Goal: Task Accomplishment & Management: Use online tool/utility

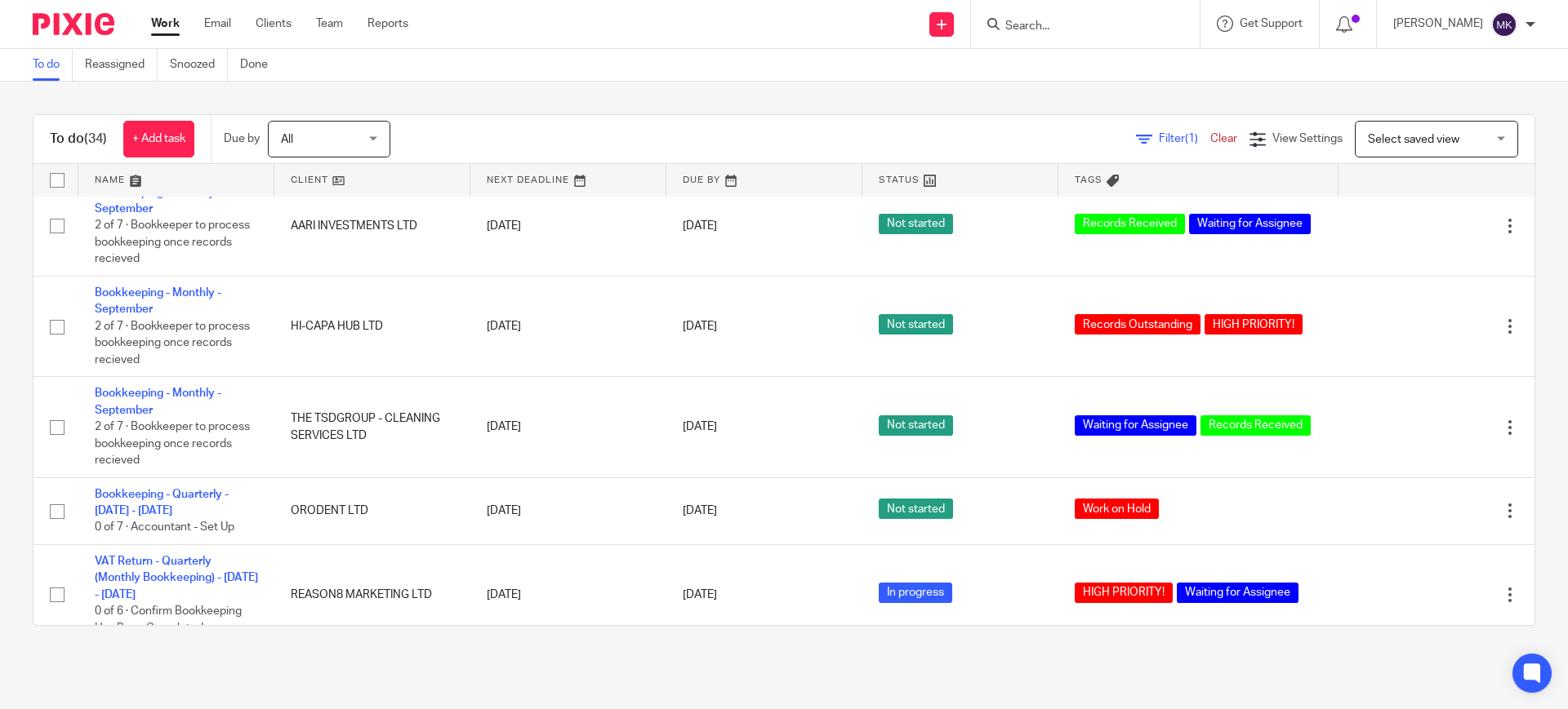
scroll to position [612, 0]
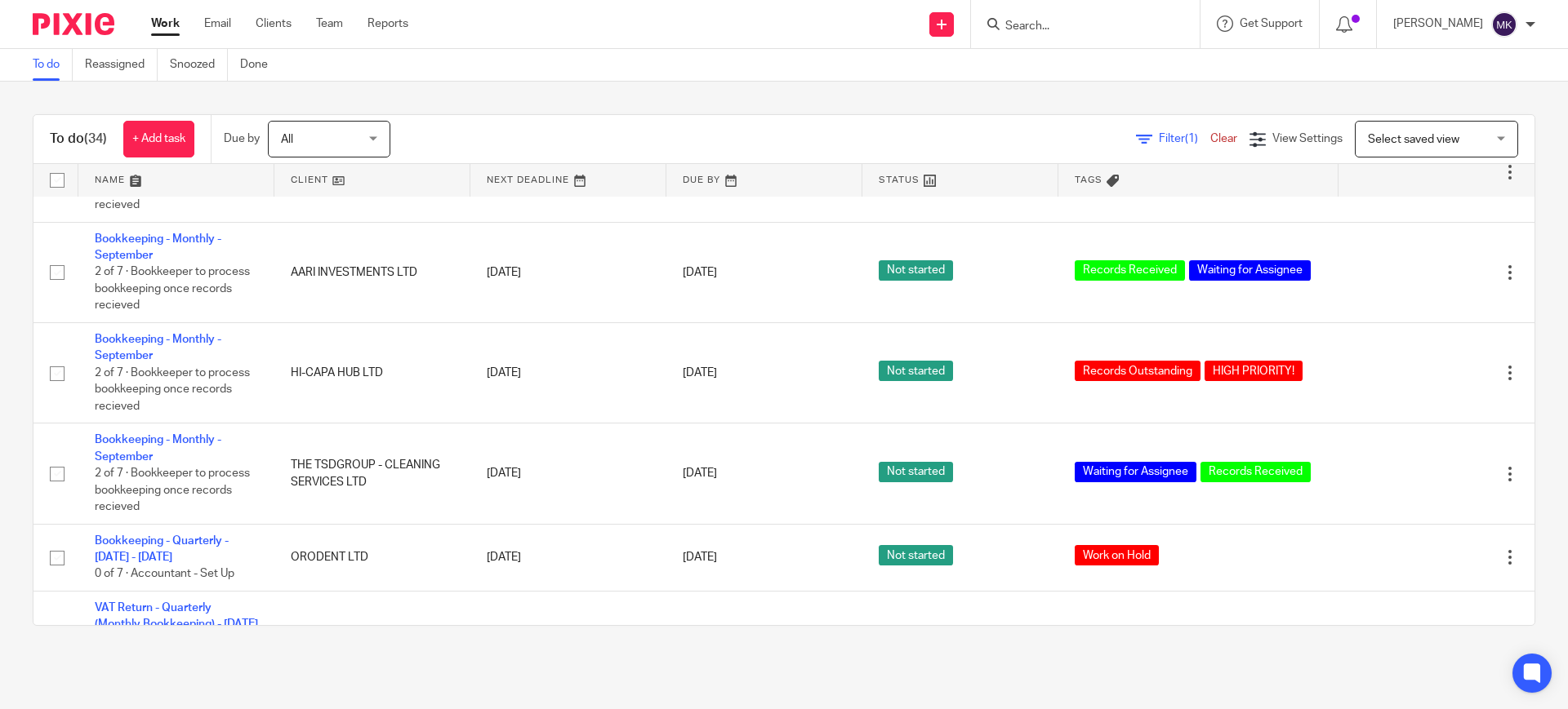
click at [1051, 22] on input "Search" at bounding box center [1077, 27] width 147 height 15
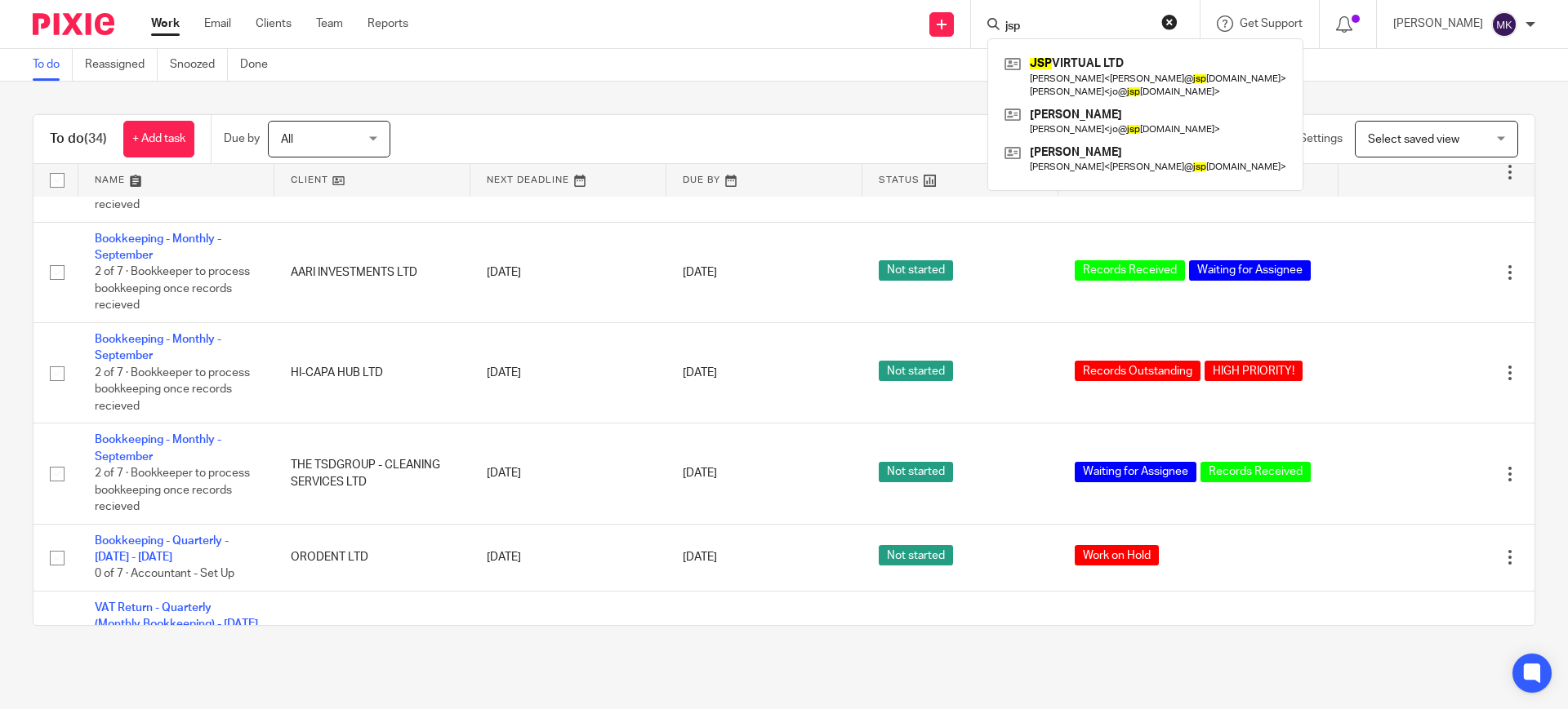
type input "jsp"
click at [889, 86] on div "To do (34) + Add task Due by All All Today Tomorrow This week Next week This mo…" at bounding box center [784, 370] width 1568 height 577
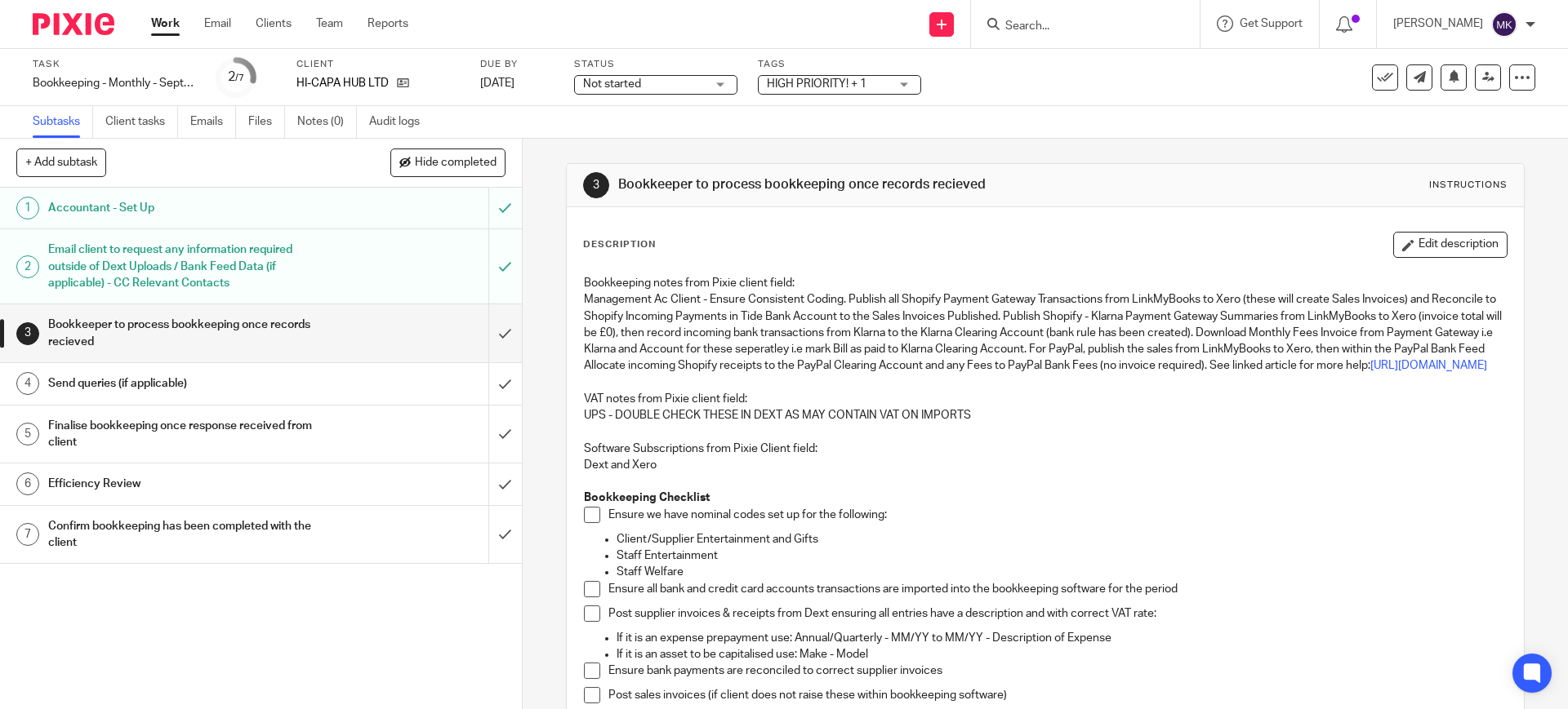
click at [705, 78] on span "Not started" at bounding box center [644, 85] width 122 height 17
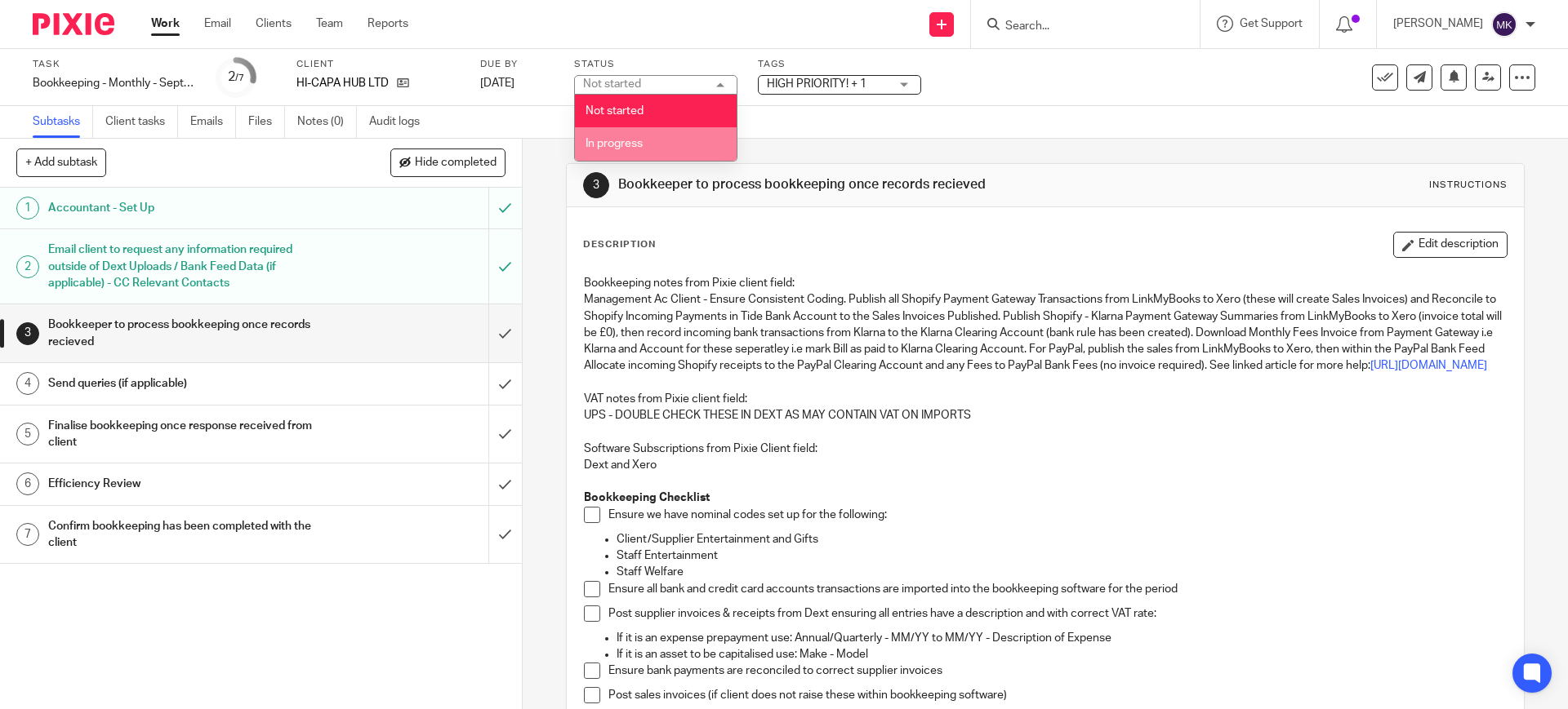
click at [637, 143] on span "In progress" at bounding box center [613, 144] width 57 height 11
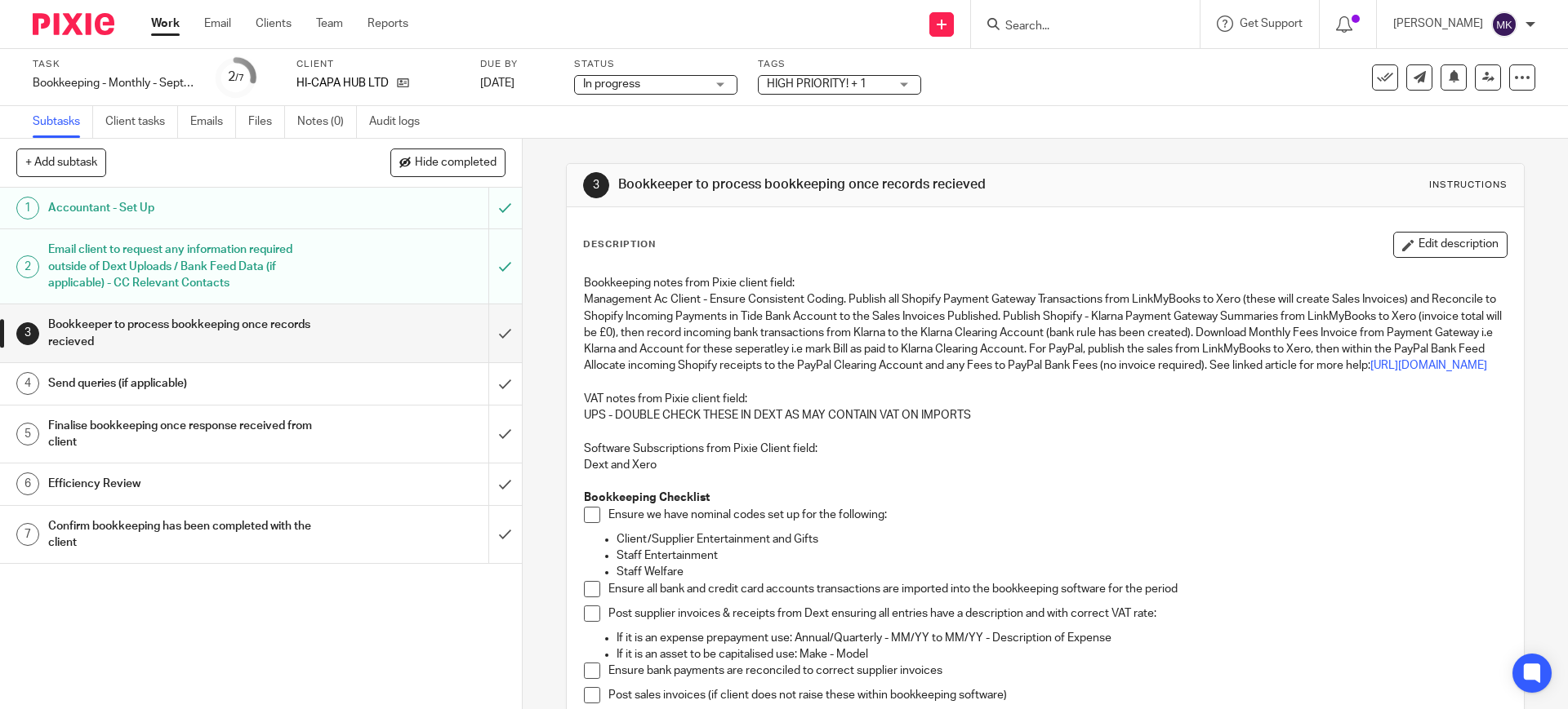
click at [809, 101] on div "Task Bookkeeping - Monthly - September Save Bookkeeping - Monthly - September 2…" at bounding box center [784, 77] width 1568 height 57
click at [820, 87] on span "HIGH PRIORITY! + 1" at bounding box center [816, 84] width 100 height 11
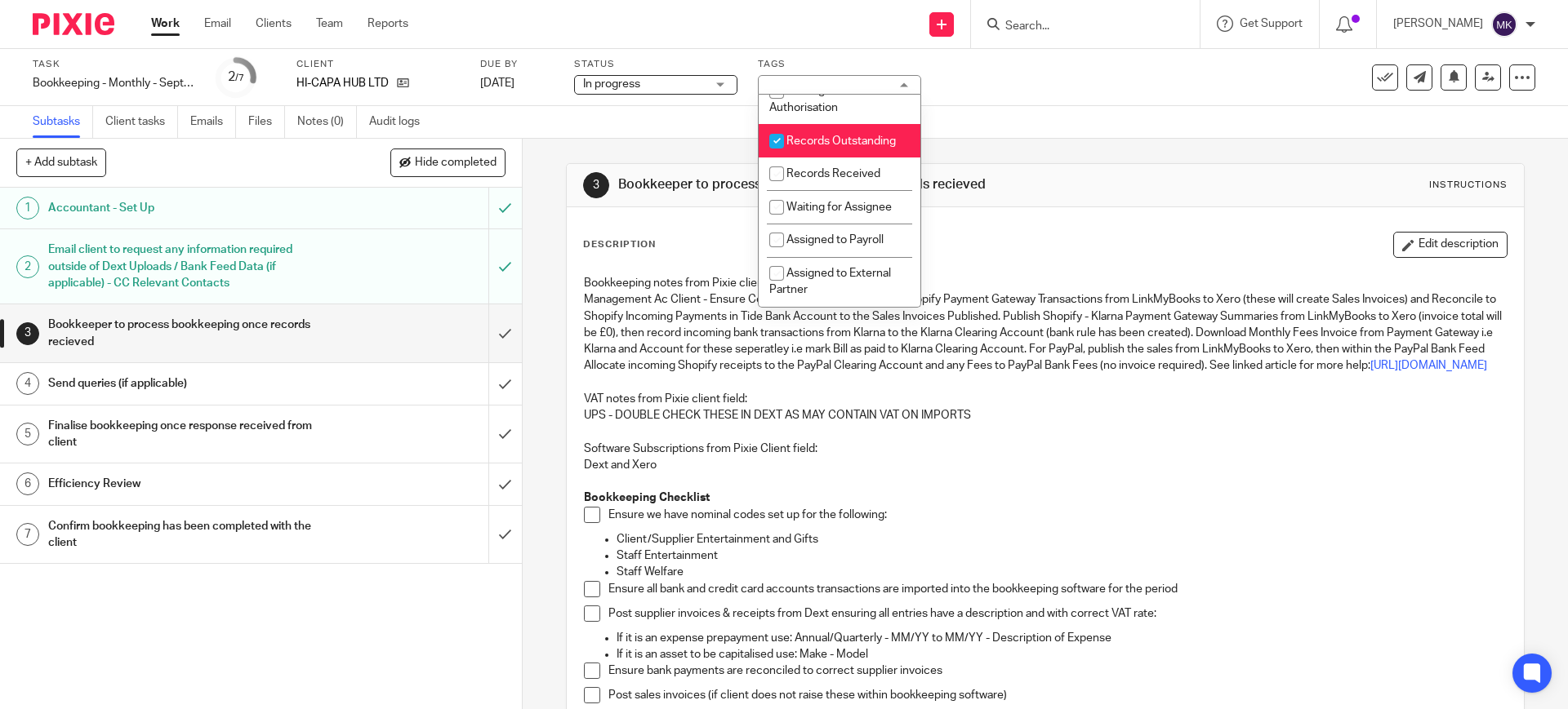
scroll to position [307, 0]
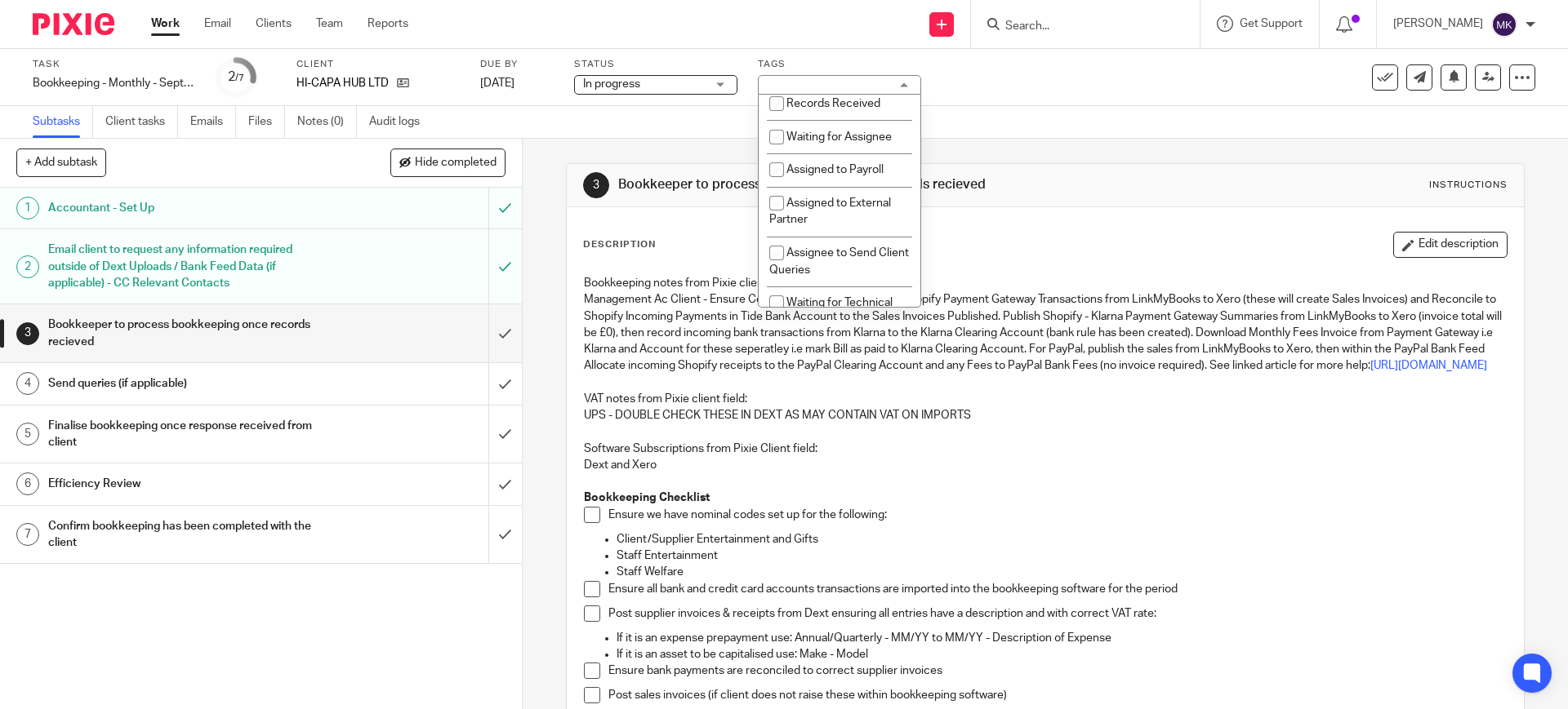
click at [850, 87] on li "Records Outstanding" at bounding box center [839, 71] width 162 height 34
checkbox input "false"
click at [843, 120] on li "Records Received" at bounding box center [839, 104] width 162 height 34
checkbox input "true"
click at [829, 153] on li "Waiting for Assignee" at bounding box center [839, 137] width 162 height 34
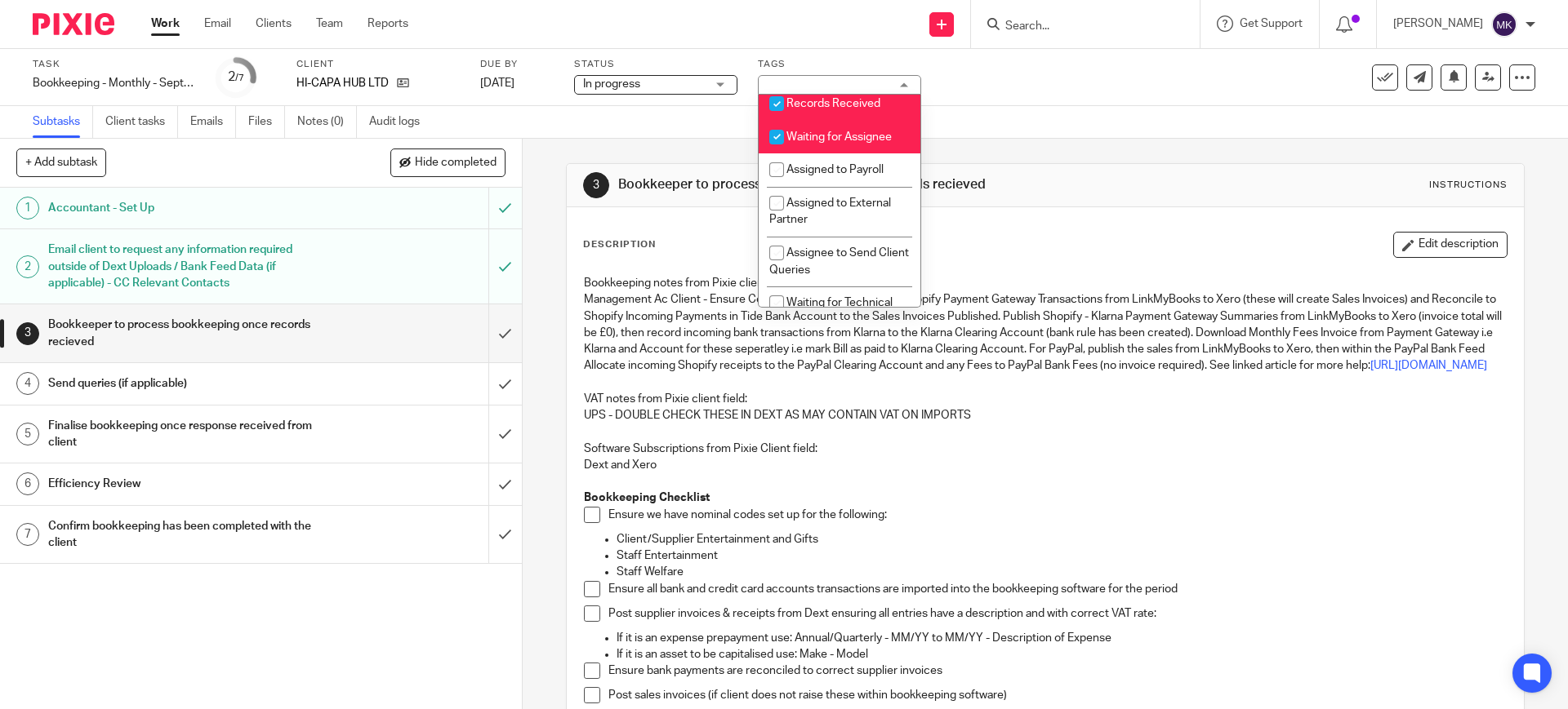
click at [866, 143] on span "Waiting for Assignee" at bounding box center [839, 137] width 105 height 11
checkbox input "false"
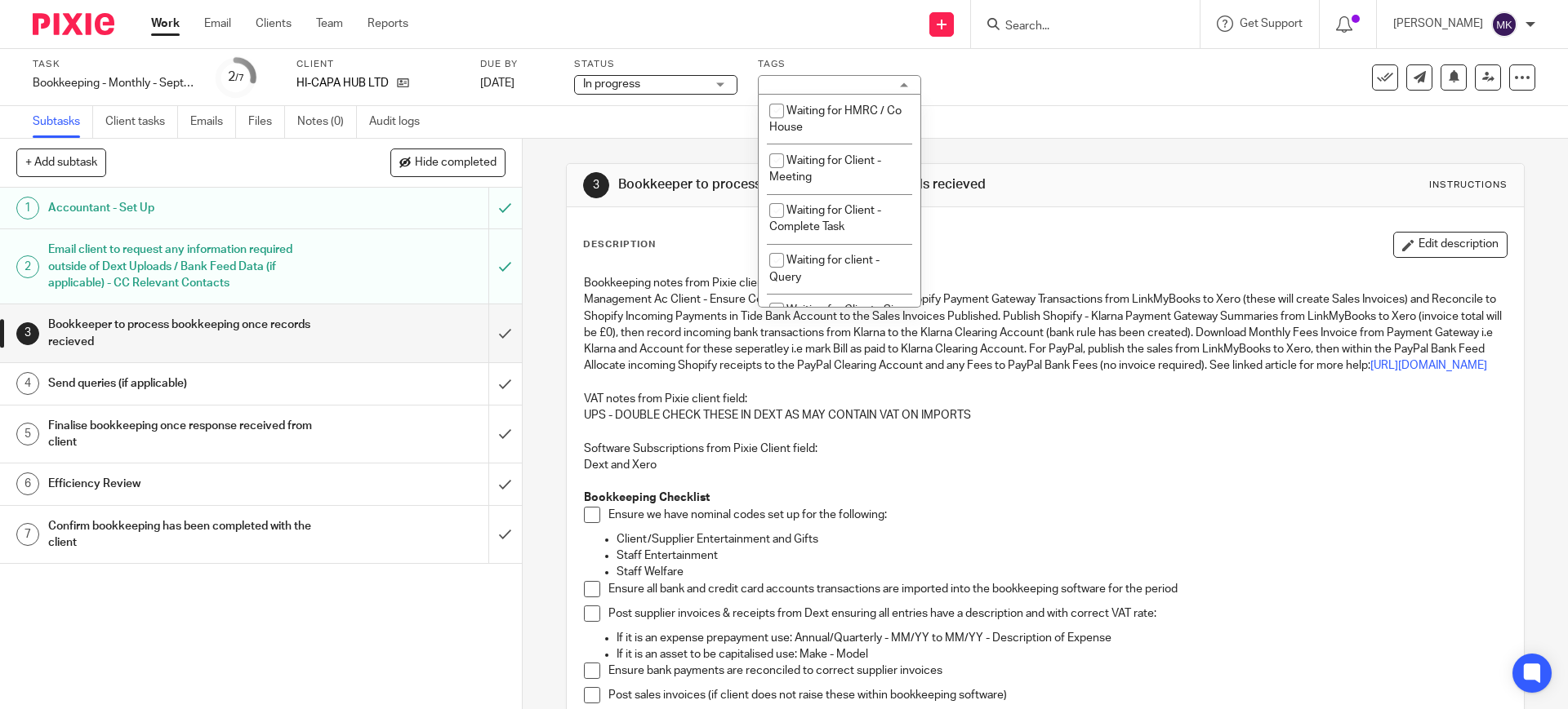
scroll to position [816, 0]
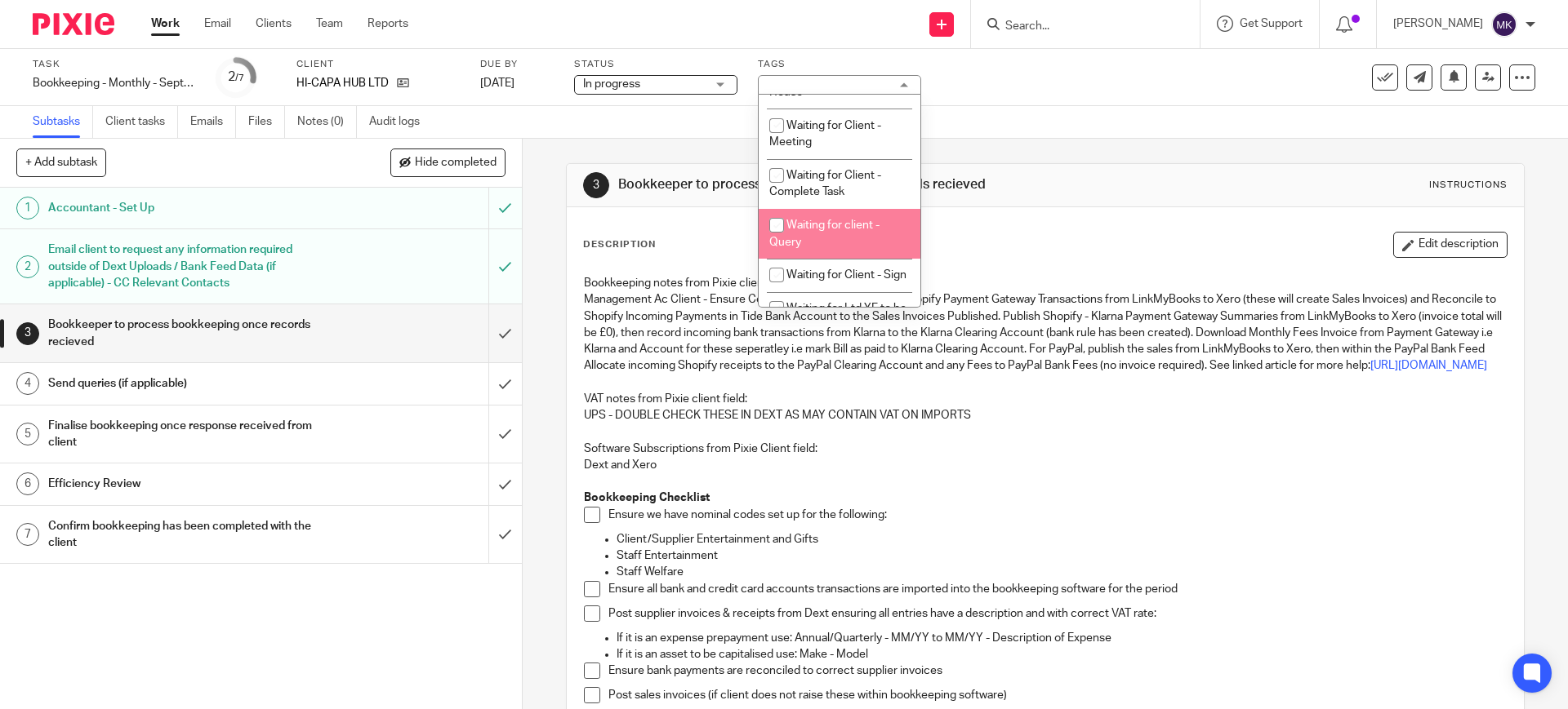
click at [836, 248] on span "Waiting for client - Query" at bounding box center [824, 234] width 110 height 28
checkbox input "true"
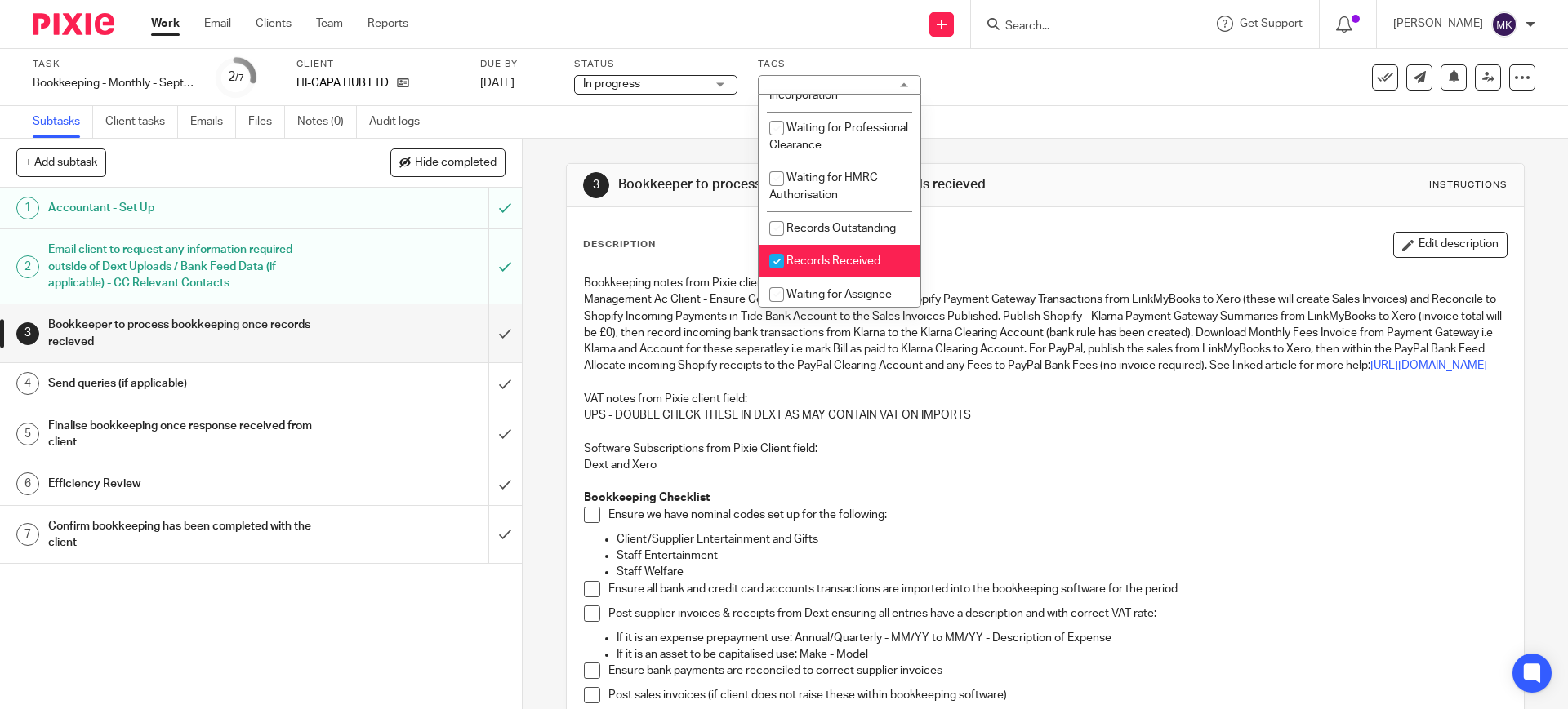
scroll to position [102, 0]
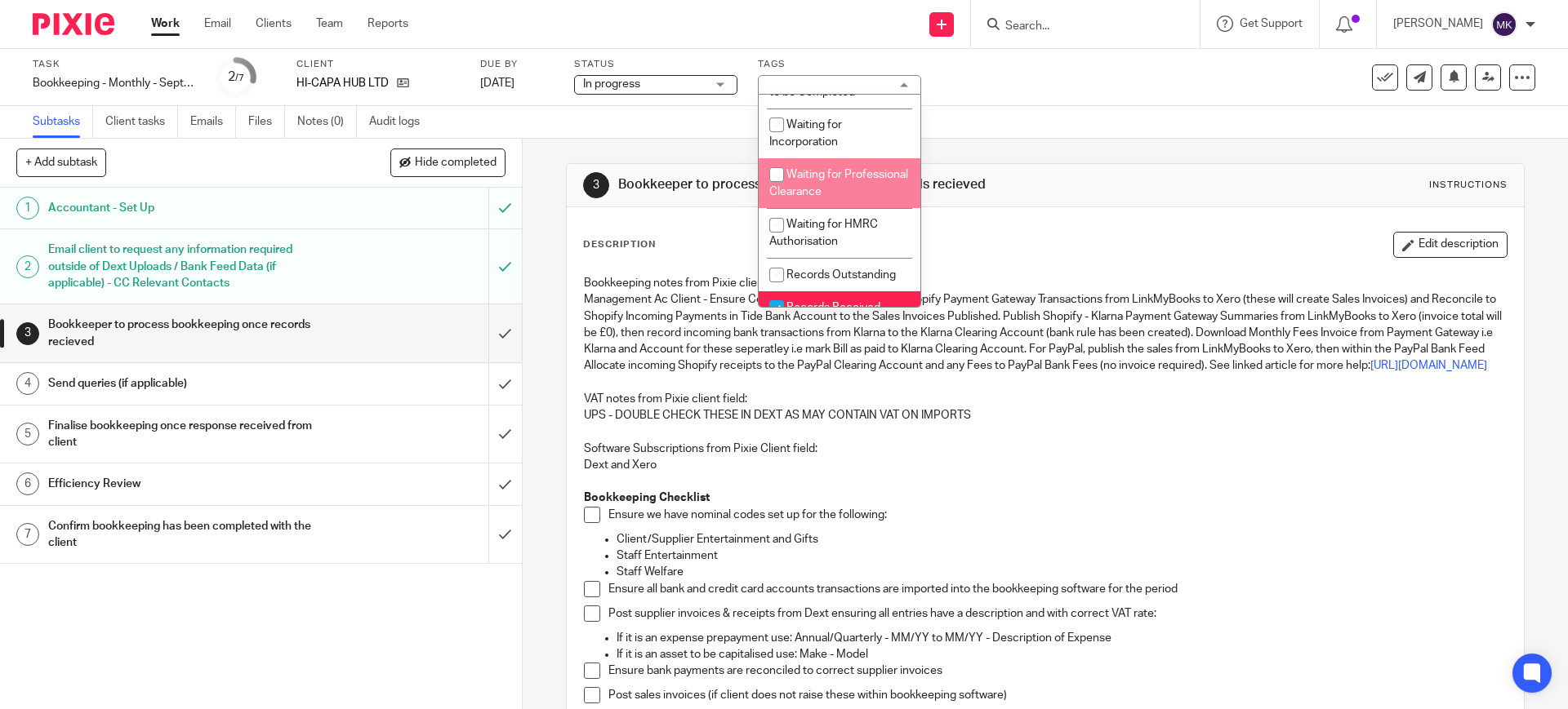
click at [1074, 100] on div "Task Bookkeeping - Monthly - September Save Bookkeeping - Monthly - September 2…" at bounding box center [784, 77] width 1568 height 57
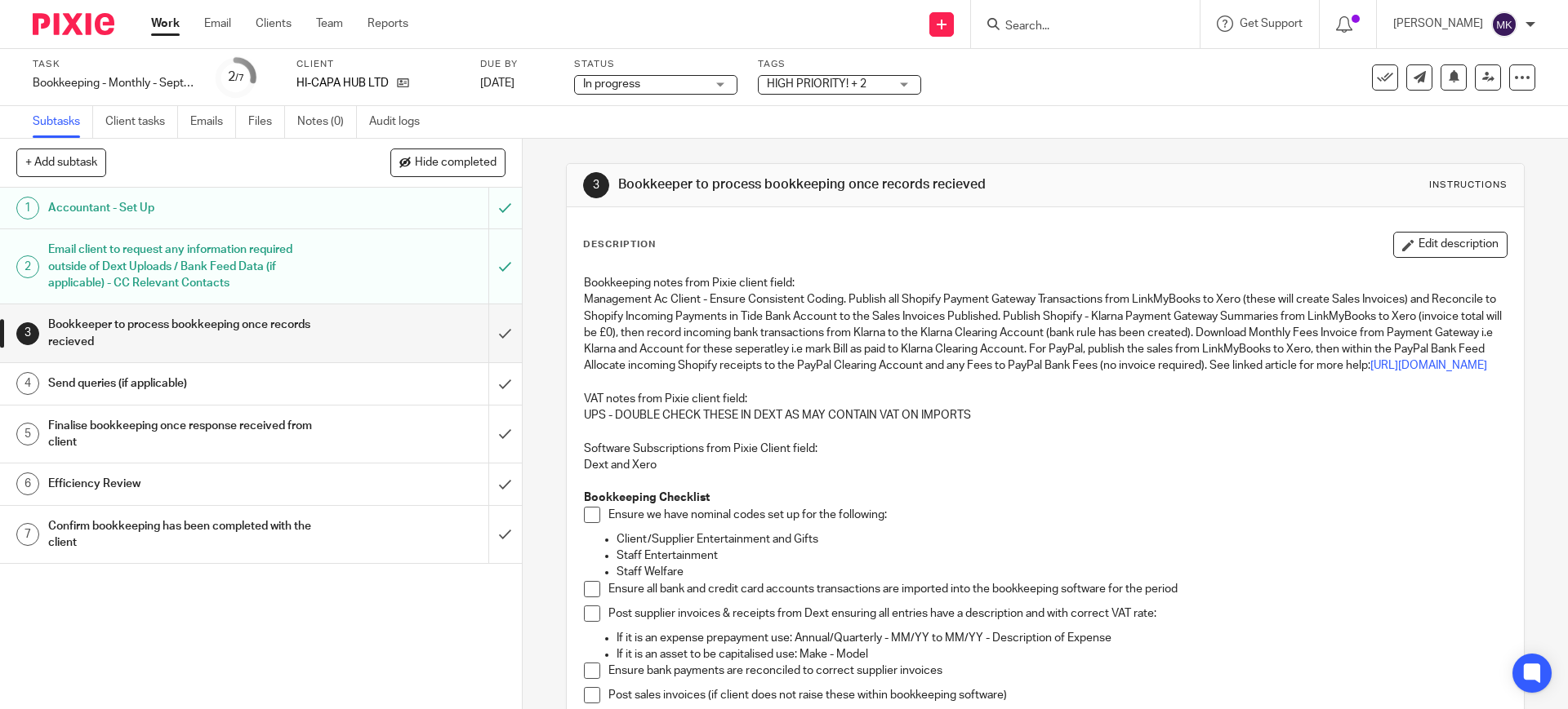
click at [869, 76] on span "HIGH PRIORITY! + 2" at bounding box center [828, 85] width 122 height 17
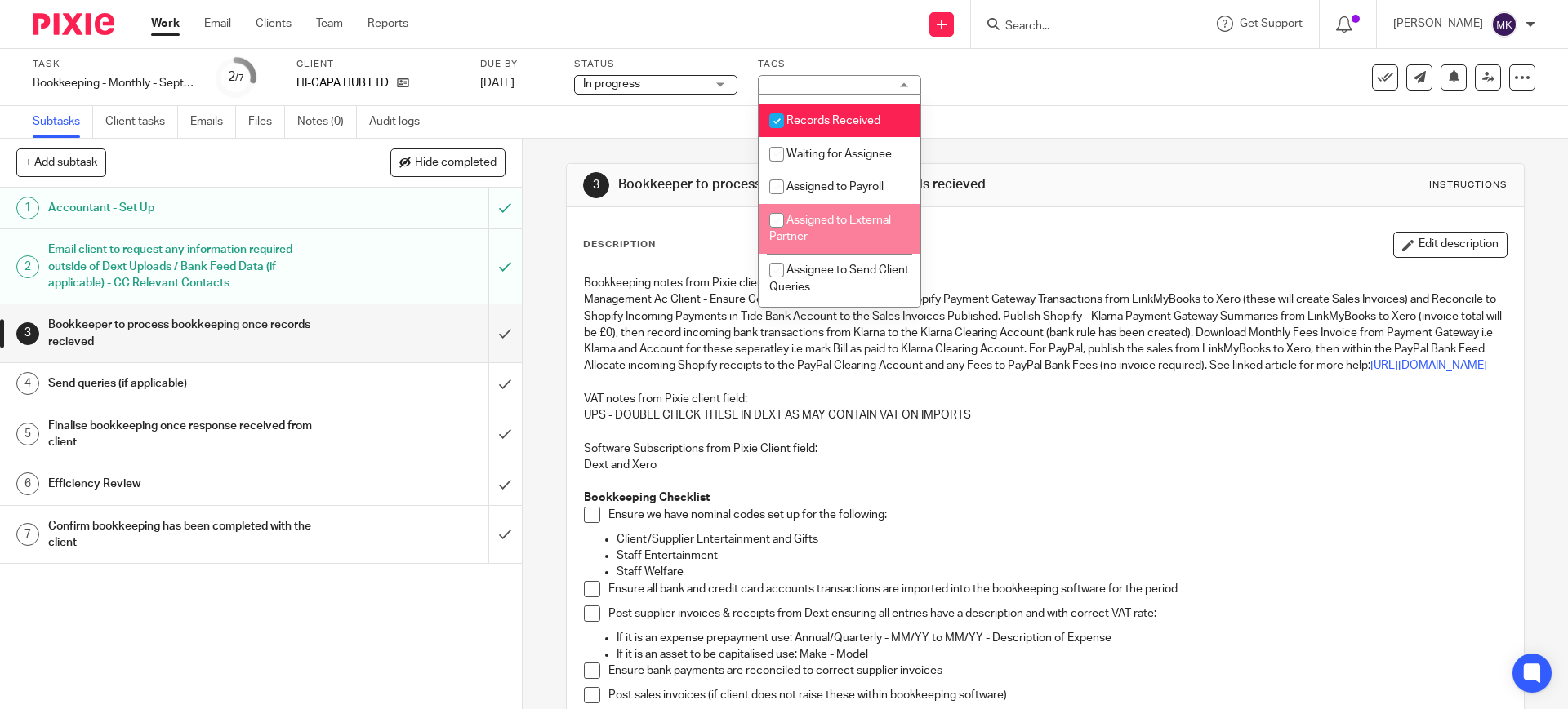
scroll to position [307, 0]
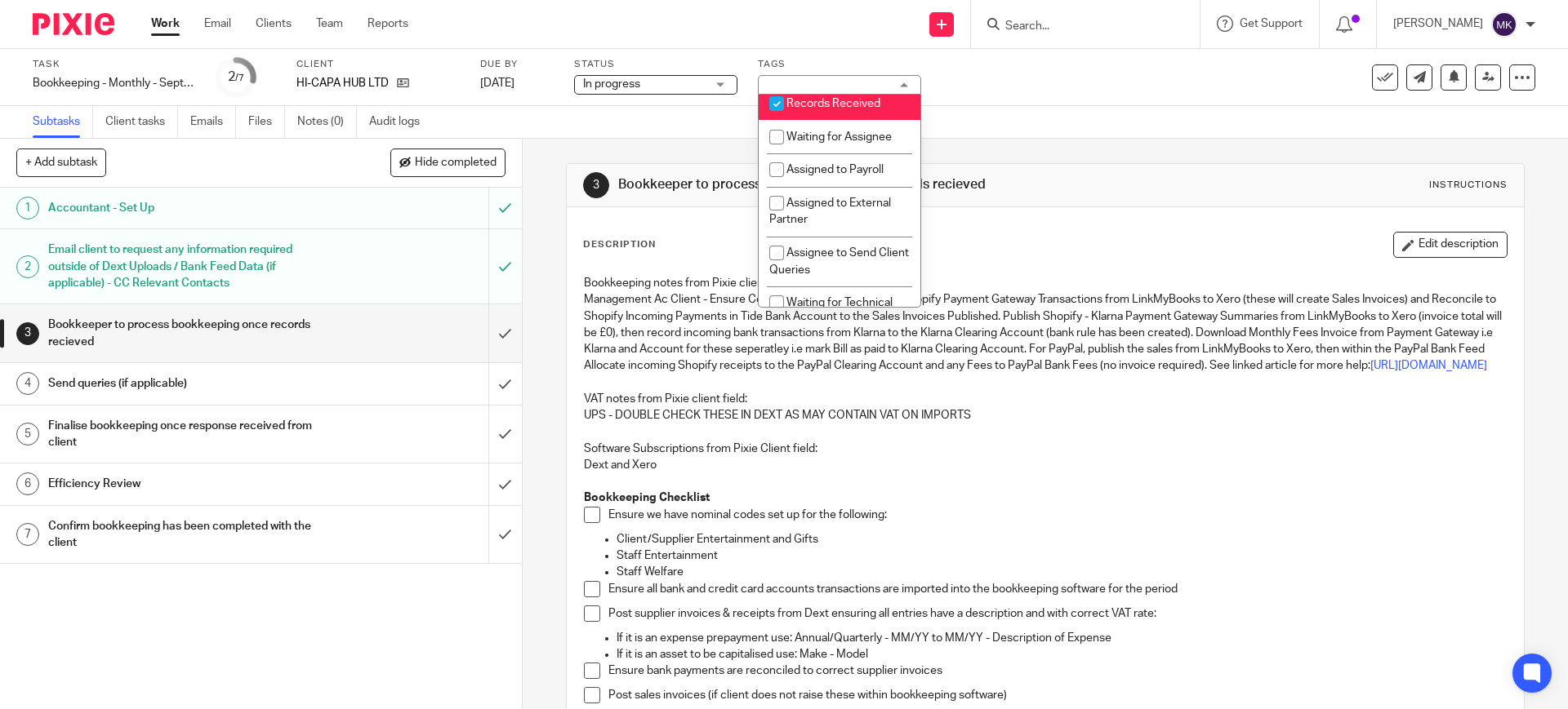
click at [862, 109] on span "Records Received" at bounding box center [833, 103] width 94 height 11
checkbox input "false"
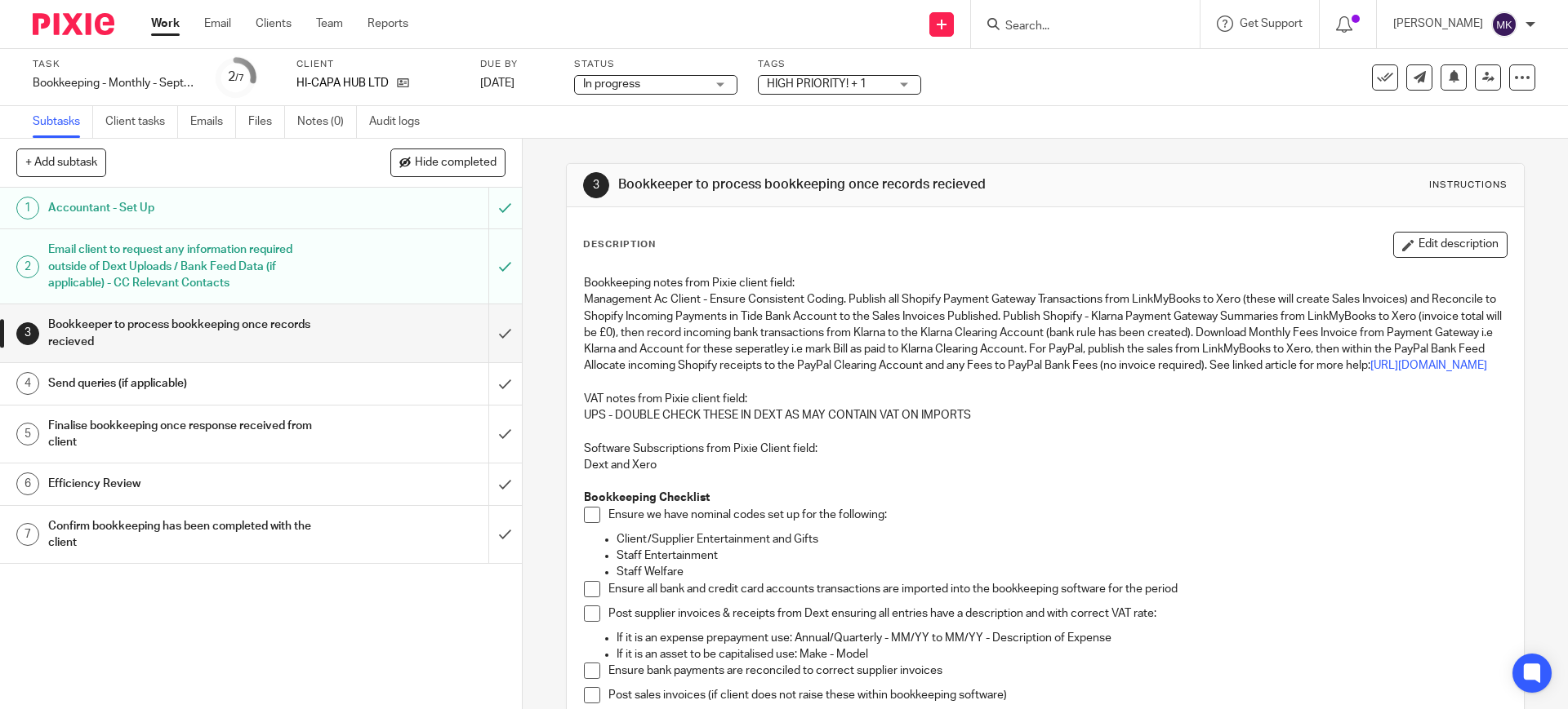
click at [1050, 134] on div "Subtasks Client tasks Emails Files Notes (0) Audit logs" at bounding box center [784, 122] width 1568 height 33
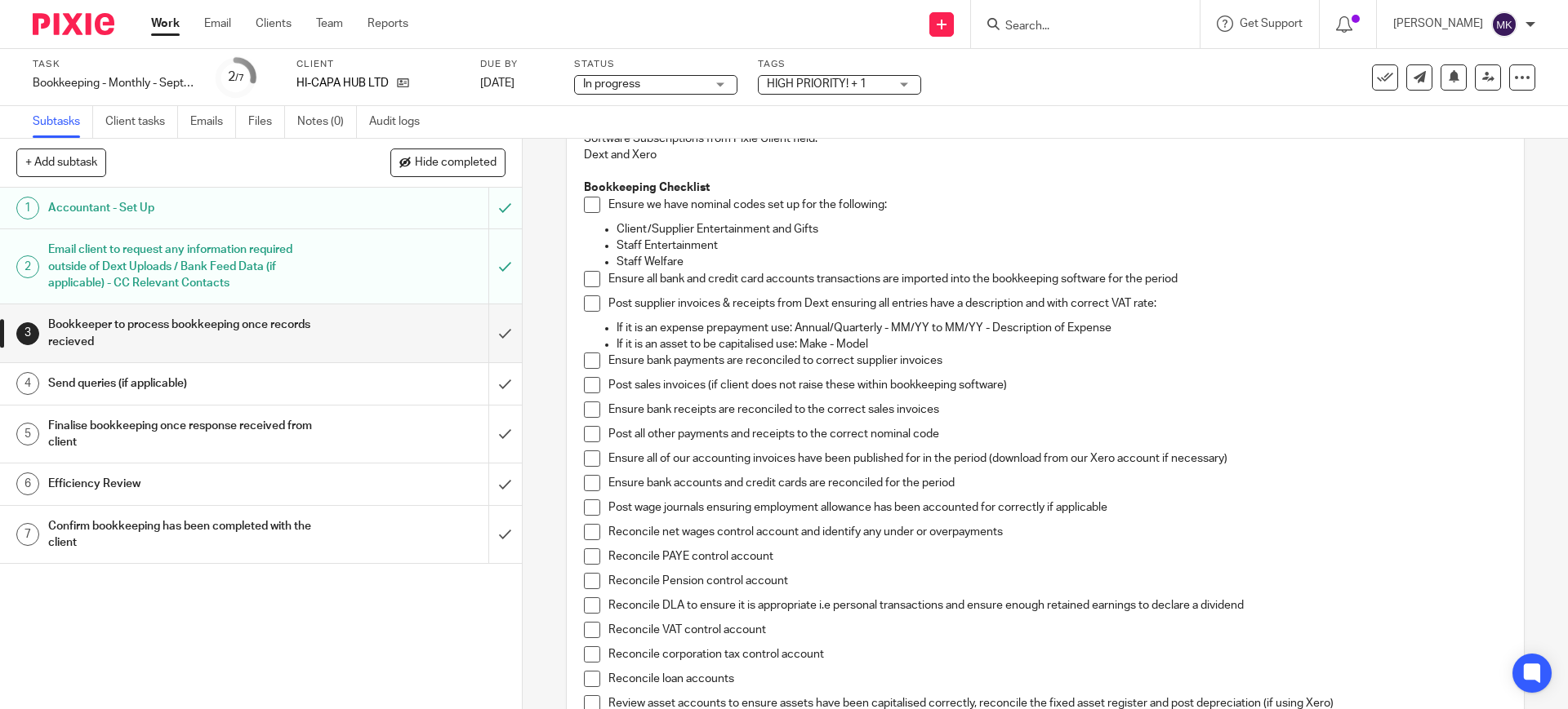
scroll to position [307, 0]
click at [588, 217] on span at bounding box center [592, 209] width 16 height 16
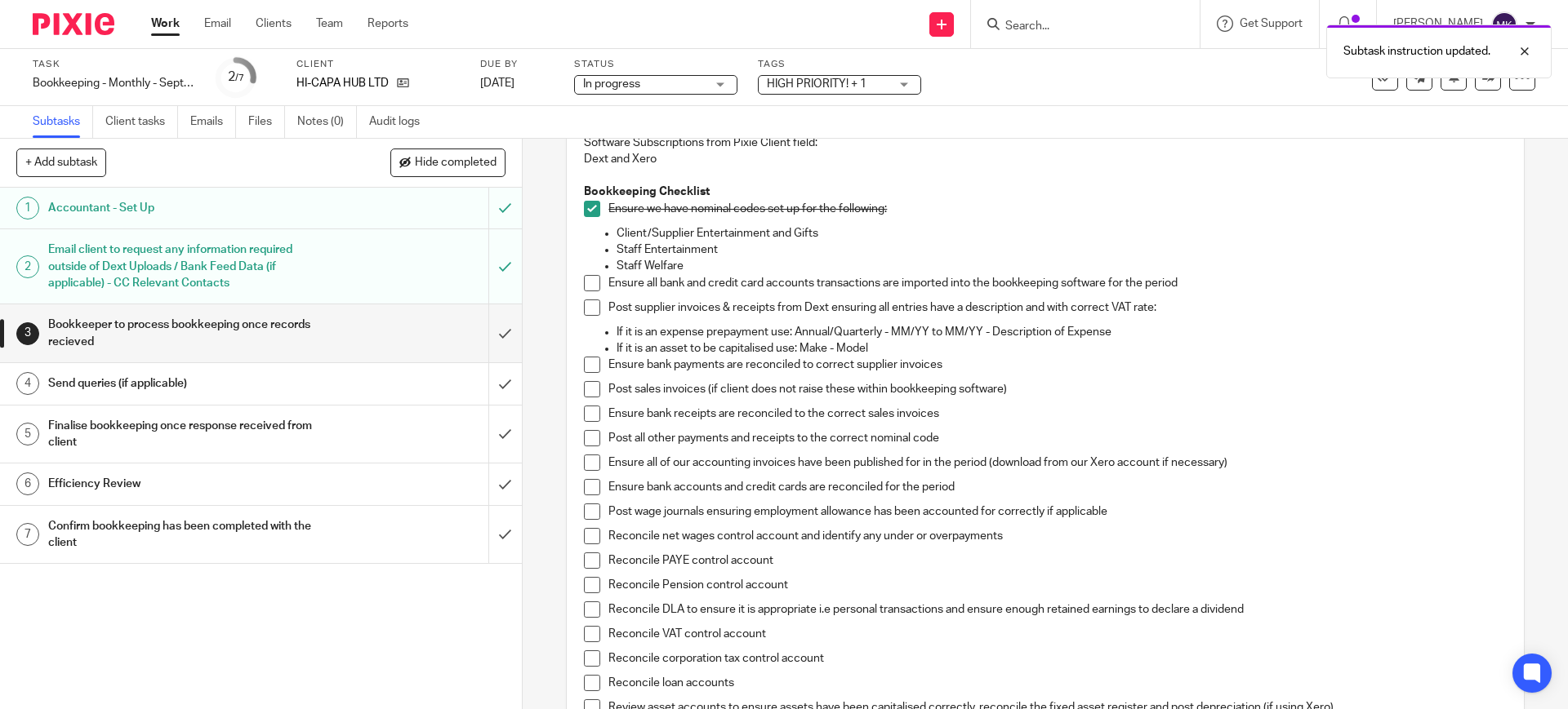
click at [585, 291] on span at bounding box center [592, 283] width 16 height 16
click at [585, 316] on span at bounding box center [592, 307] width 16 height 16
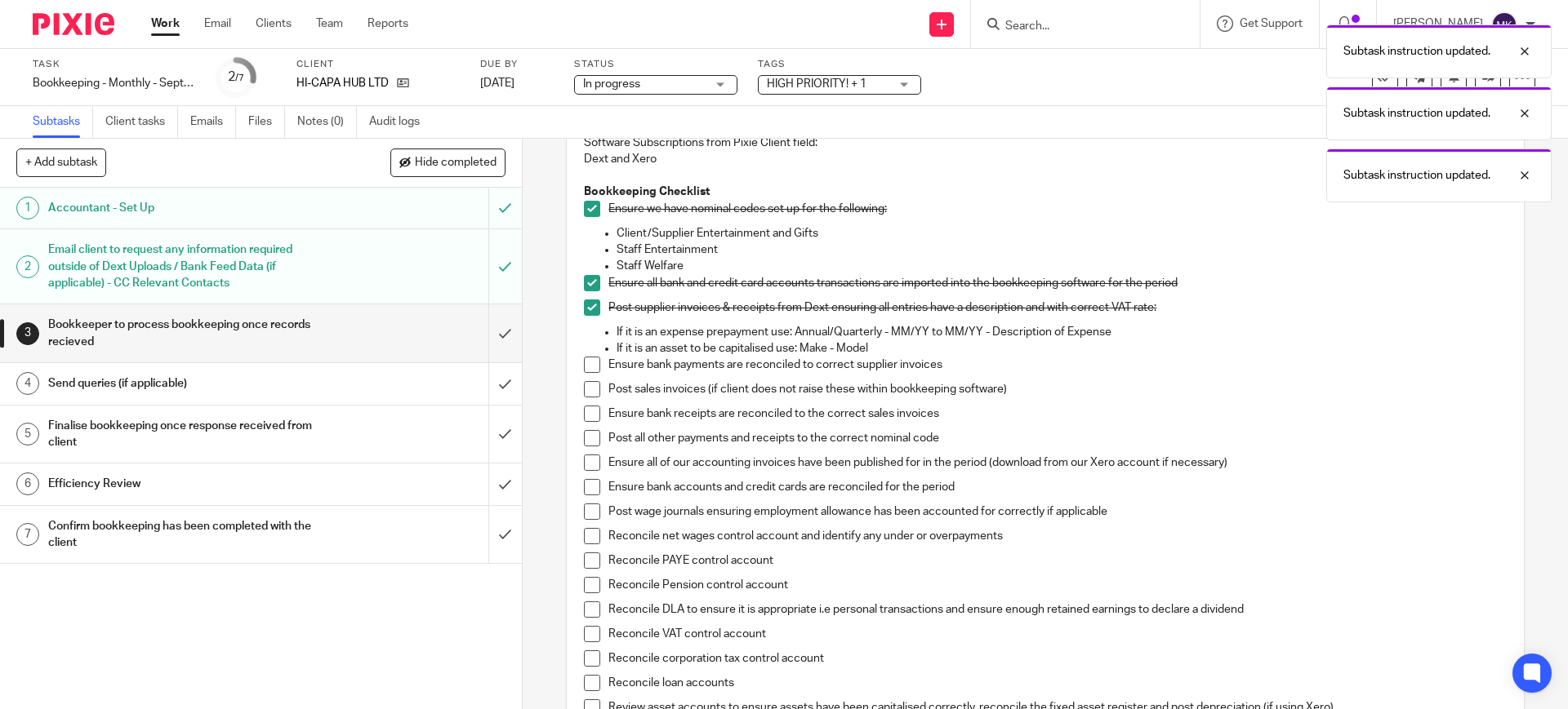
click at [577, 366] on div "Bookkeeping notes from Pixie client field: Management Ac Client - Ensure Consis…" at bounding box center [1044, 541] width 938 height 1160
click at [584, 372] on span at bounding box center [592, 364] width 16 height 16
click at [587, 398] on span at bounding box center [592, 388] width 16 height 16
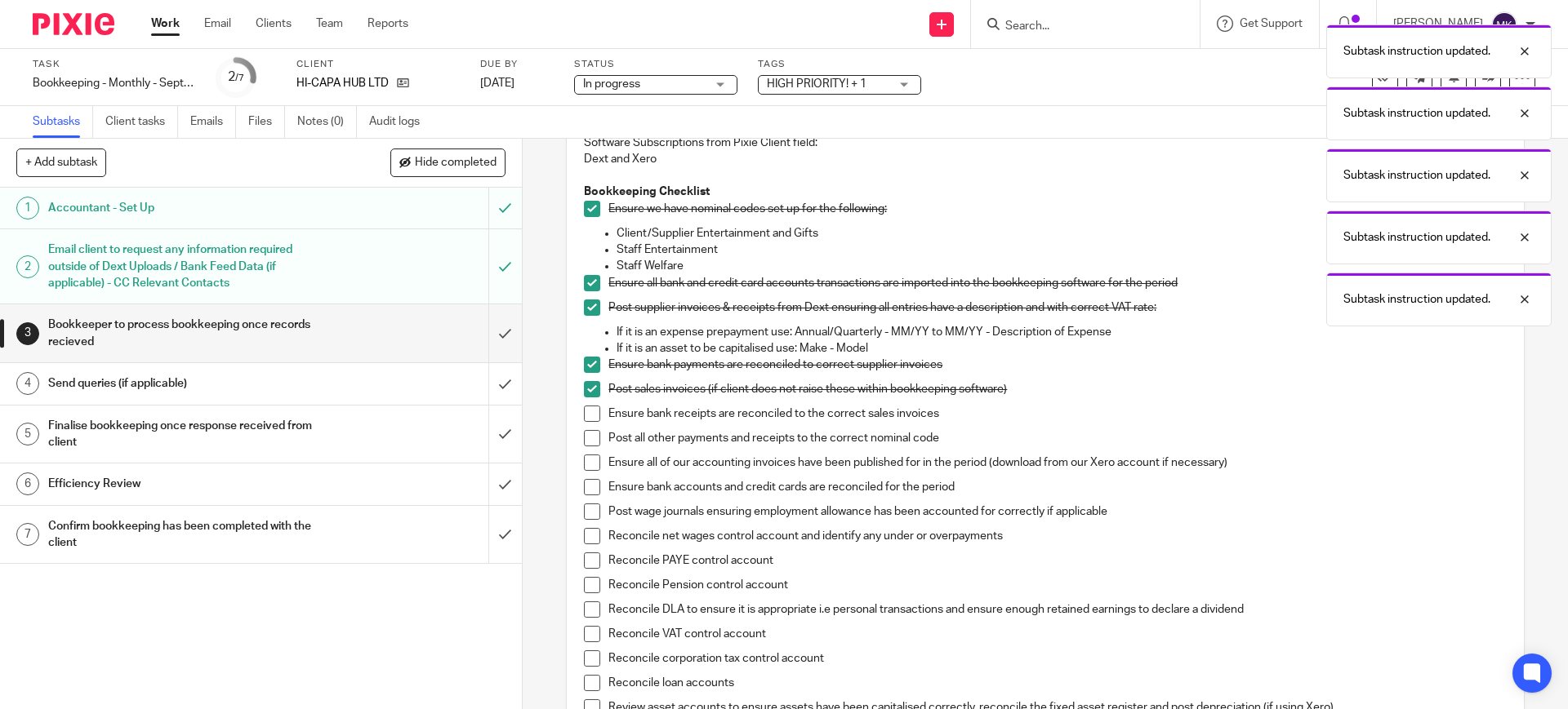
click at [584, 430] on li "Ensure bank receipts are reconciled to the correct sales invoices" at bounding box center [1045, 418] width 922 height 24
click at [584, 422] on span at bounding box center [592, 413] width 16 height 16
click at [584, 455] on li "Post all other payments and receipts to the correct nominal code" at bounding box center [1045, 442] width 922 height 24
click at [586, 447] on span at bounding box center [592, 437] width 16 height 16
click at [584, 471] on span at bounding box center [592, 463] width 16 height 16
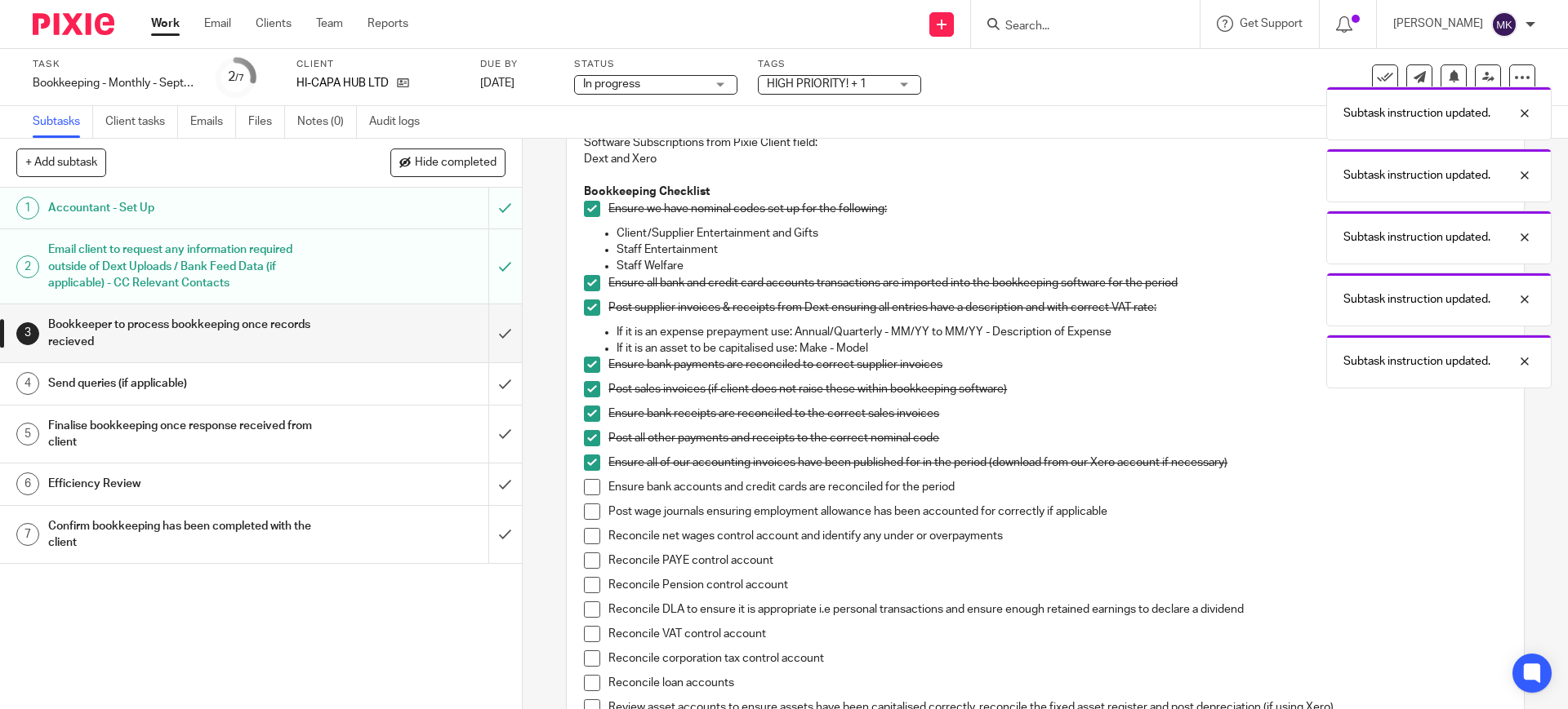
click at [587, 496] on span at bounding box center [592, 487] width 16 height 16
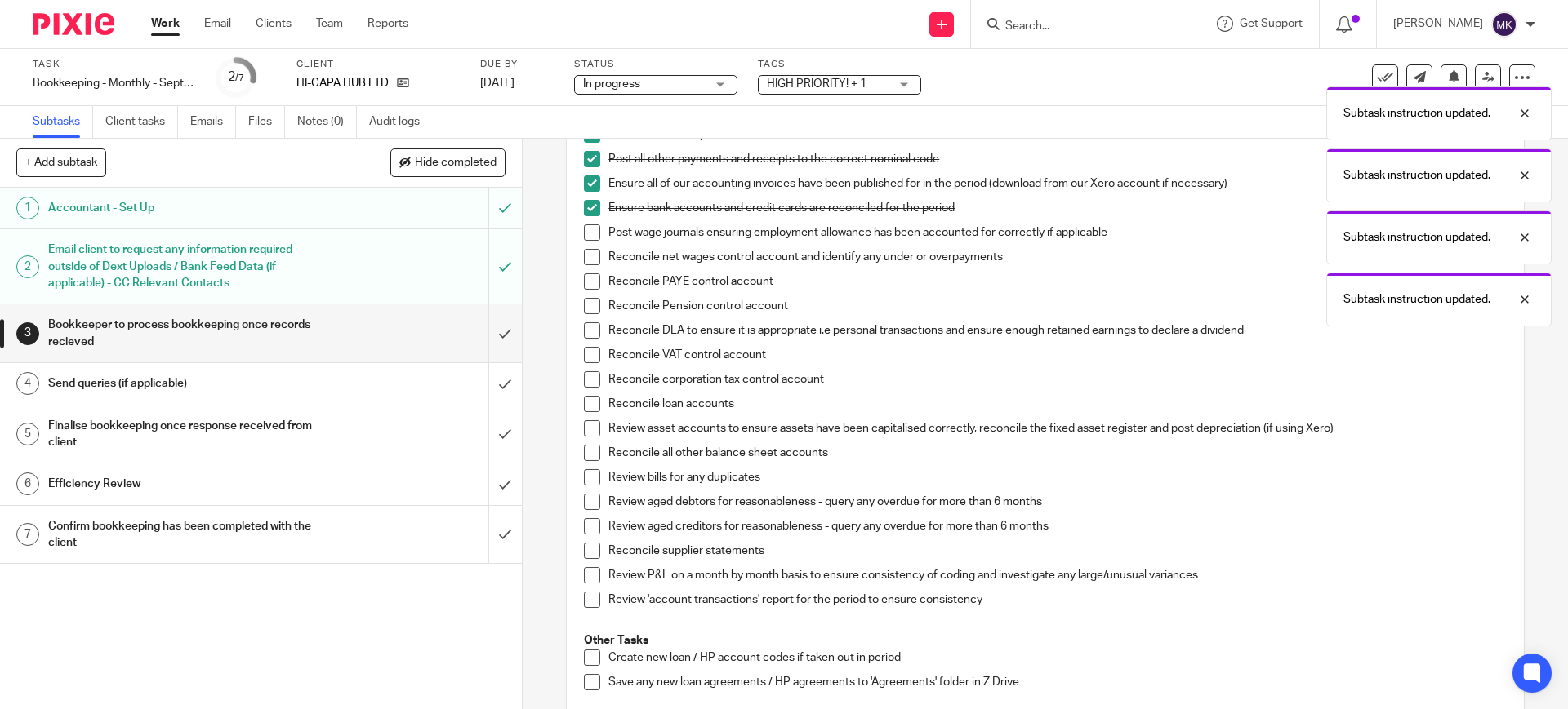
scroll to position [612, 0]
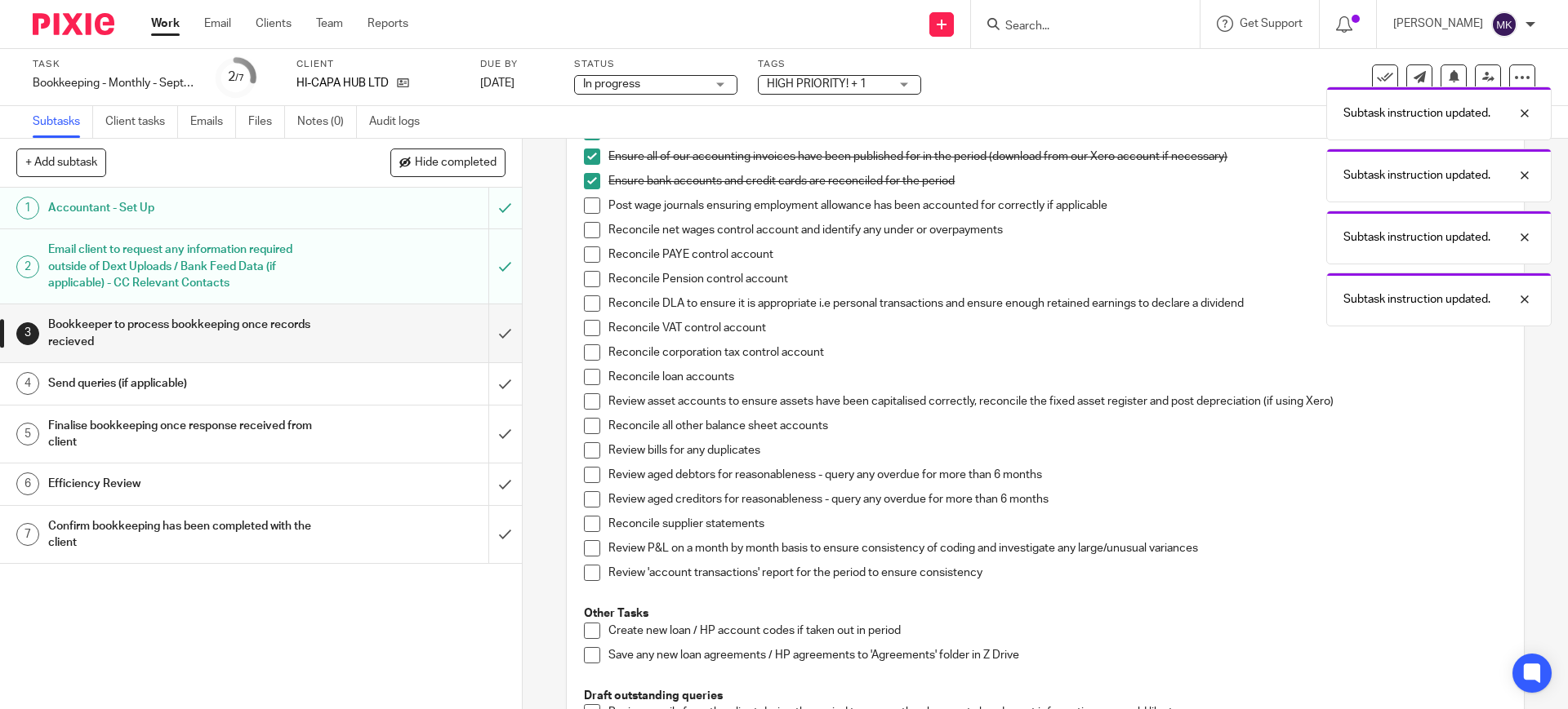
click at [588, 189] on span at bounding box center [592, 181] width 16 height 16
click at [576, 218] on div "Bookkeeping notes from Pixie client field: Management Ac Client - Ensure Consis…" at bounding box center [1044, 235] width 938 height 1160
click at [592, 213] on span at bounding box center [592, 205] width 16 height 16
click at [592, 238] on span at bounding box center [592, 229] width 16 height 16
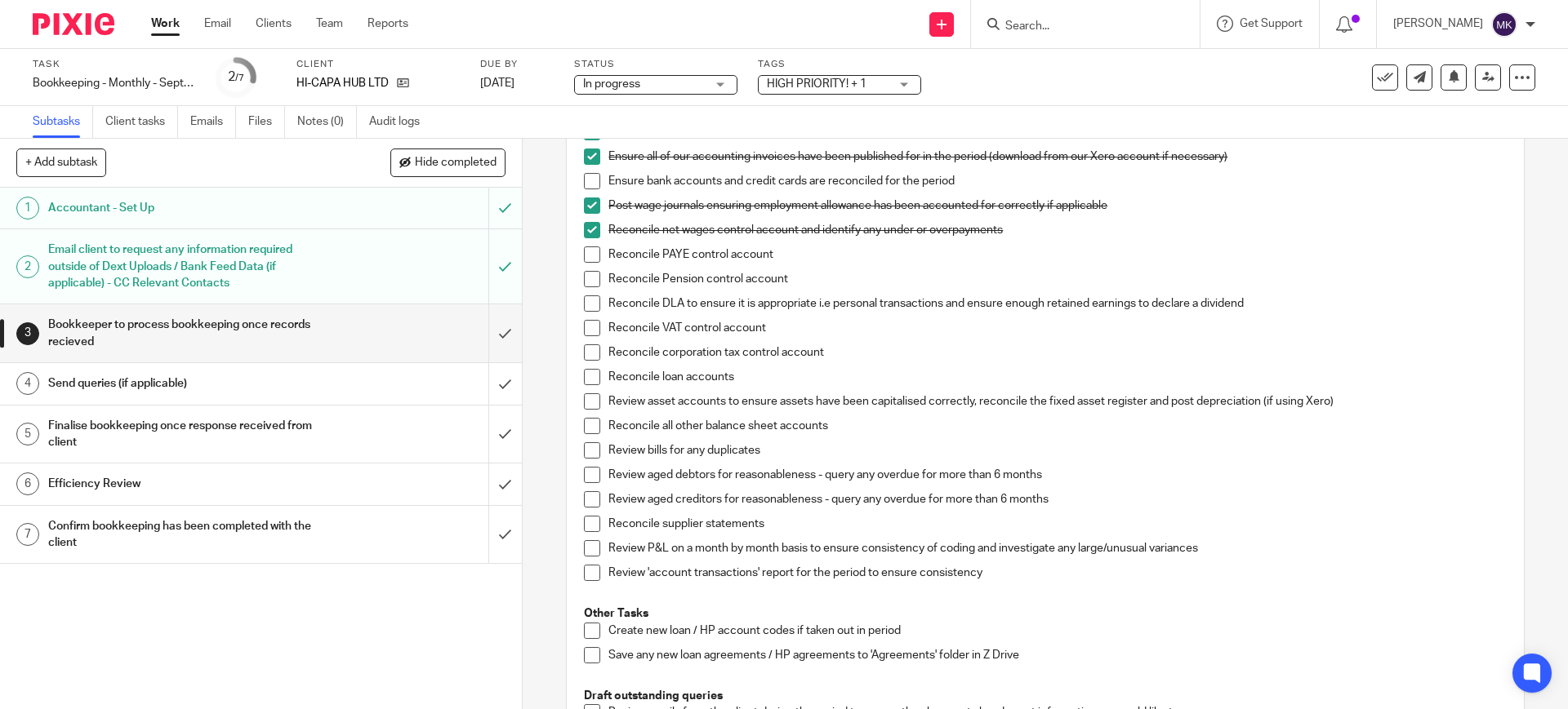
click at [584, 263] on span at bounding box center [592, 254] width 16 height 16
click at [584, 288] on span at bounding box center [592, 278] width 16 height 16
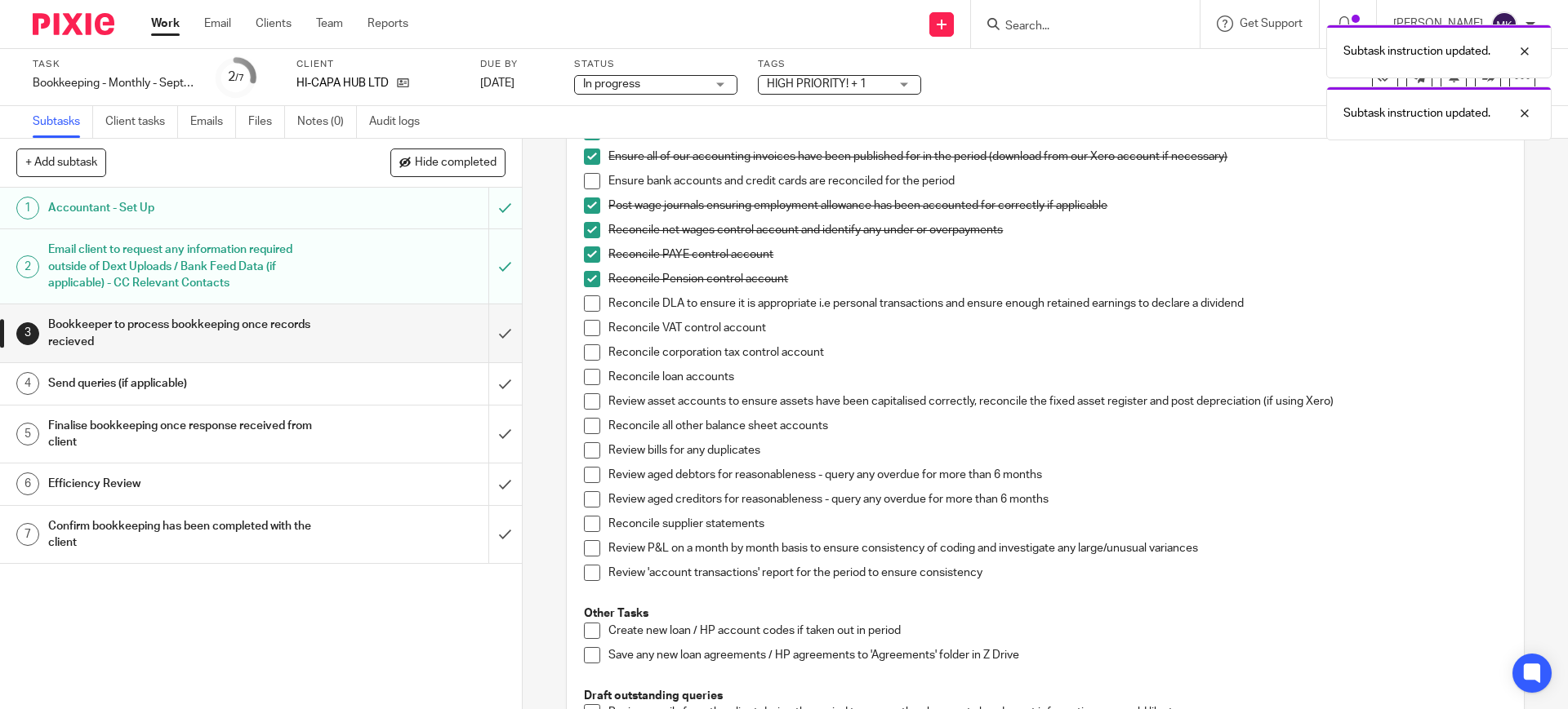
click at [584, 312] on span at bounding box center [592, 303] width 16 height 16
click at [584, 337] on span at bounding box center [592, 327] width 16 height 16
click at [584, 361] on span at bounding box center [592, 352] width 16 height 16
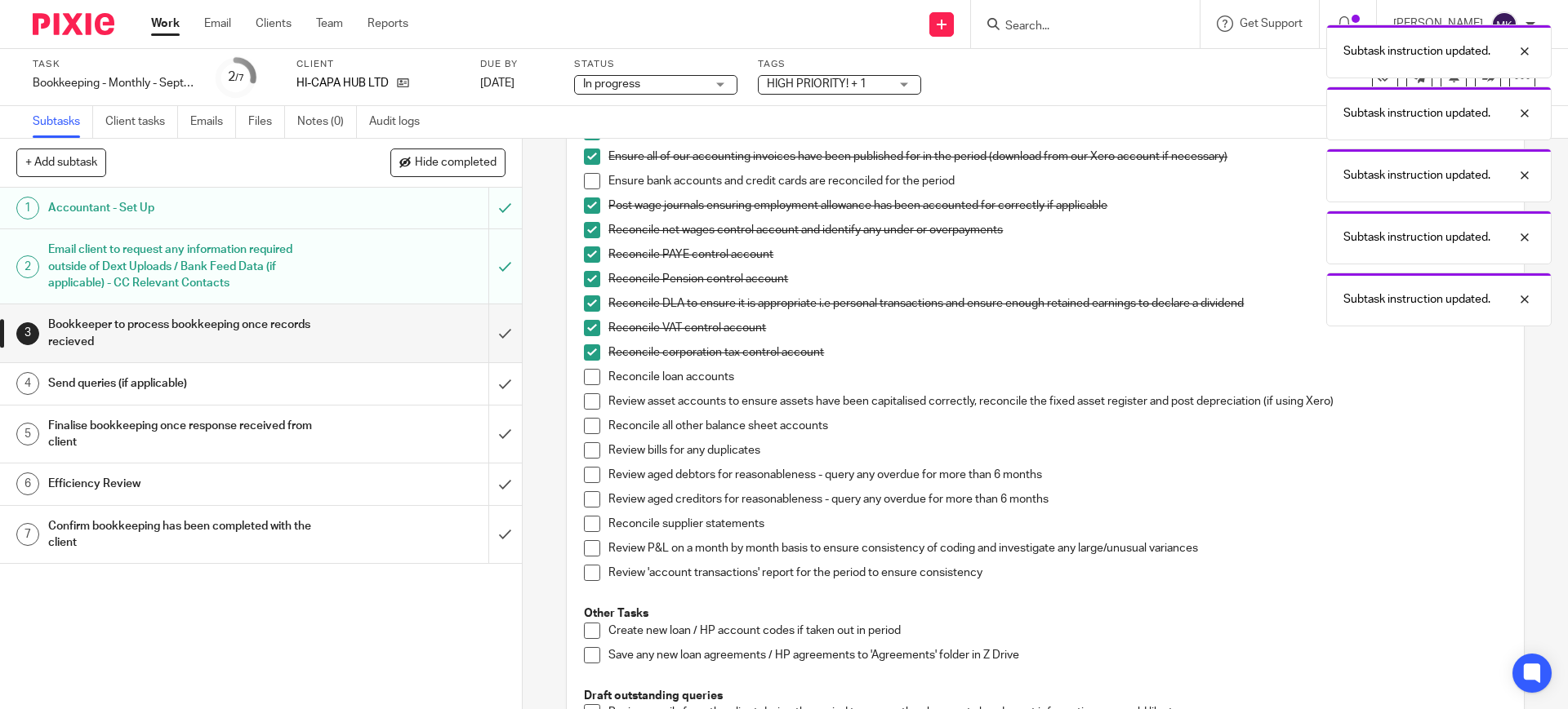
click at [587, 369] on li "Reconcile corporation tax control account" at bounding box center [1045, 356] width 922 height 24
click at [587, 386] on span at bounding box center [592, 376] width 16 height 16
click at [587, 410] on span at bounding box center [592, 401] width 16 height 16
click at [585, 434] on span at bounding box center [592, 425] width 16 height 16
drag, startPoint x: 585, startPoint y: 467, endPoint x: 585, endPoint y: 494, distance: 27.0
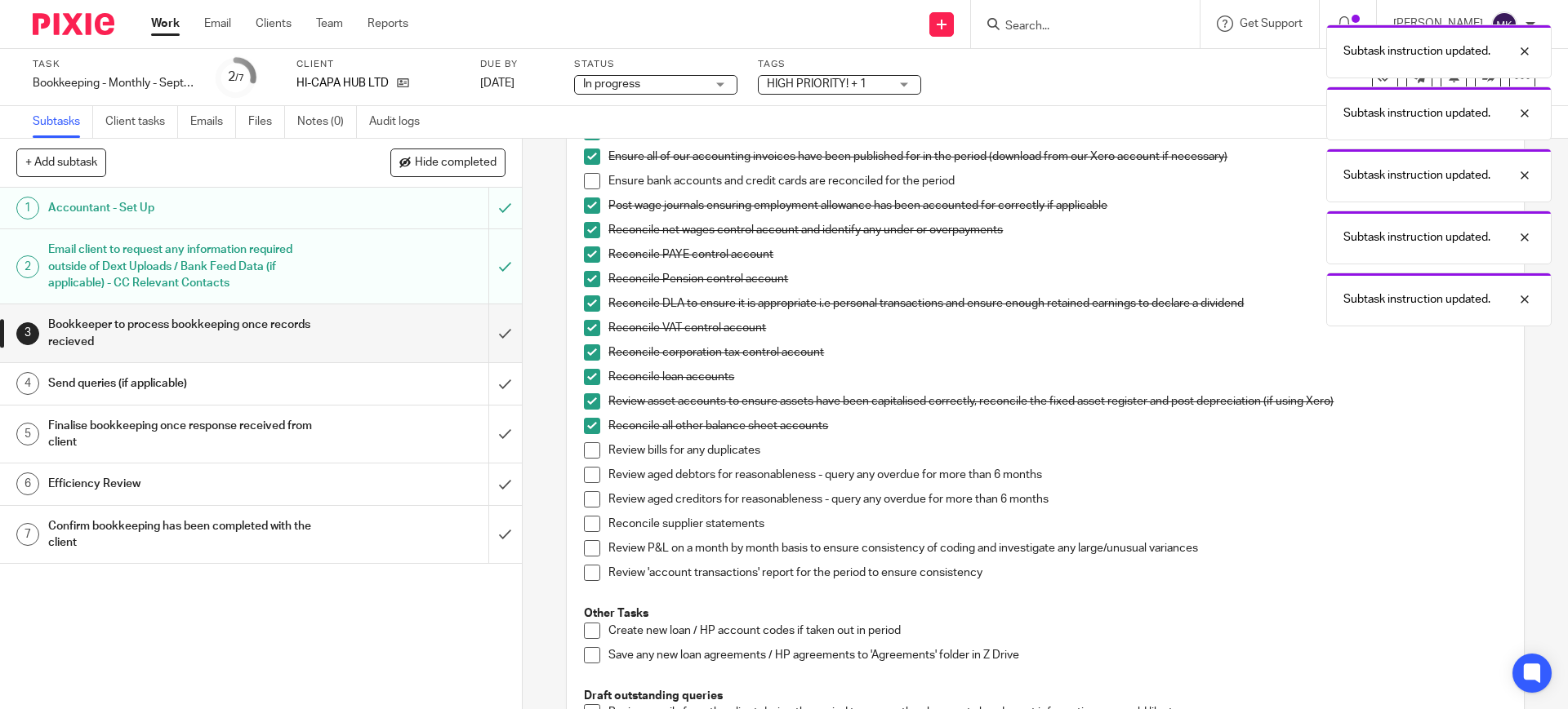
click at [585, 459] on span at bounding box center [592, 450] width 16 height 16
click at [585, 483] on span at bounding box center [592, 475] width 16 height 16
drag, startPoint x: 585, startPoint y: 511, endPoint x: 585, endPoint y: 532, distance: 21.0
click at [585, 508] on span at bounding box center [592, 499] width 16 height 16
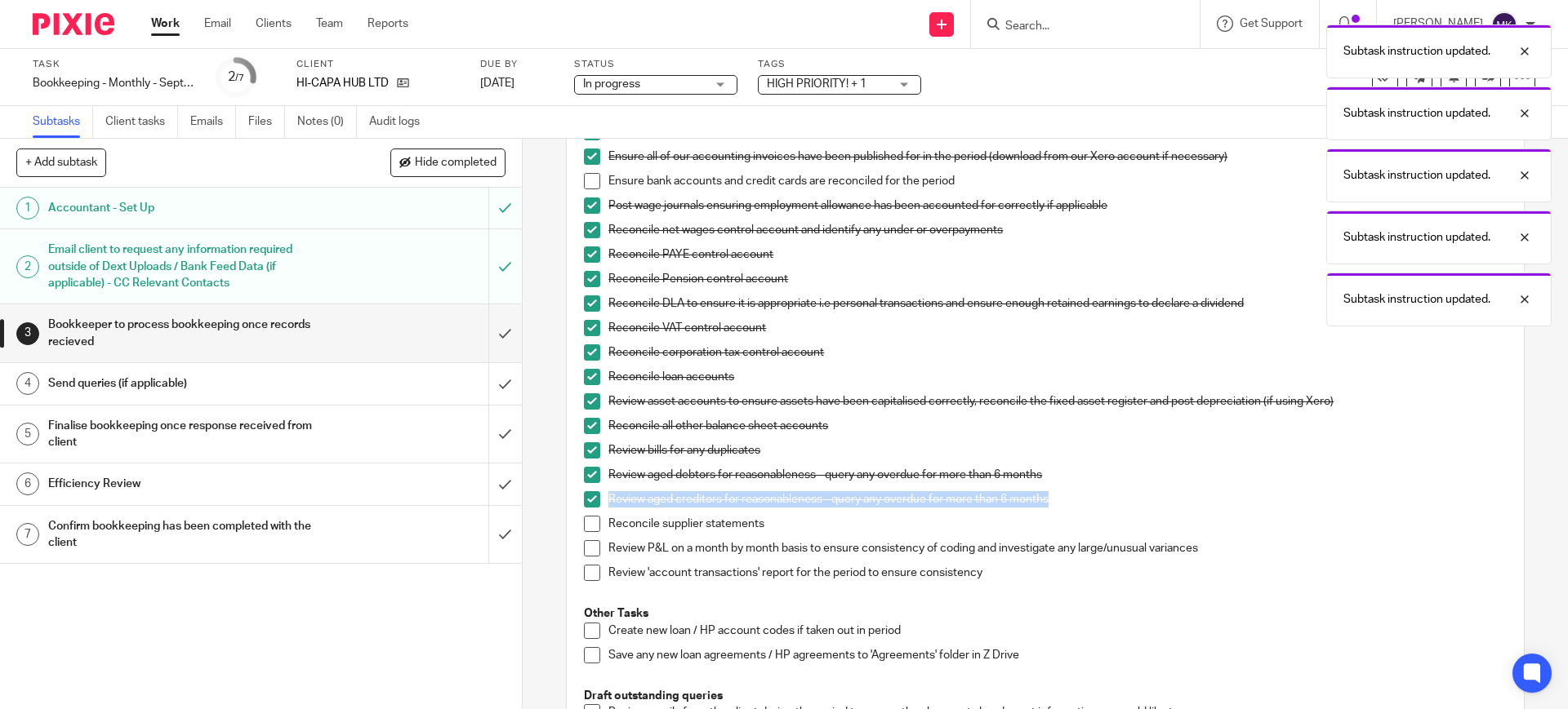
click at [585, 541] on li "Reconcile supplier statements" at bounding box center [1045, 528] width 922 height 24
click at [585, 565] on li "Review P&L on a month by month basis to ensure consistency of coding and invest…" at bounding box center [1045, 553] width 922 height 24
click at [586, 541] on li "Reconcile supplier statements" at bounding box center [1045, 528] width 922 height 24
click at [584, 532] on span at bounding box center [592, 524] width 16 height 16
click at [584, 557] on span at bounding box center [592, 548] width 16 height 16
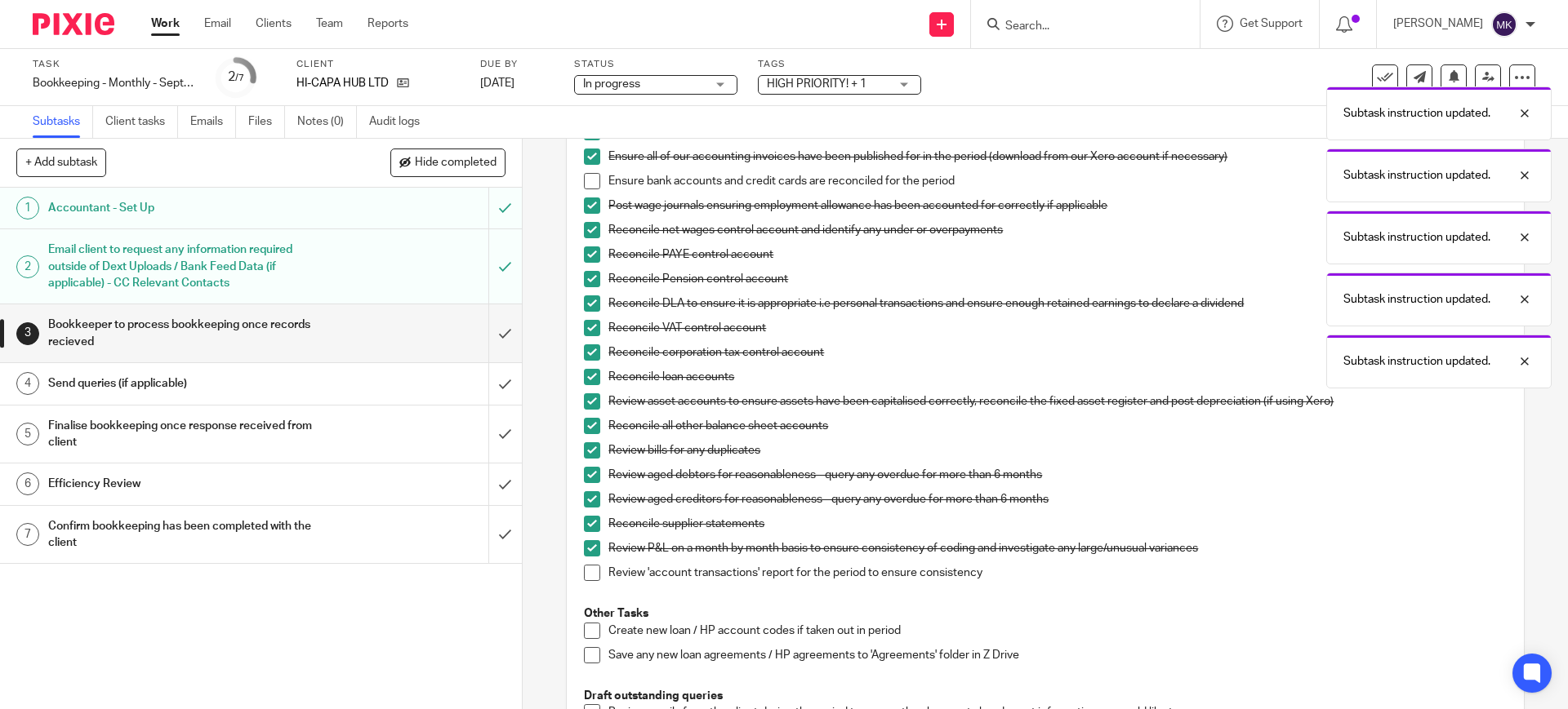
click at [584, 581] on span at bounding box center [592, 573] width 16 height 16
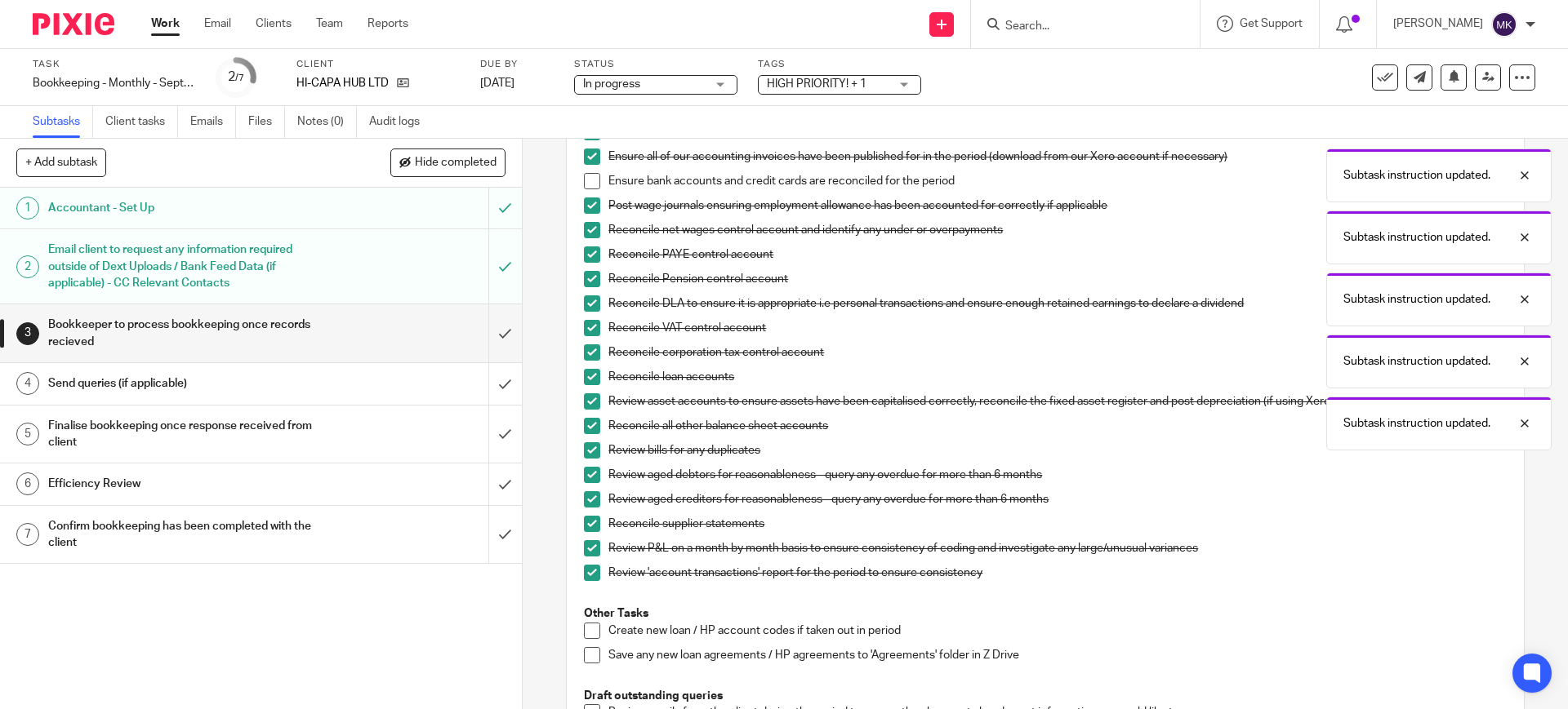
click at [592, 647] on li "Create new loan / HP account codes if taken out in period" at bounding box center [1045, 635] width 922 height 24
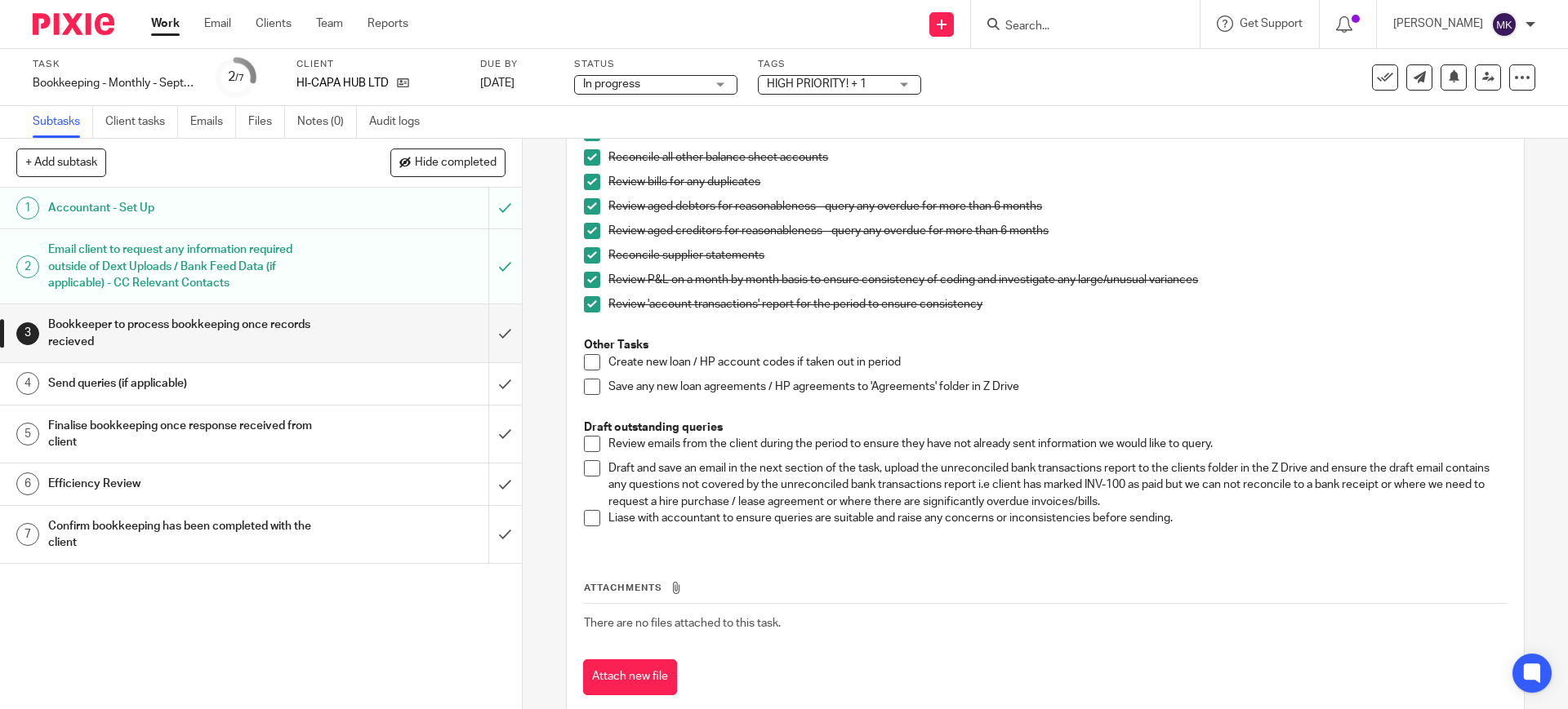
scroll to position [919, 0]
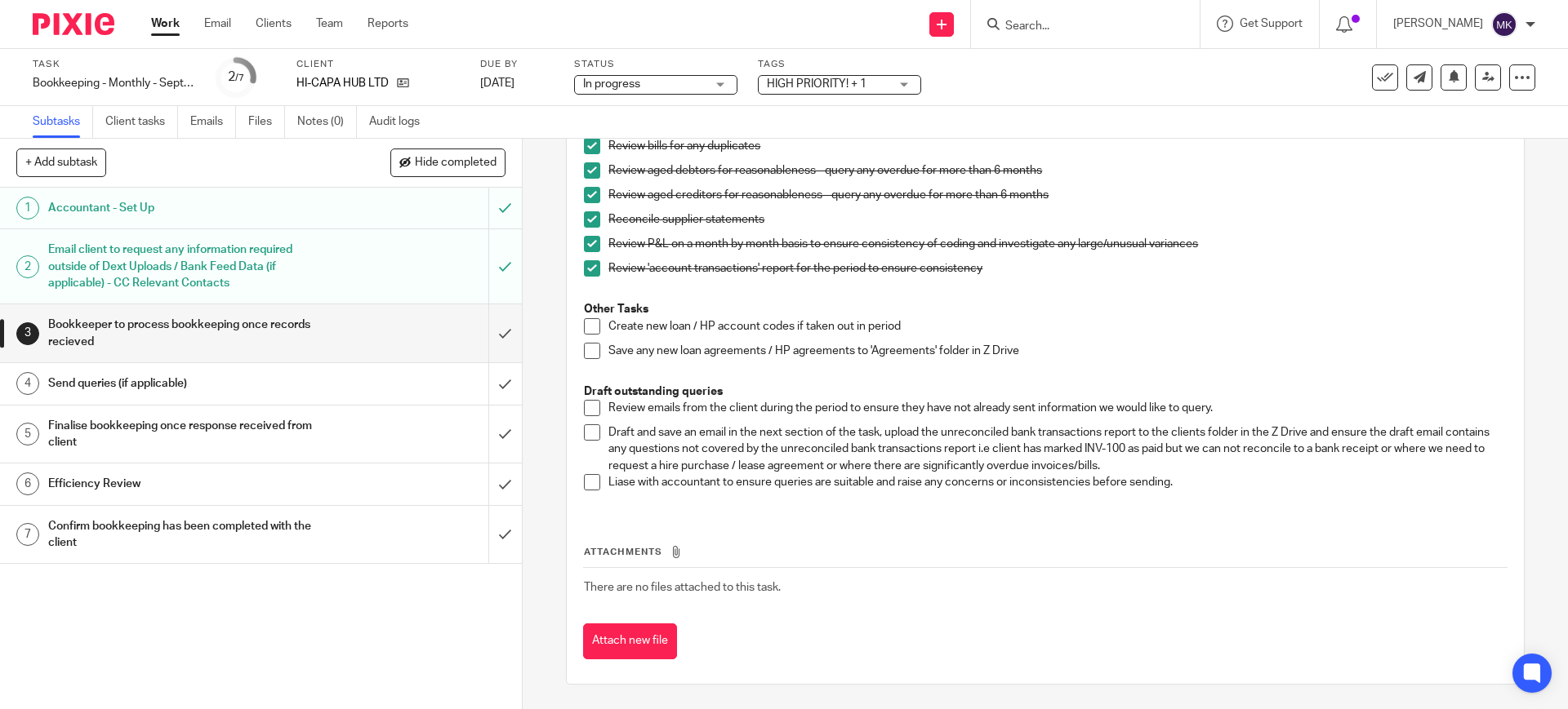
click at [276, 387] on h1 "Send queries (if applicable)" at bounding box center [189, 384] width 282 height 24
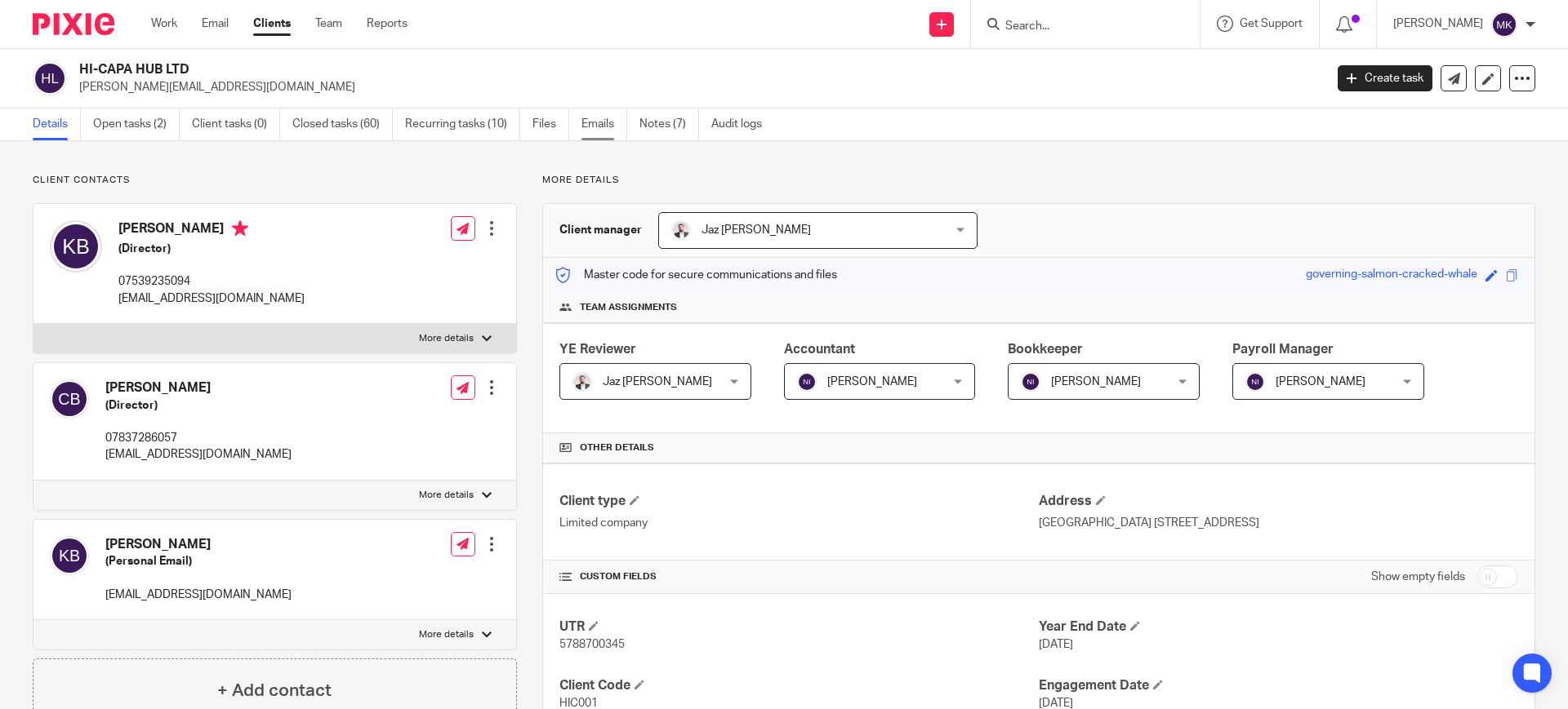
click at [615, 118] on link "Emails" at bounding box center [604, 124] width 46 height 32
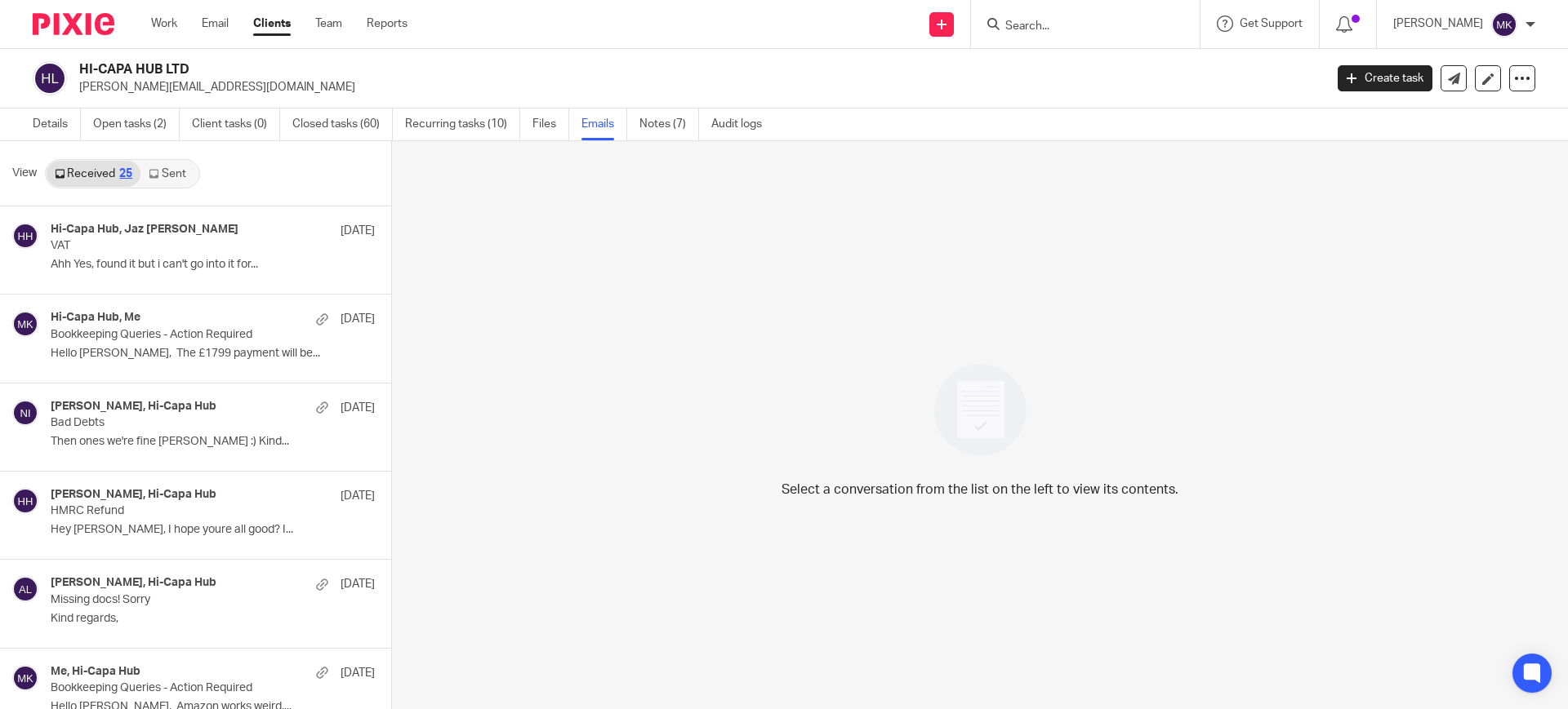
click at [185, 175] on link "Sent" at bounding box center [168, 174] width 57 height 26
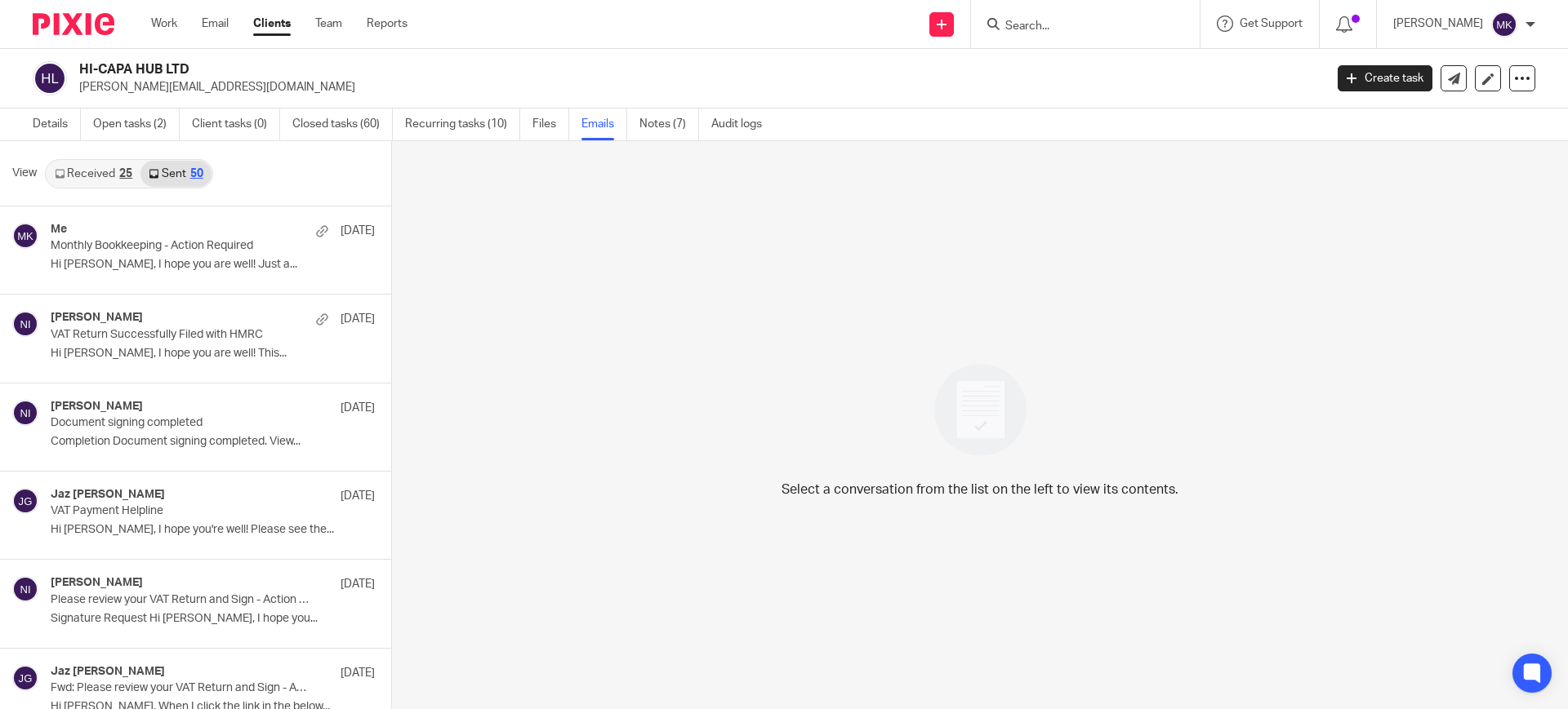
click at [111, 188] on div "View Received 25 Sent 50" at bounding box center [196, 173] width 391 height 65
click at [111, 176] on link "Received 25" at bounding box center [93, 174] width 94 height 26
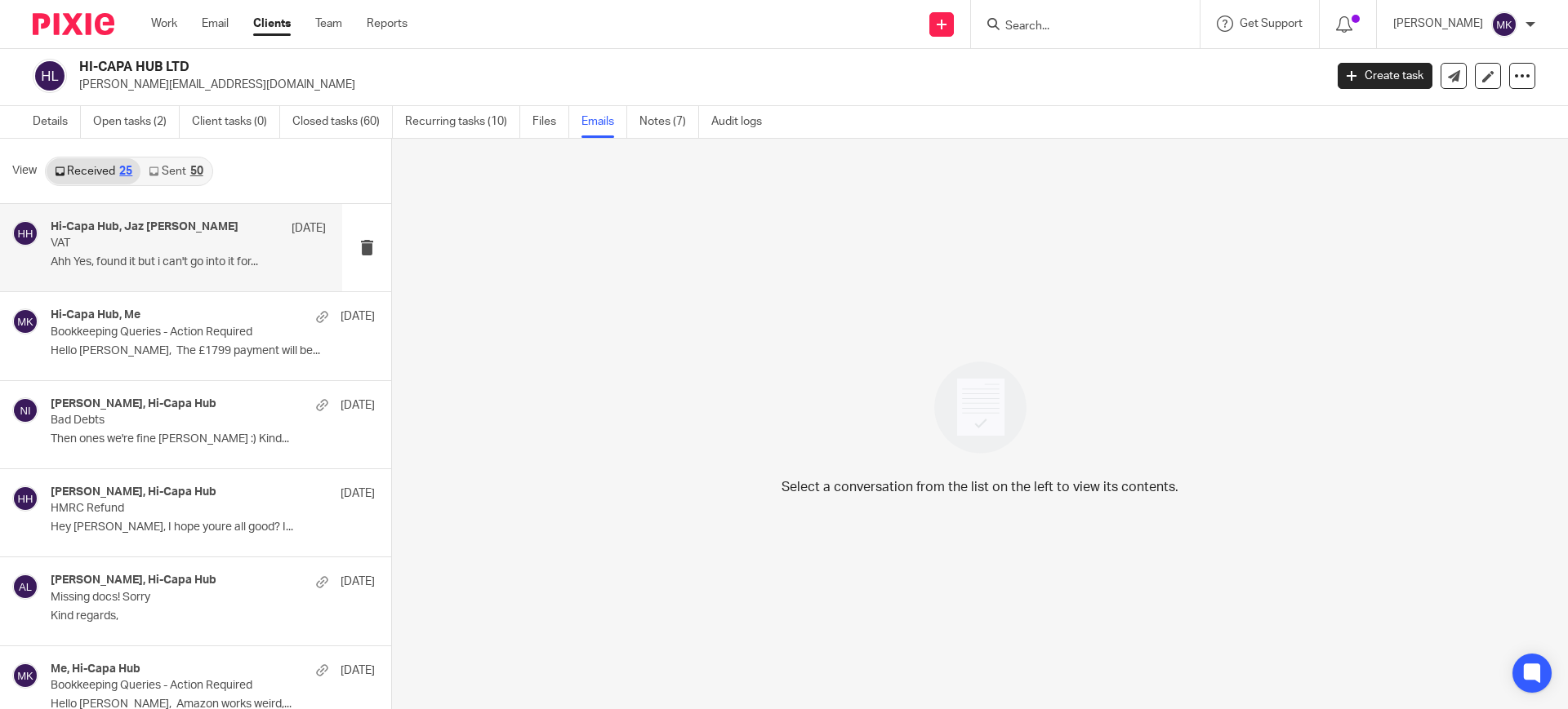
click at [144, 281] on div "Hi-Capa Hub, Jaz Grewal 2 Oct VAT Ahh Yes, found it but i can't go into it for.…" at bounding box center [171, 247] width 342 height 87
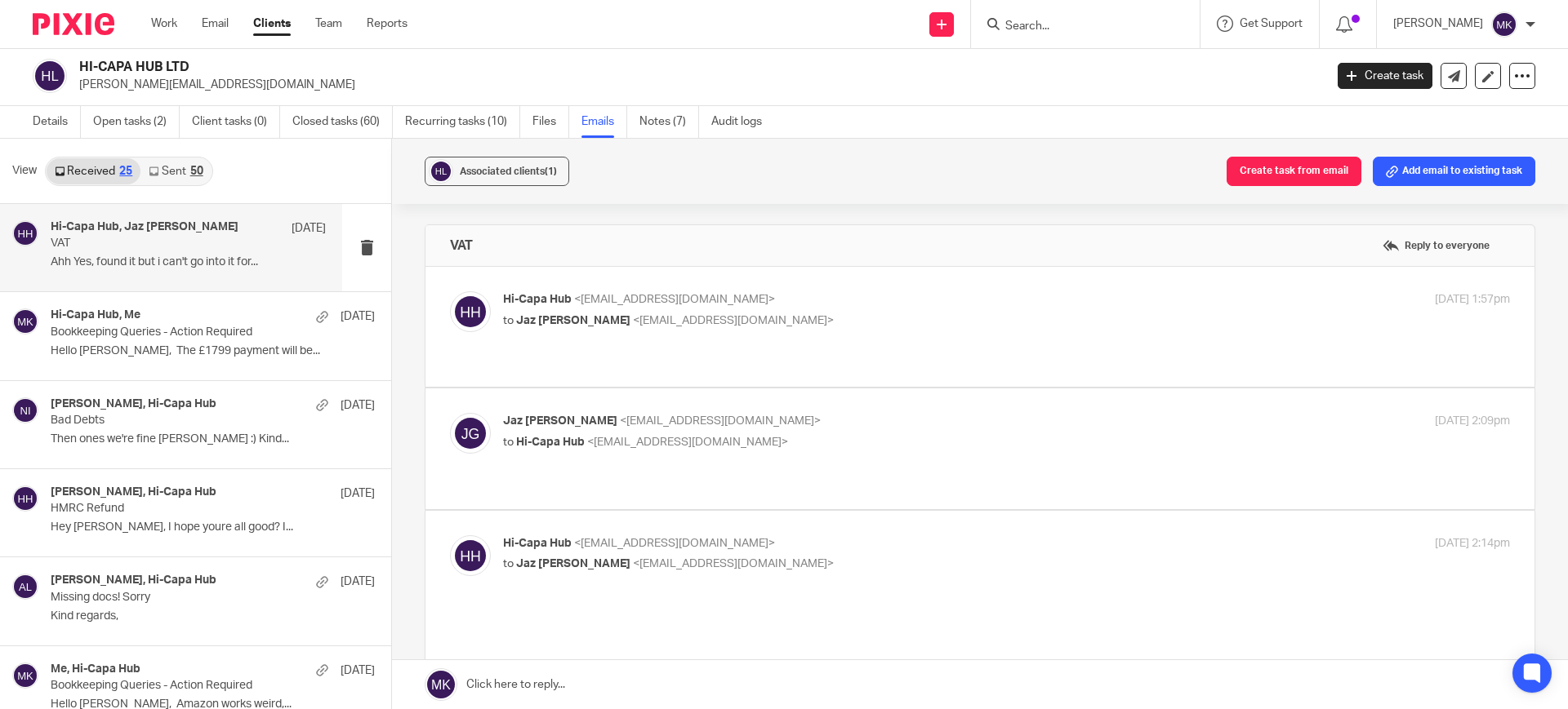
scroll to position [0, 0]
click at [840, 307] on div "Hi-Capa Hub <hicapahub@gmail.com> to Jaz Grewal <jazgrewal@taxassist.co.uk>" at bounding box center [839, 310] width 672 height 38
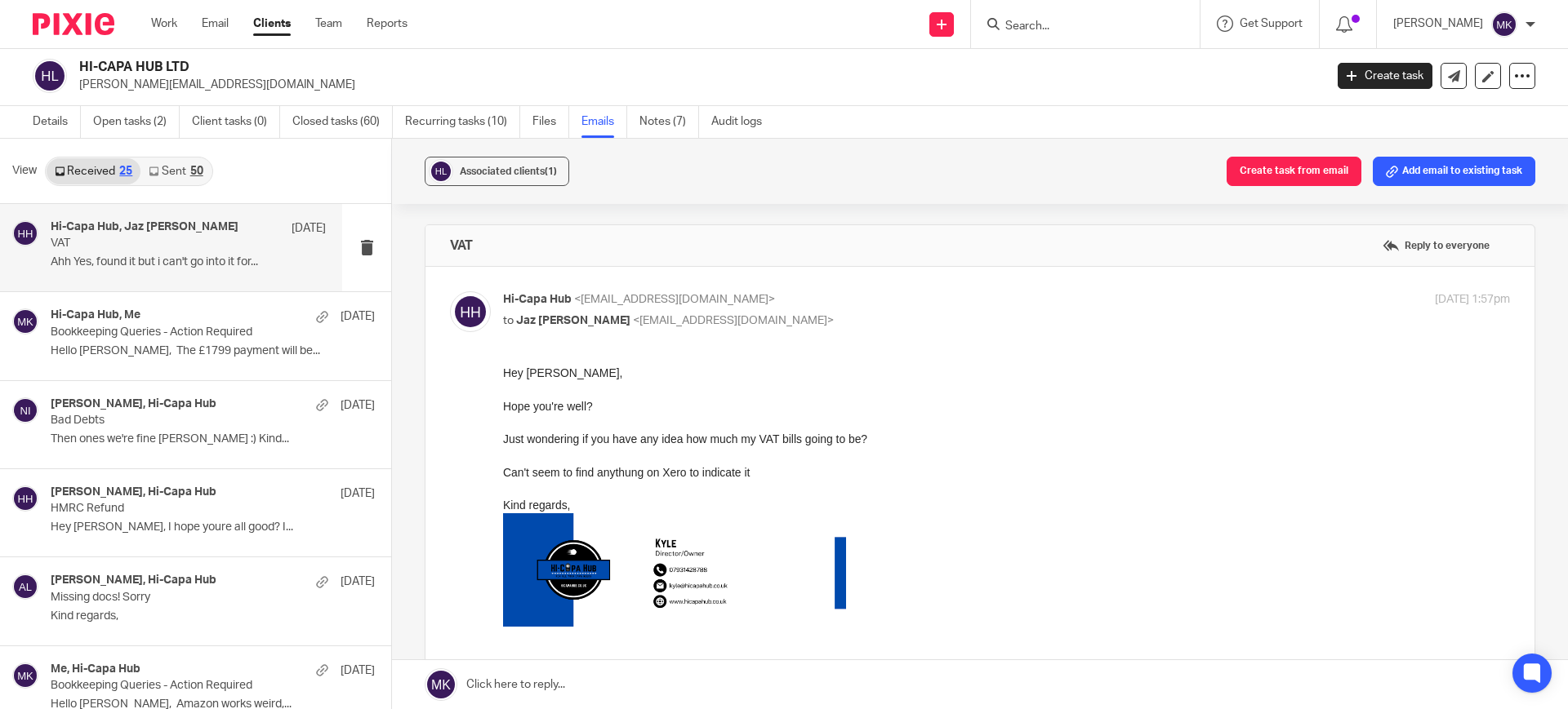
click at [840, 307] on div "Hi-Capa Hub <hicapahub@gmail.com> to Jaz Grewal <jazgrewal@taxassist.co.uk>" at bounding box center [839, 310] width 672 height 38
checkbox input "false"
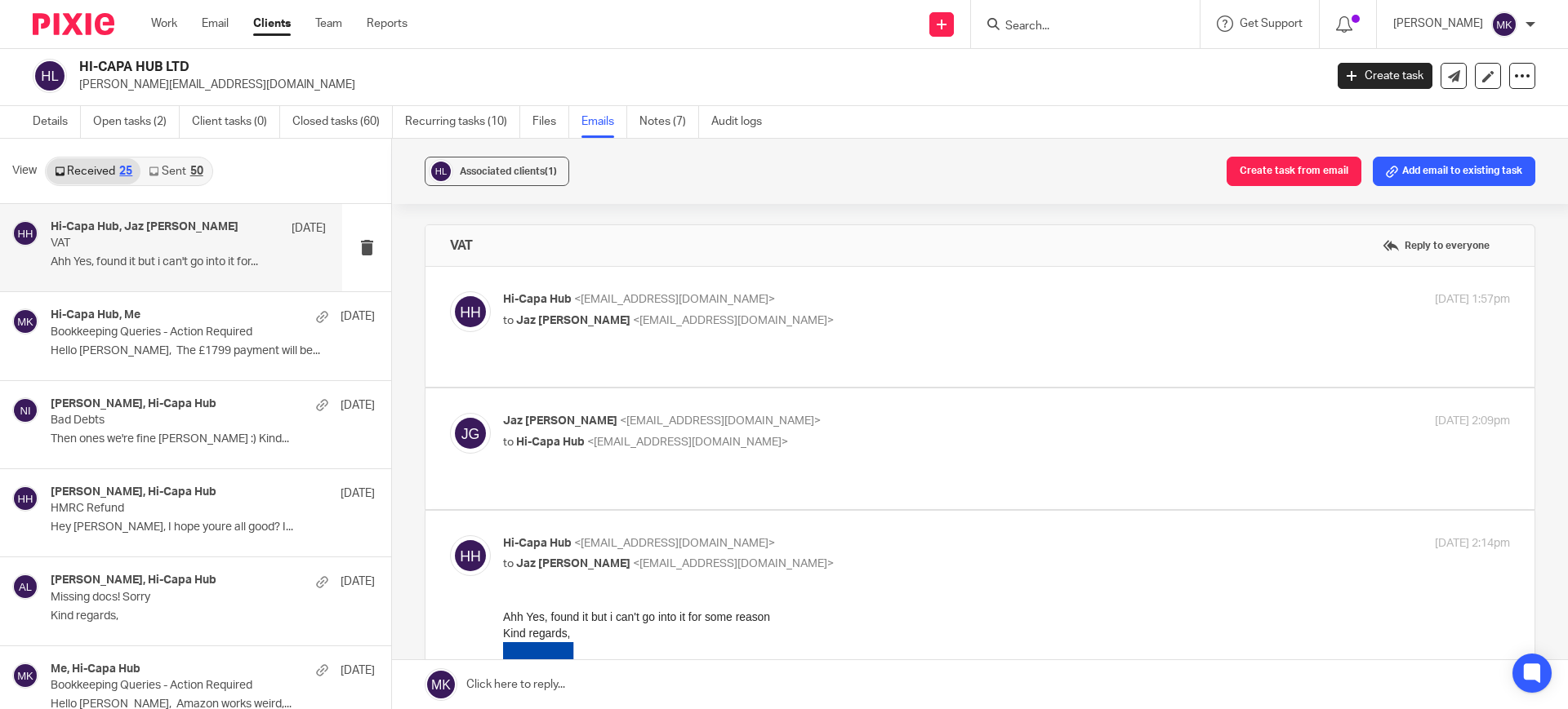
click at [840, 307] on div "Hi-Capa Hub <hicapahub@gmail.com> to Jaz Grewal <jazgrewal@taxassist.co.uk>" at bounding box center [839, 310] width 672 height 38
click at [801, 413] on p "Jaz Grewal <jazgrewal@taxassist.co.uk>" at bounding box center [839, 421] width 672 height 17
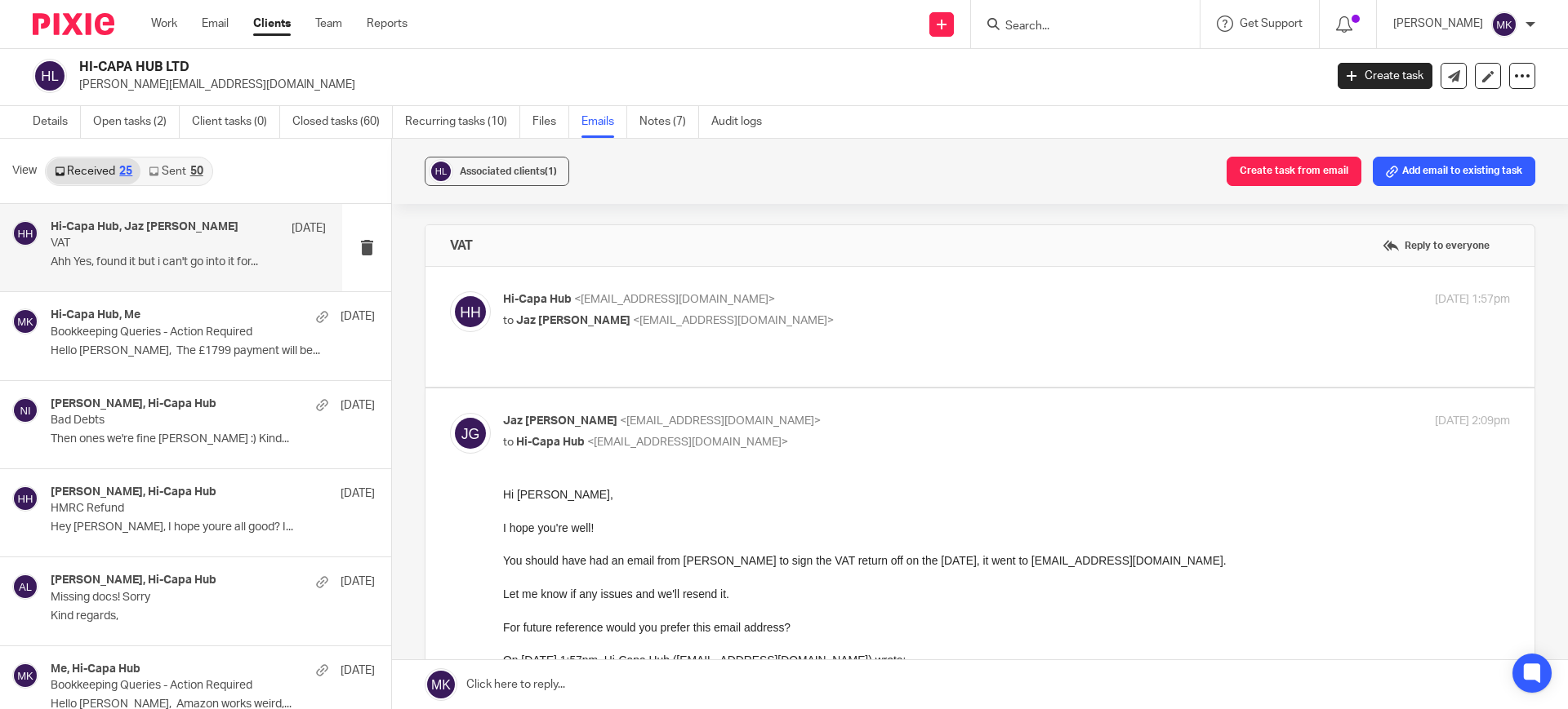
click at [801, 413] on p "Jaz Grewal <jazgrewal@taxassist.co.uk>" at bounding box center [839, 421] width 672 height 17
checkbox input "false"
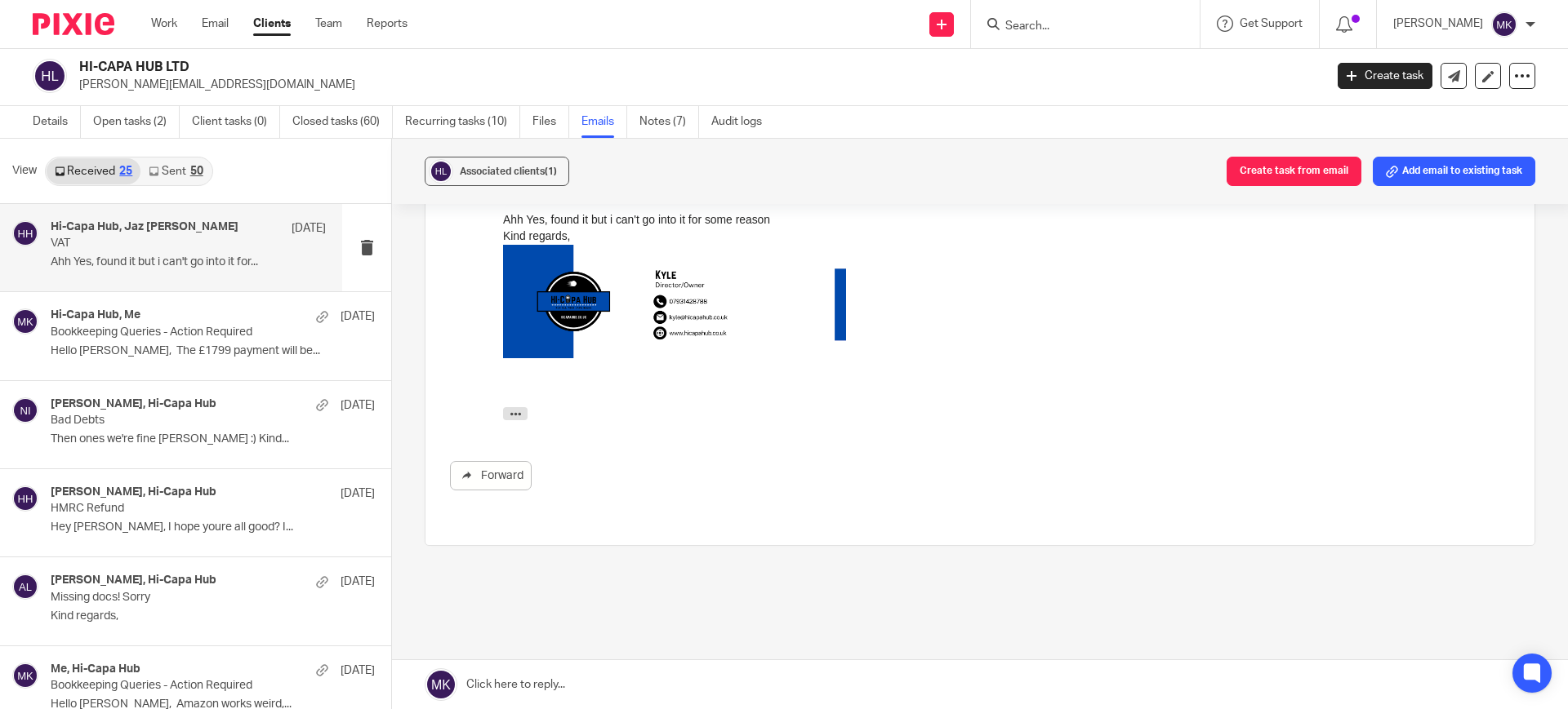
scroll to position [408, 0]
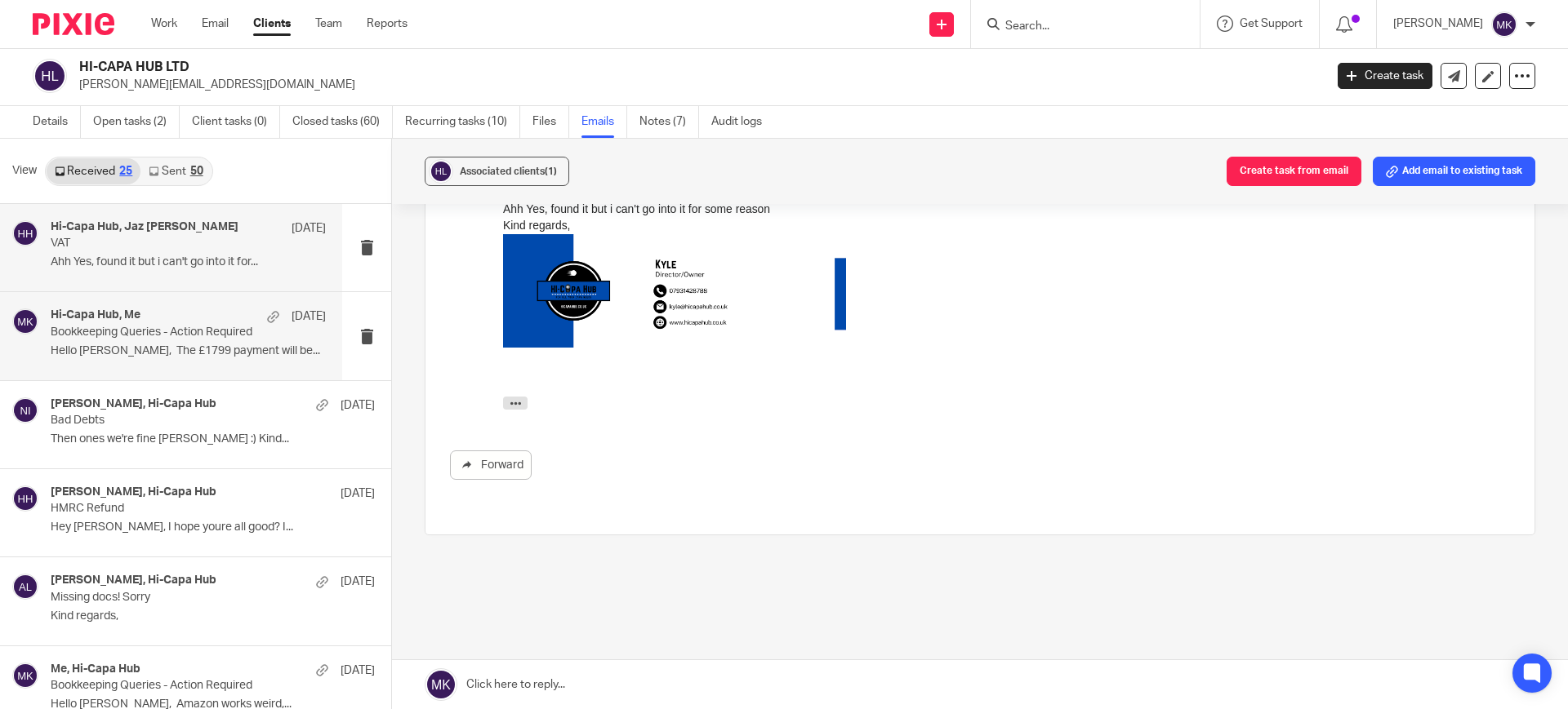
click at [188, 347] on p "Hello Moiz, The £1799 payment will be..." at bounding box center [188, 351] width 276 height 14
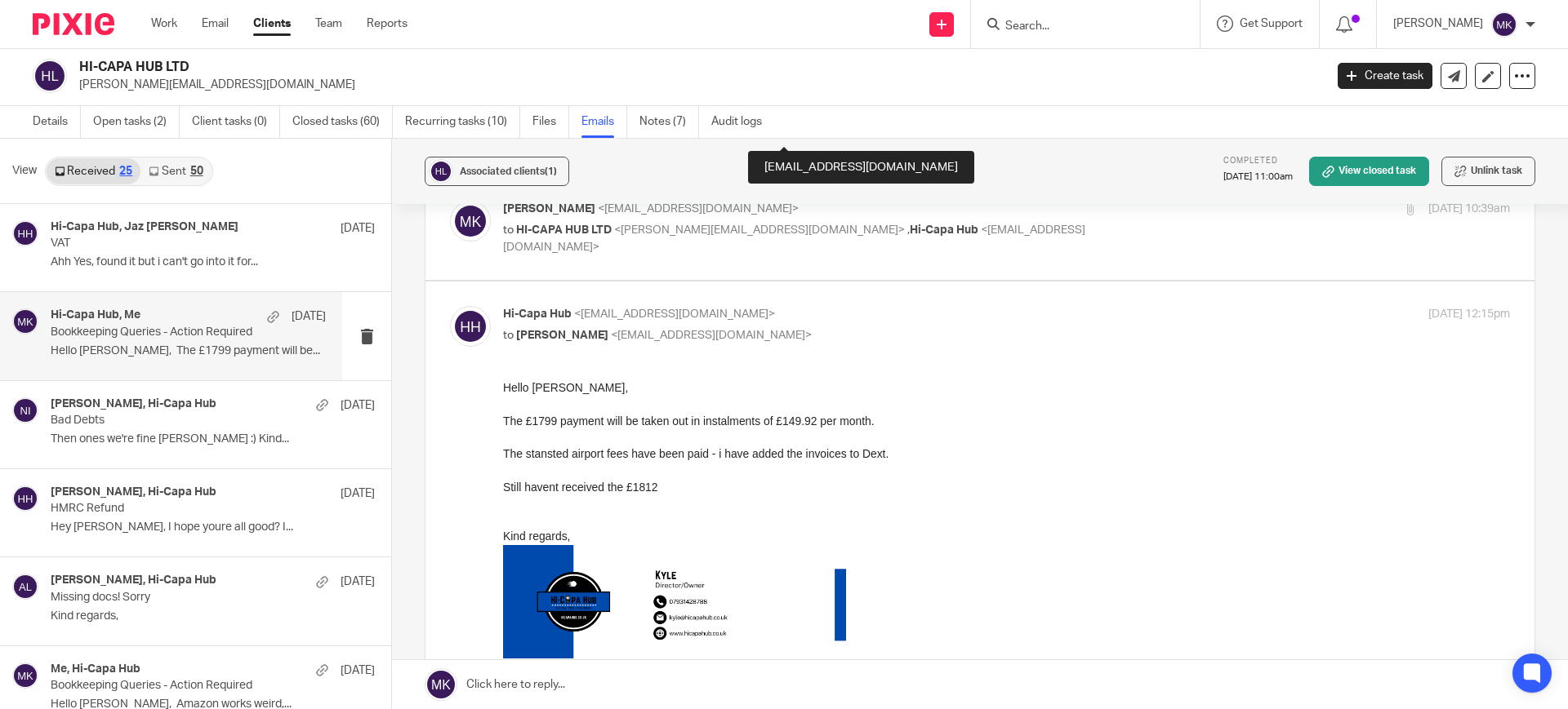
scroll to position [919, 0]
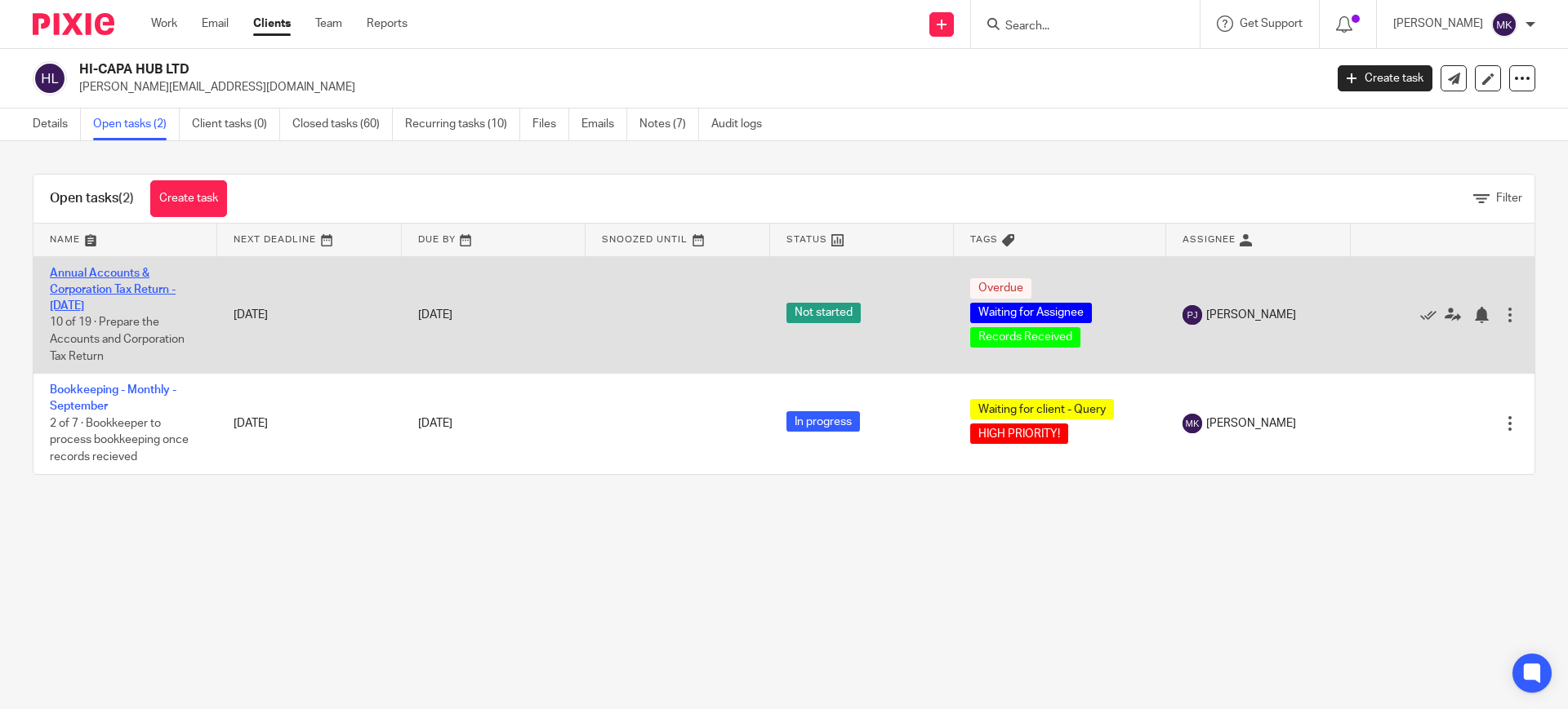
click at [128, 292] on link "Annual Accounts & Corporation Tax Return - [DATE]" at bounding box center [113, 291] width 126 height 45
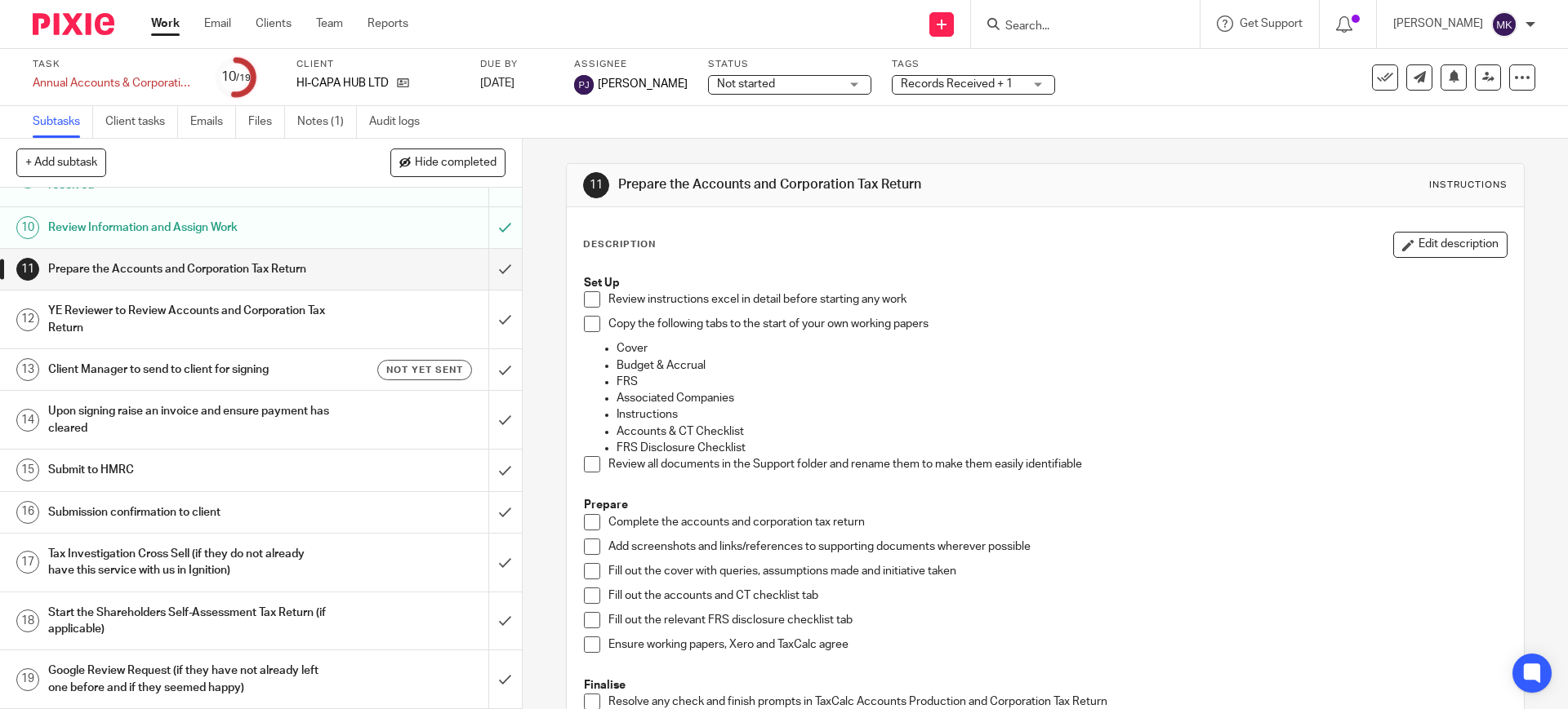
scroll to position [441, 0]
click at [315, 124] on link "Notes (1)" at bounding box center [326, 122] width 59 height 32
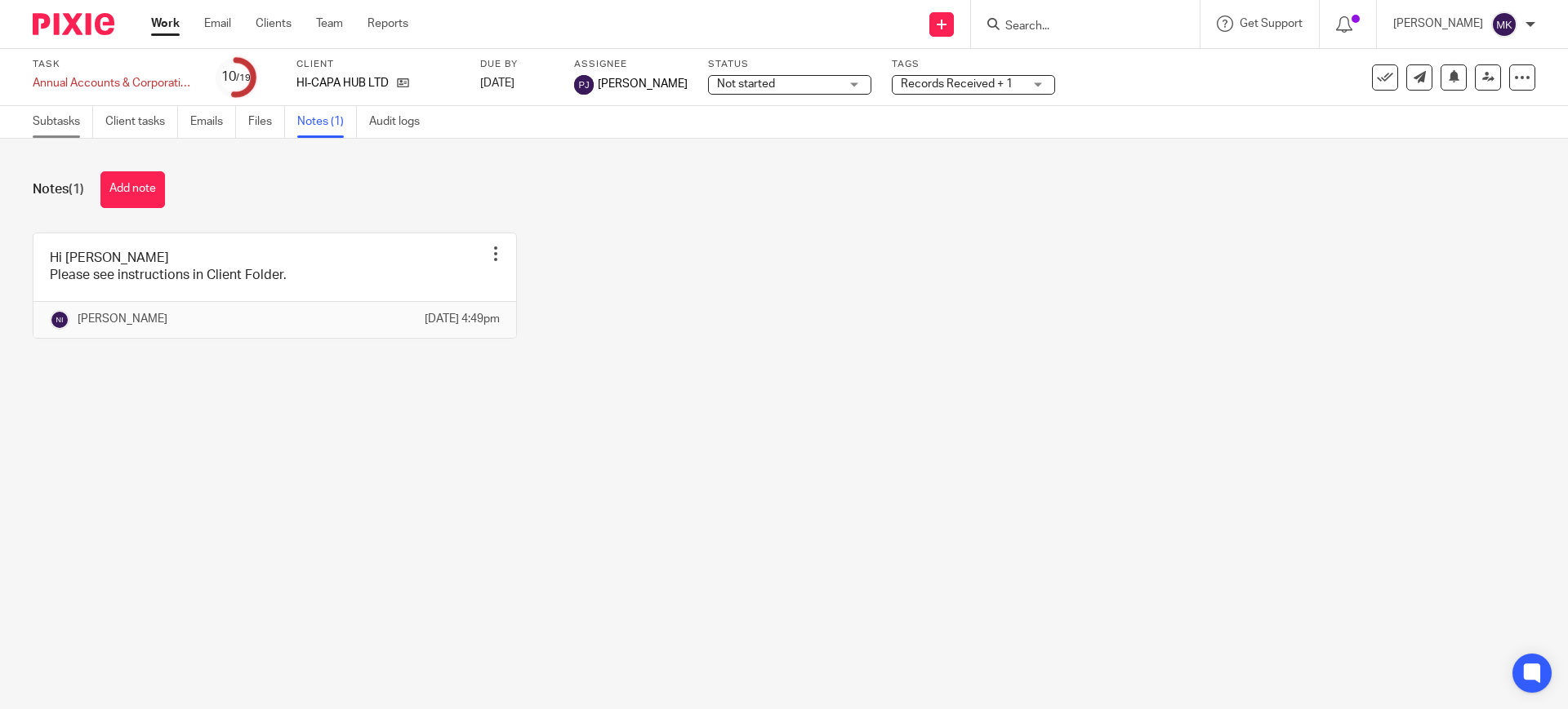
click at [55, 128] on link "Subtasks" at bounding box center [63, 122] width 60 height 32
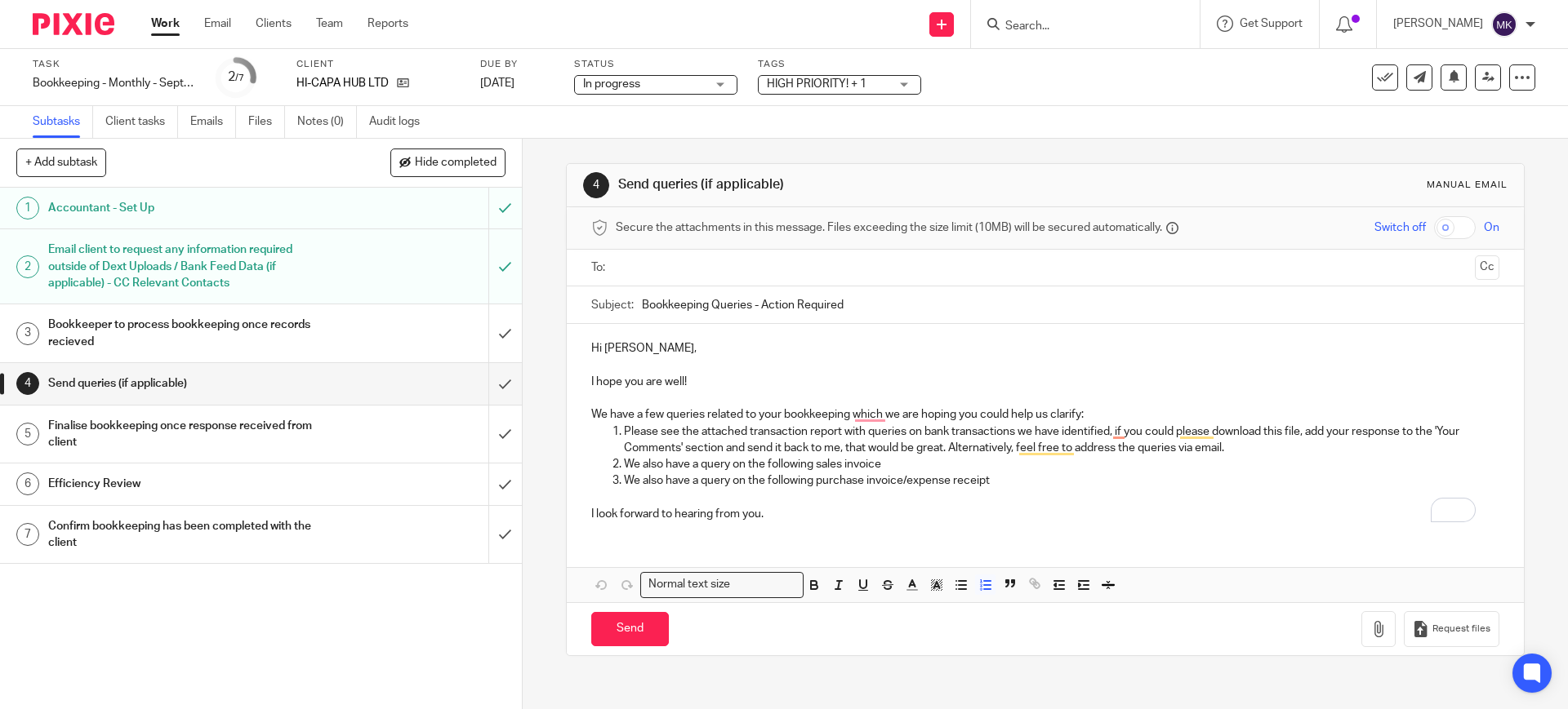
drag, startPoint x: 996, startPoint y: 481, endPoint x: 638, endPoint y: 470, distance: 358.2
click at [638, 470] on ol "Please see the attached transaction report with queries on bank transactions we…" at bounding box center [1045, 457] width 907 height 66
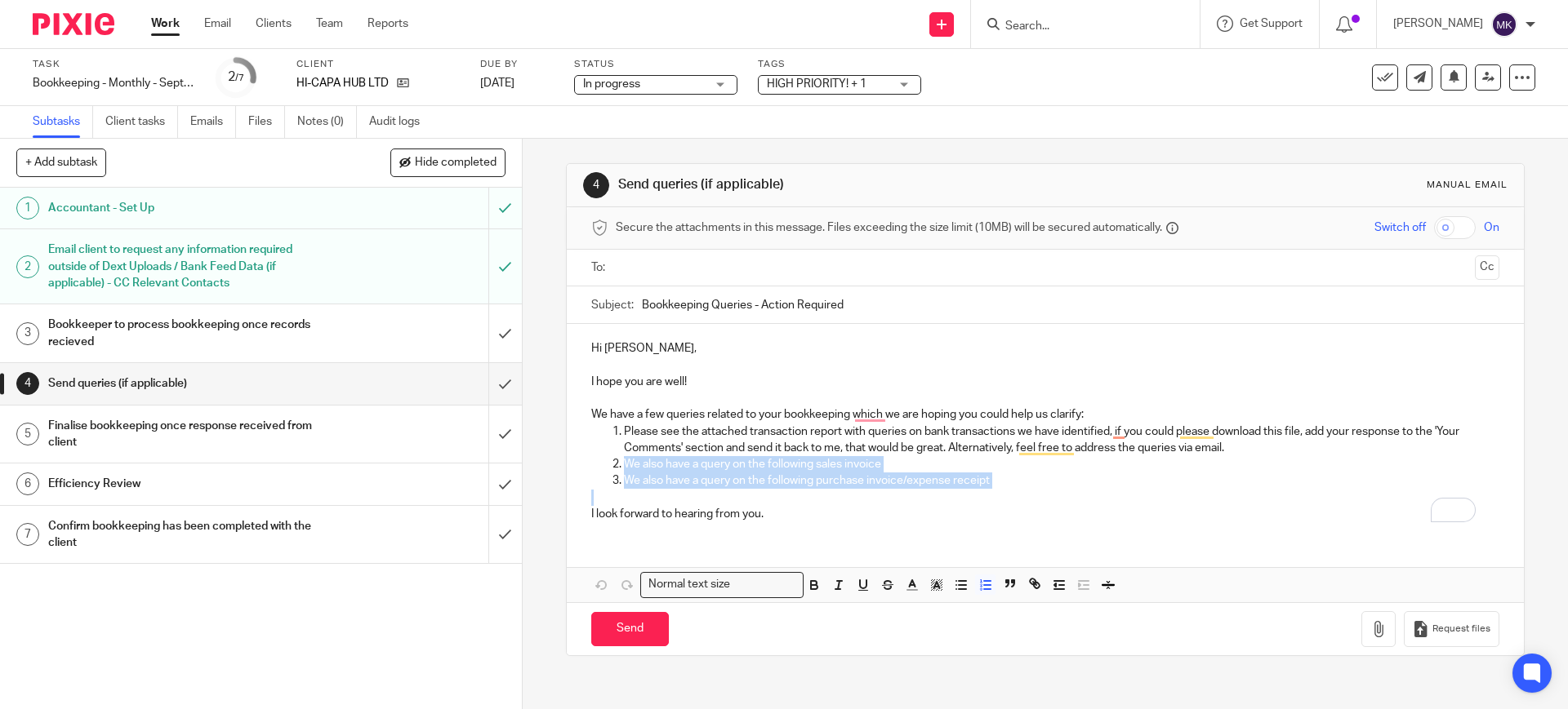
drag, startPoint x: 1018, startPoint y: 496, endPoint x: 610, endPoint y: 460, distance: 409.6
click at [610, 460] on div "Hi Kyle, I hope you are well! We have a few queries related to your bookkeeping…" at bounding box center [1044, 430] width 957 height 211
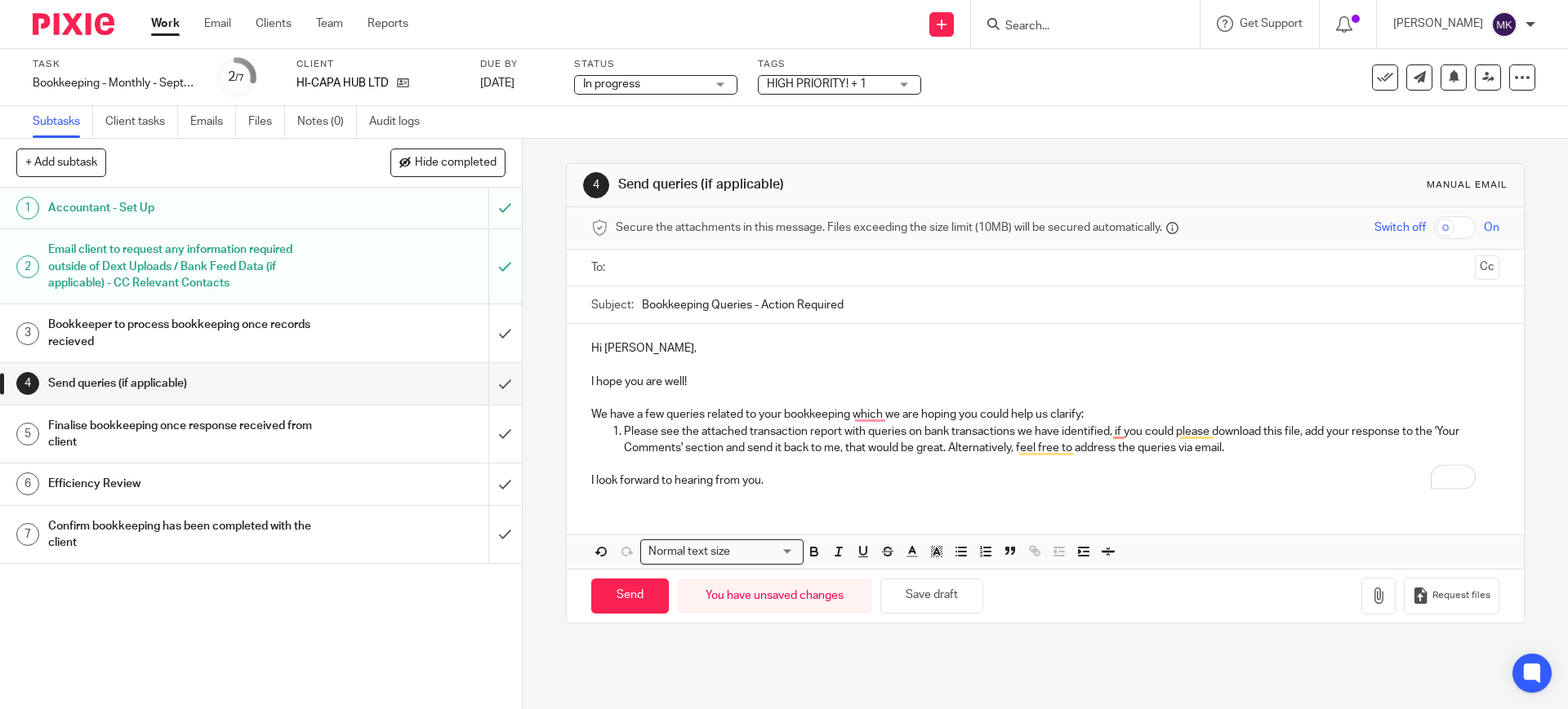
click at [1157, 412] on p "We have a few queries related to your bookkeeping which we are hoping you could…" at bounding box center [1045, 414] width 907 height 16
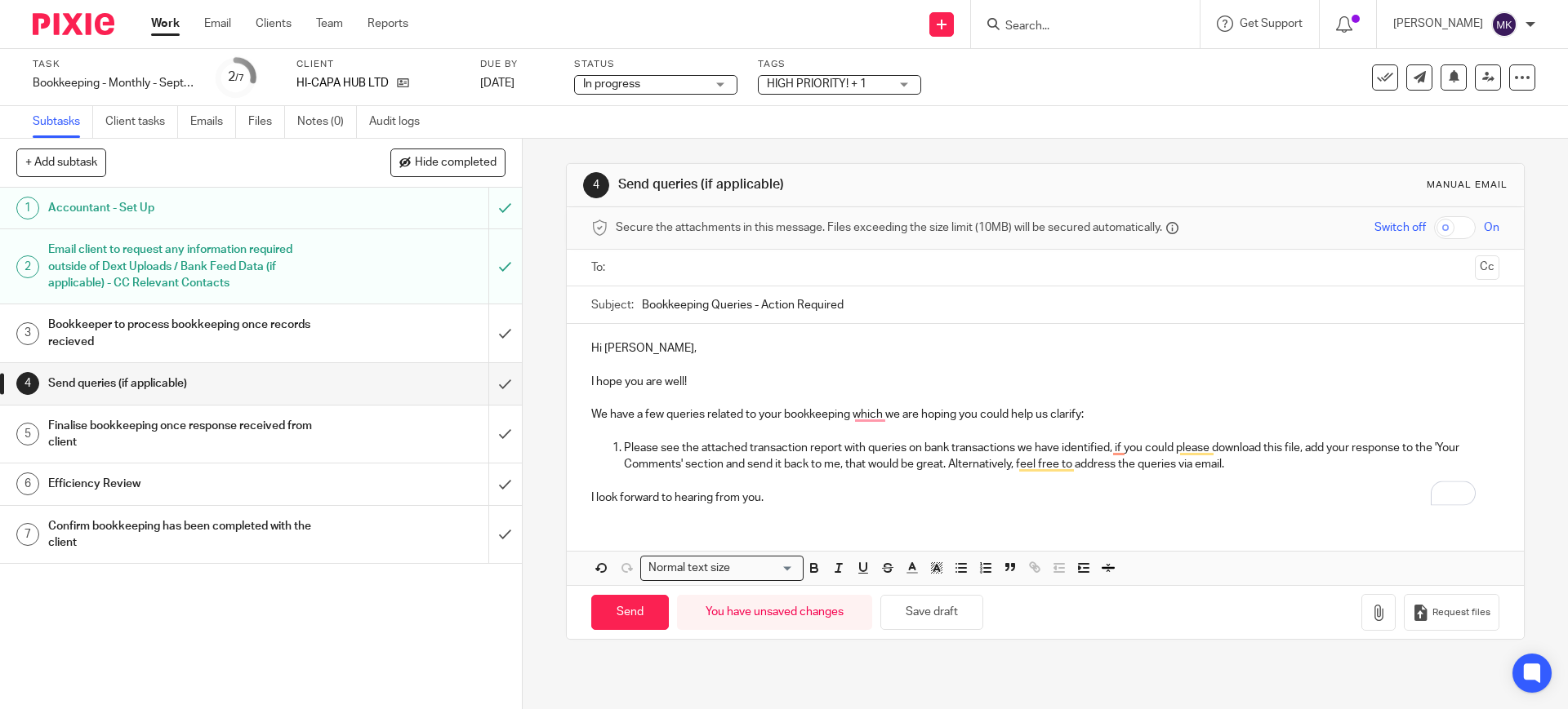
click at [1192, 549] on div "Hi Kyle, I hope you are well! We have a few queries related to your bookkeeping…" at bounding box center [1044, 455] width 957 height 261
click at [1361, 622] on button "button" at bounding box center [1378, 612] width 34 height 37
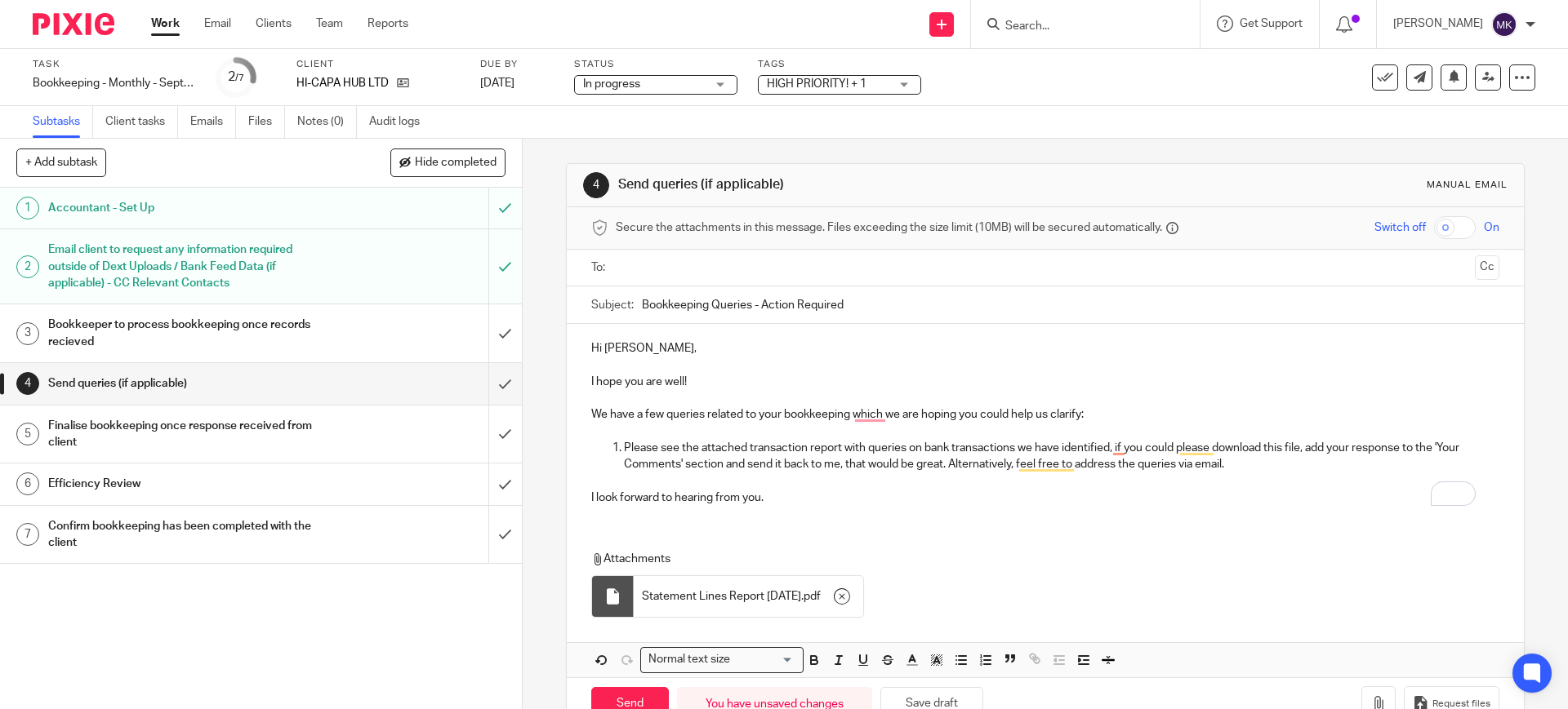
click at [672, 276] on input "text" at bounding box center [1044, 268] width 846 height 19
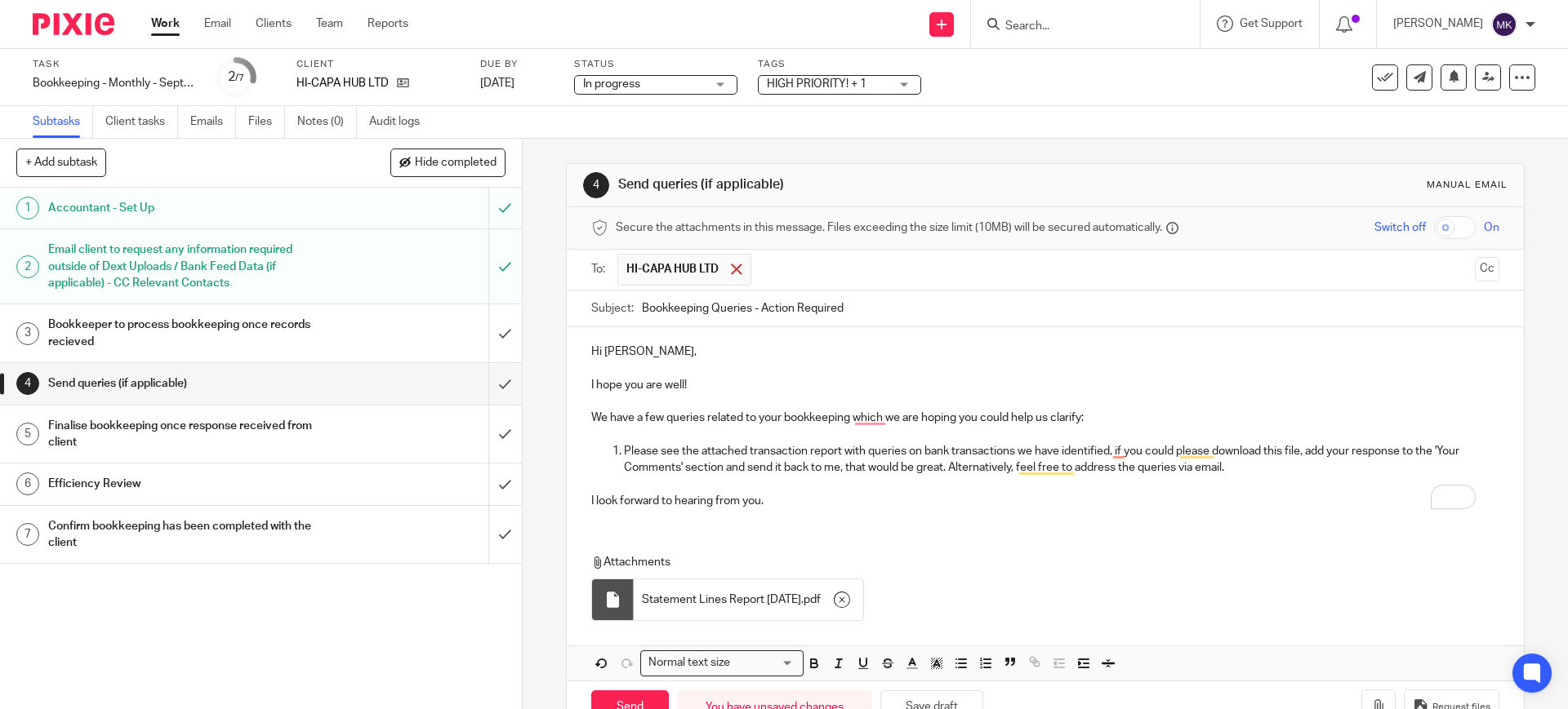
click at [727, 263] on div at bounding box center [736, 269] width 19 height 24
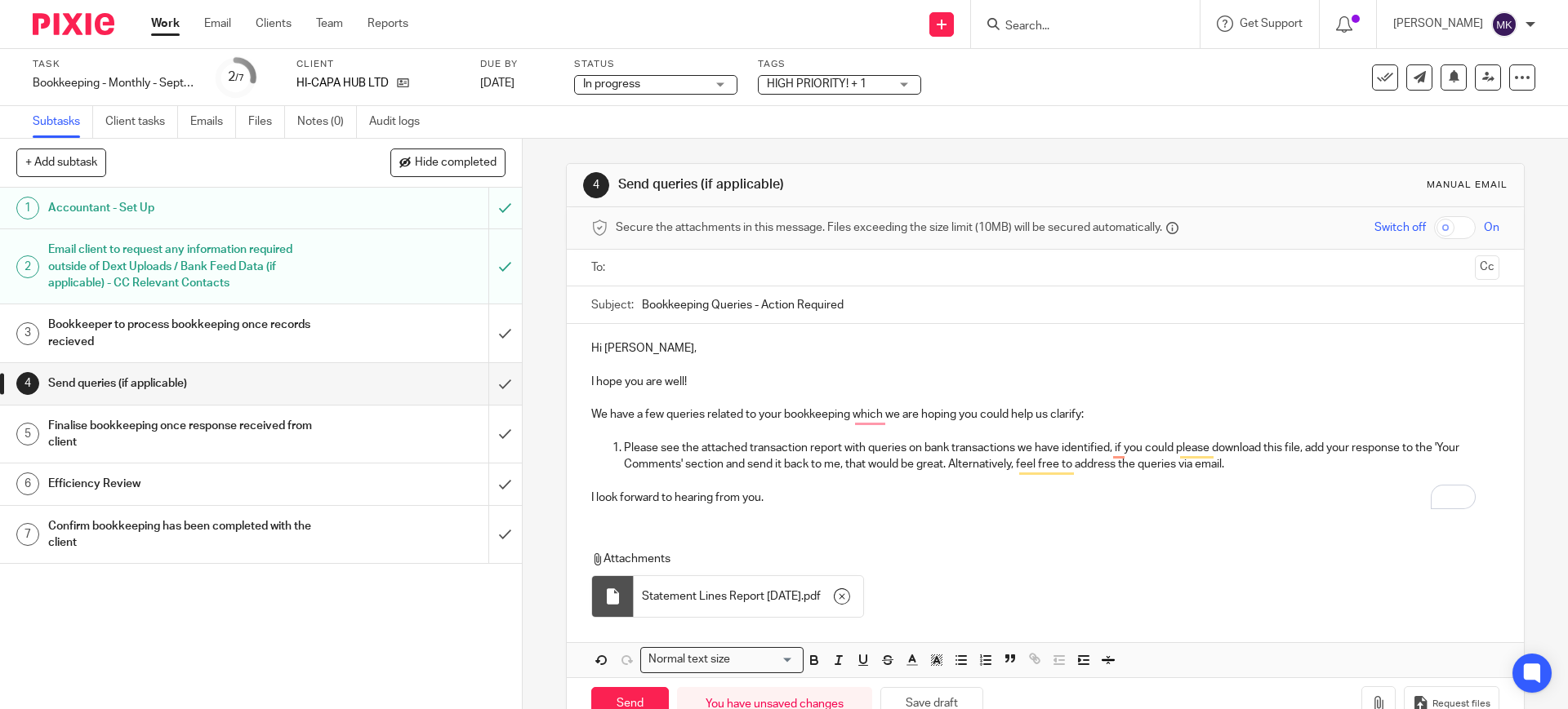
click at [725, 263] on input "text" at bounding box center [1044, 268] width 846 height 19
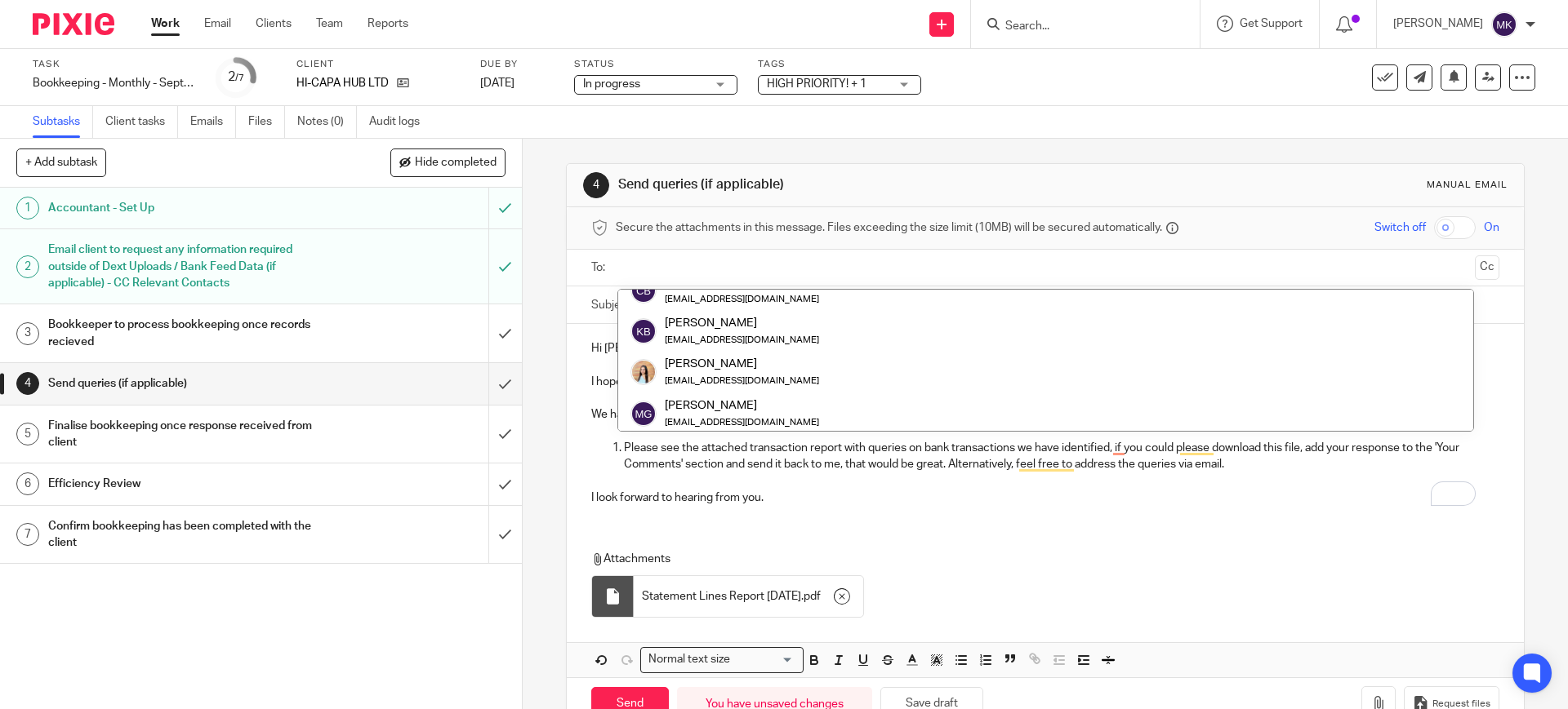
scroll to position [82, 0]
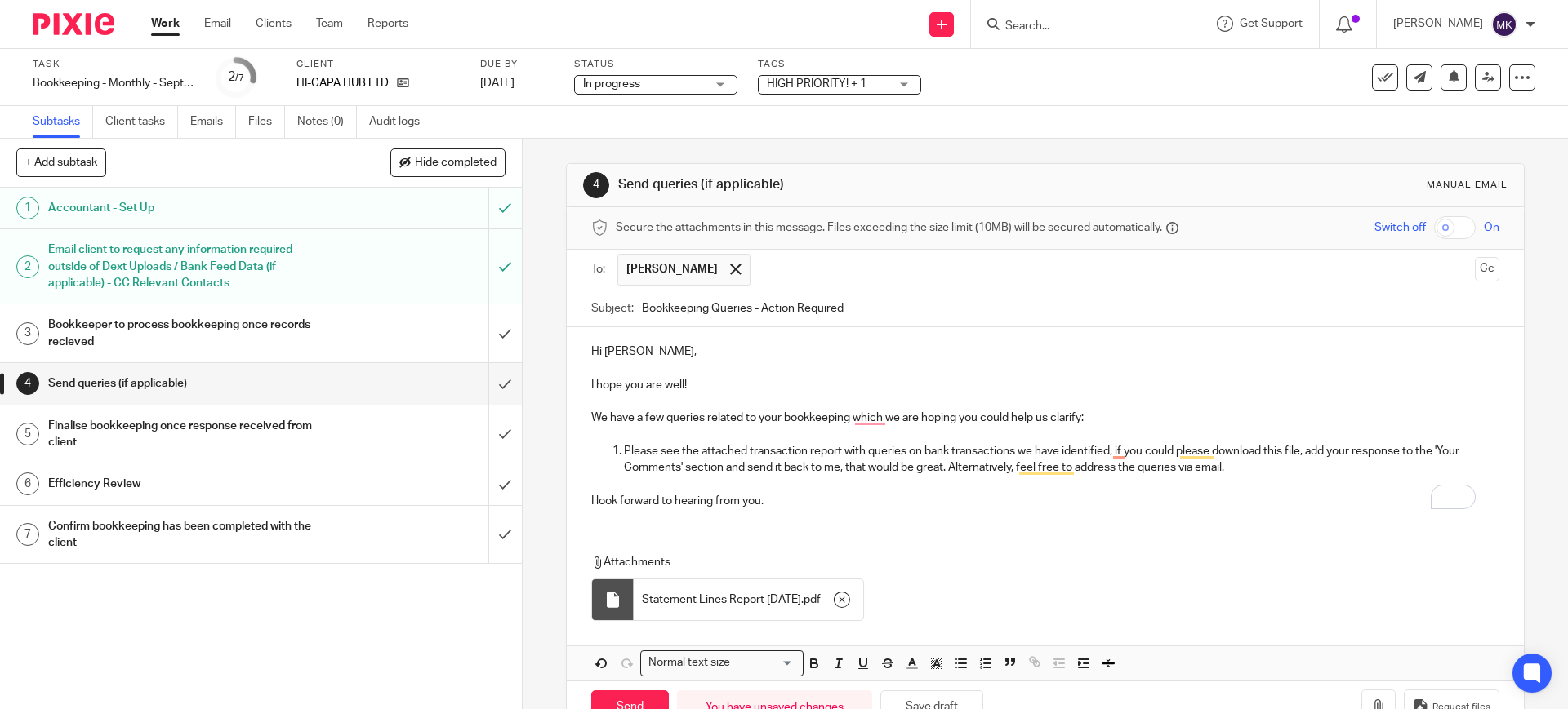
click at [758, 265] on input "text" at bounding box center [1113, 270] width 709 height 32
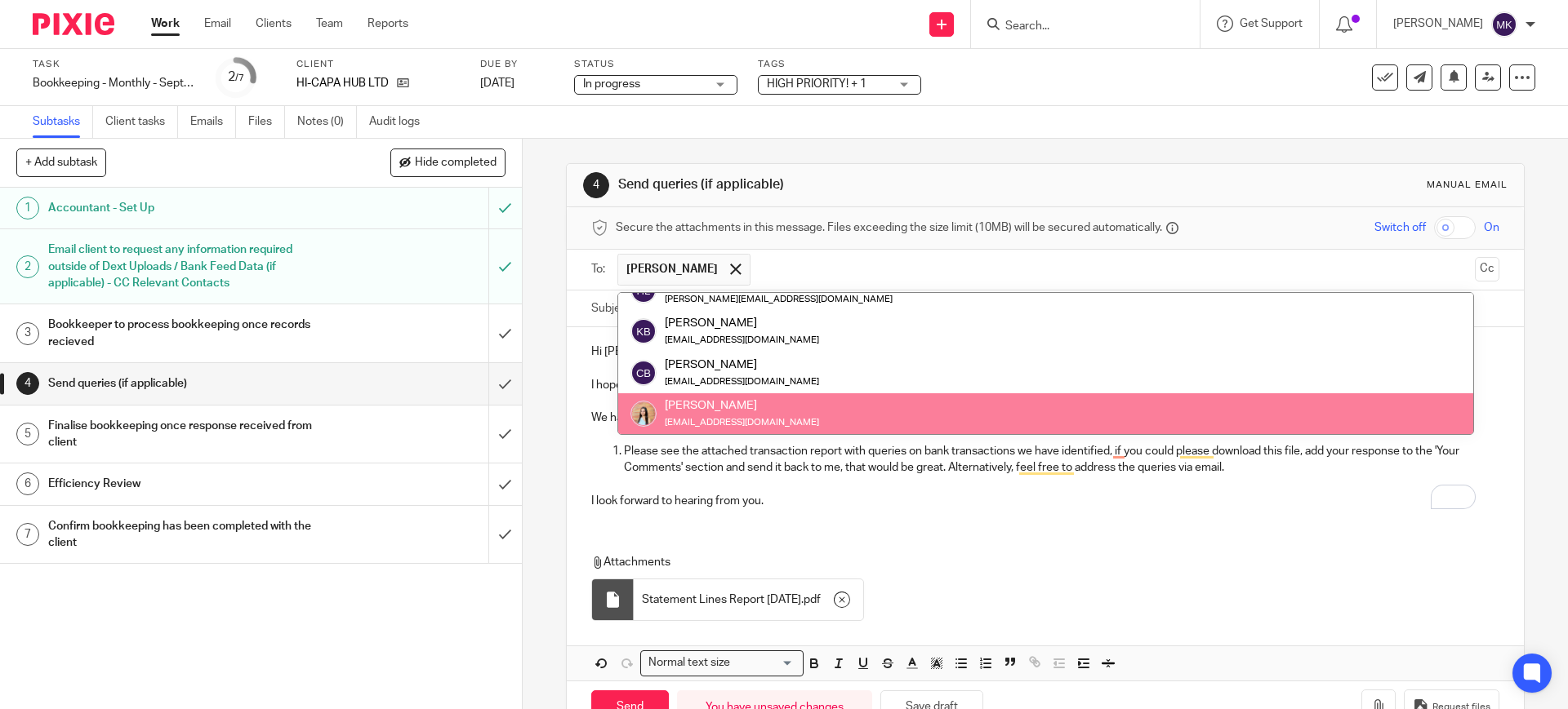
scroll to position [0, 0]
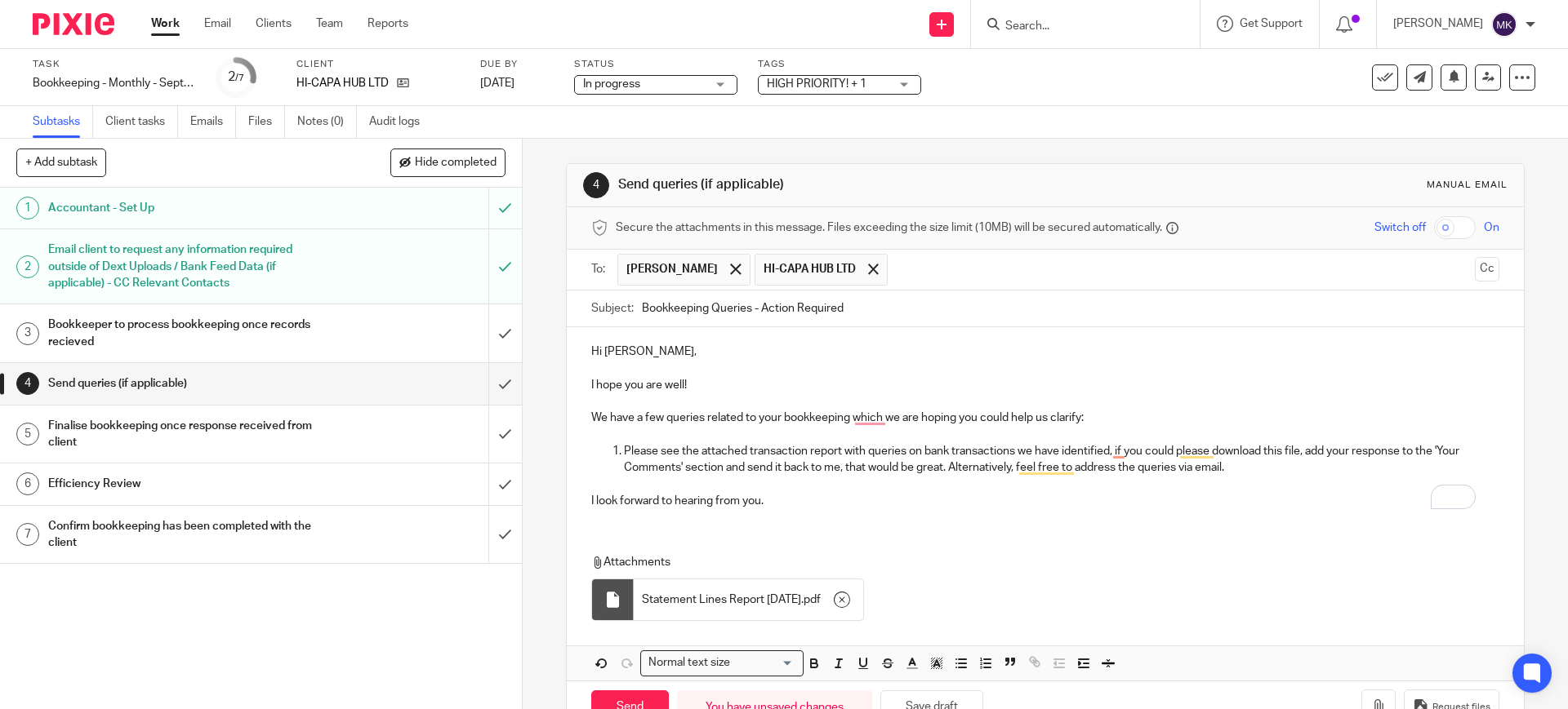
click at [915, 257] on input "text" at bounding box center [1181, 270] width 572 height 32
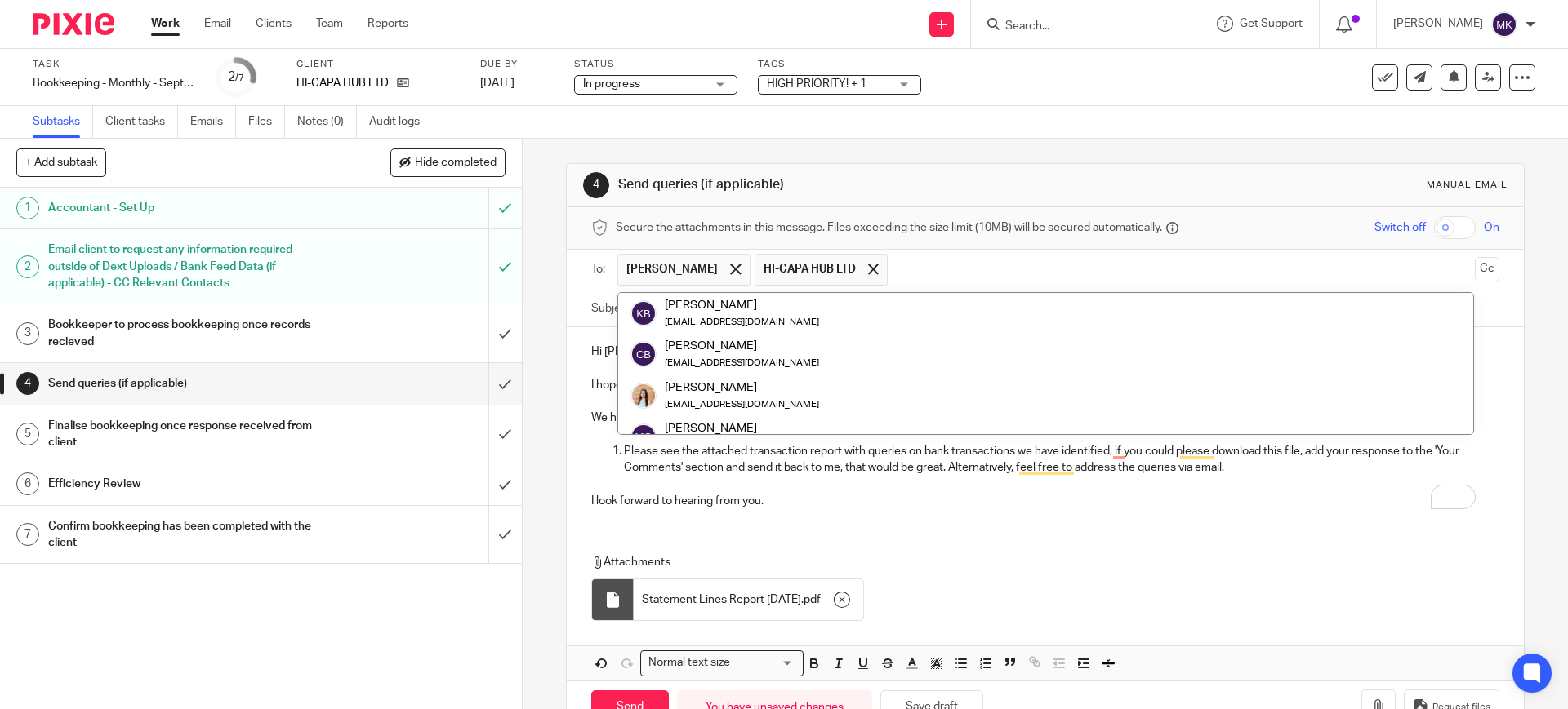
scroll to position [82, 0]
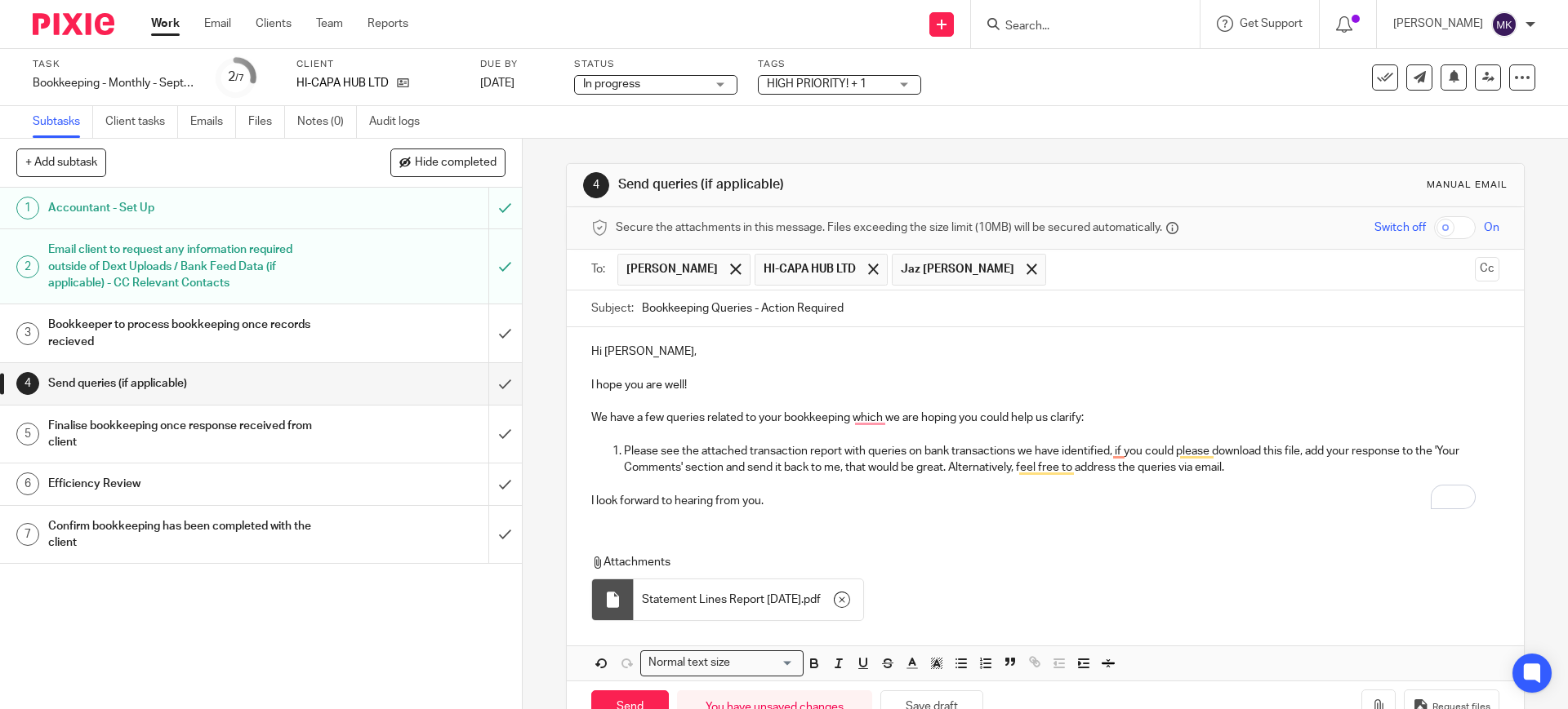
click at [963, 516] on div "Hi Kyle, I hope you are well! We have a few queries related to your bookkeeping…" at bounding box center [1044, 424] width 957 height 195
click at [1022, 276] on div at bounding box center [1032, 269] width 19 height 24
click at [958, 507] on p "I look forward to hearing from you." at bounding box center [1045, 500] width 907 height 16
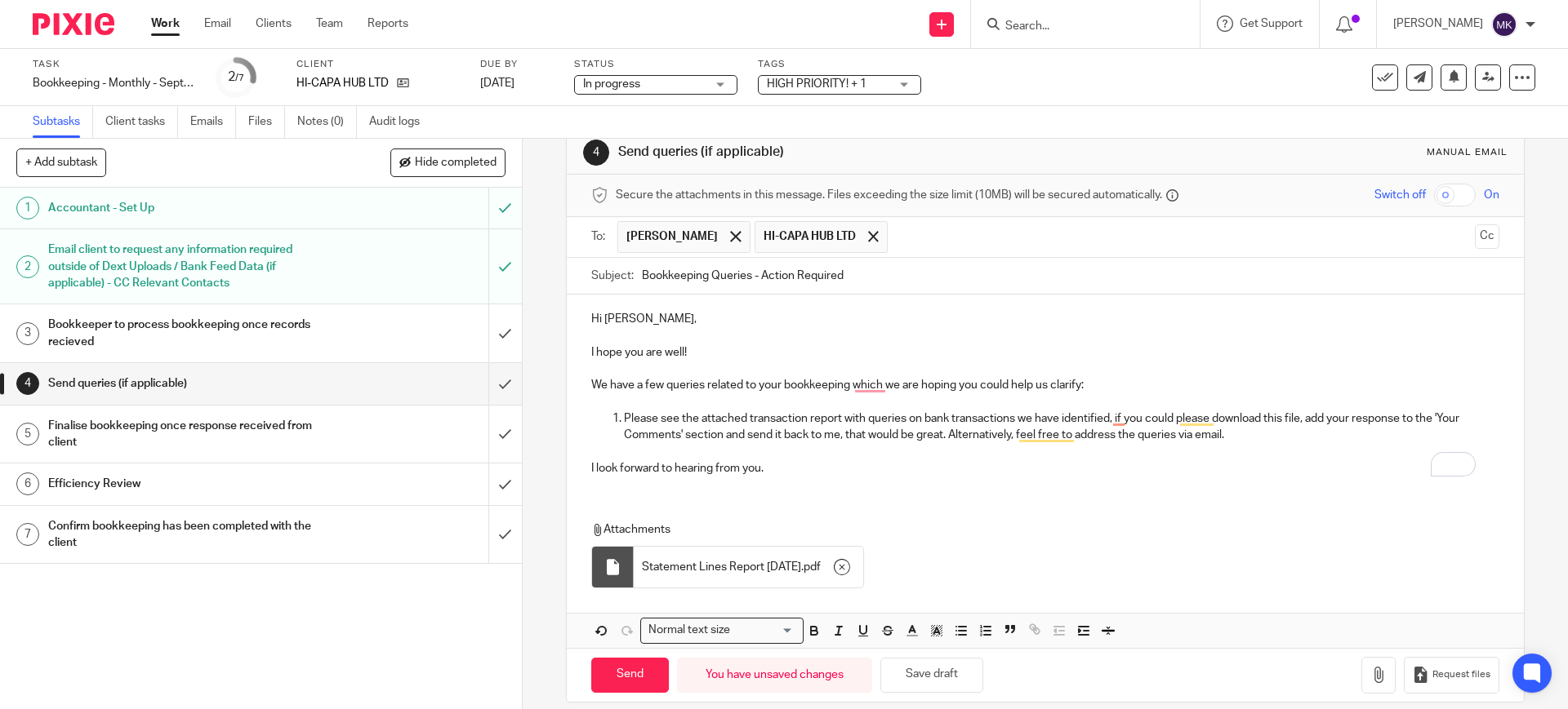
scroll to position [51, 0]
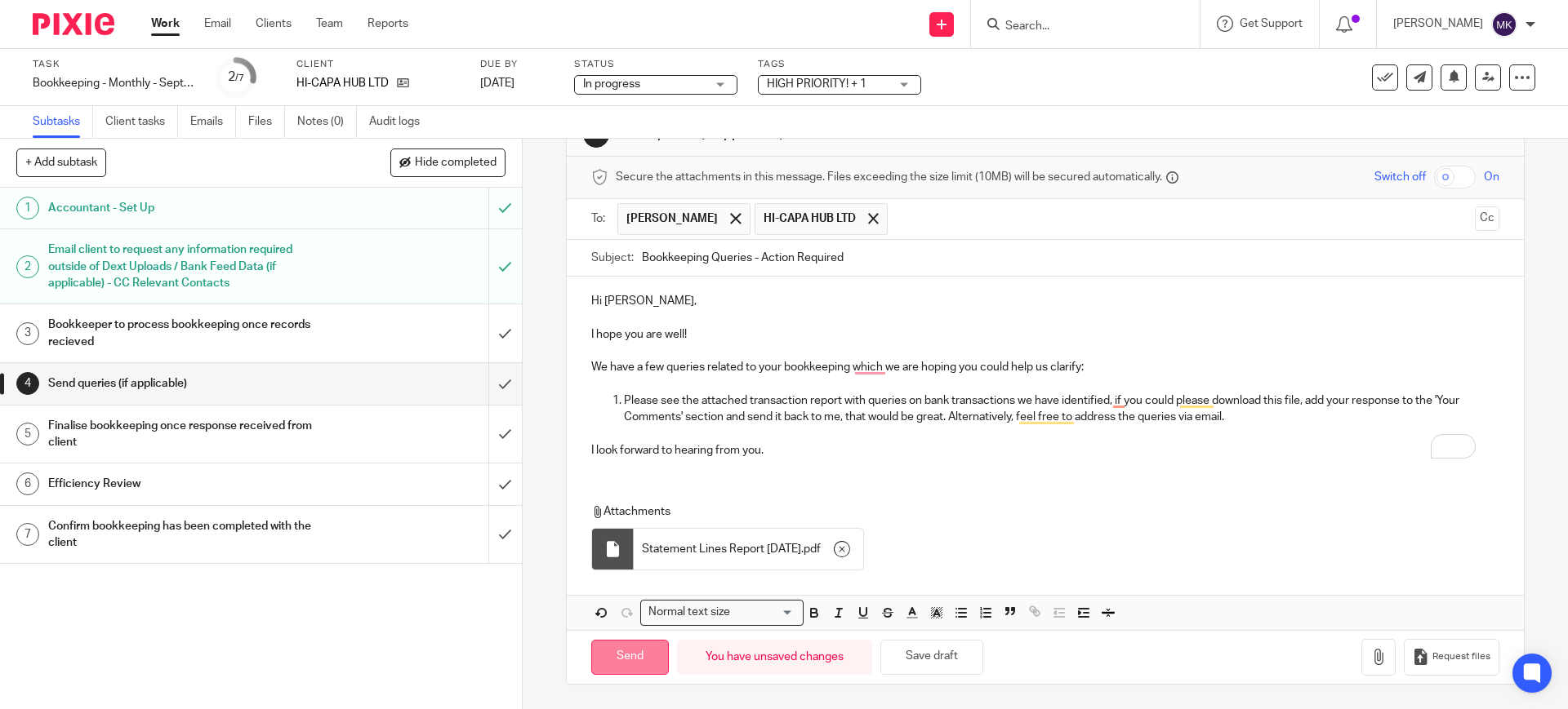
click at [625, 659] on input "Send" at bounding box center [630, 657] width 77 height 35
type input "Sent"
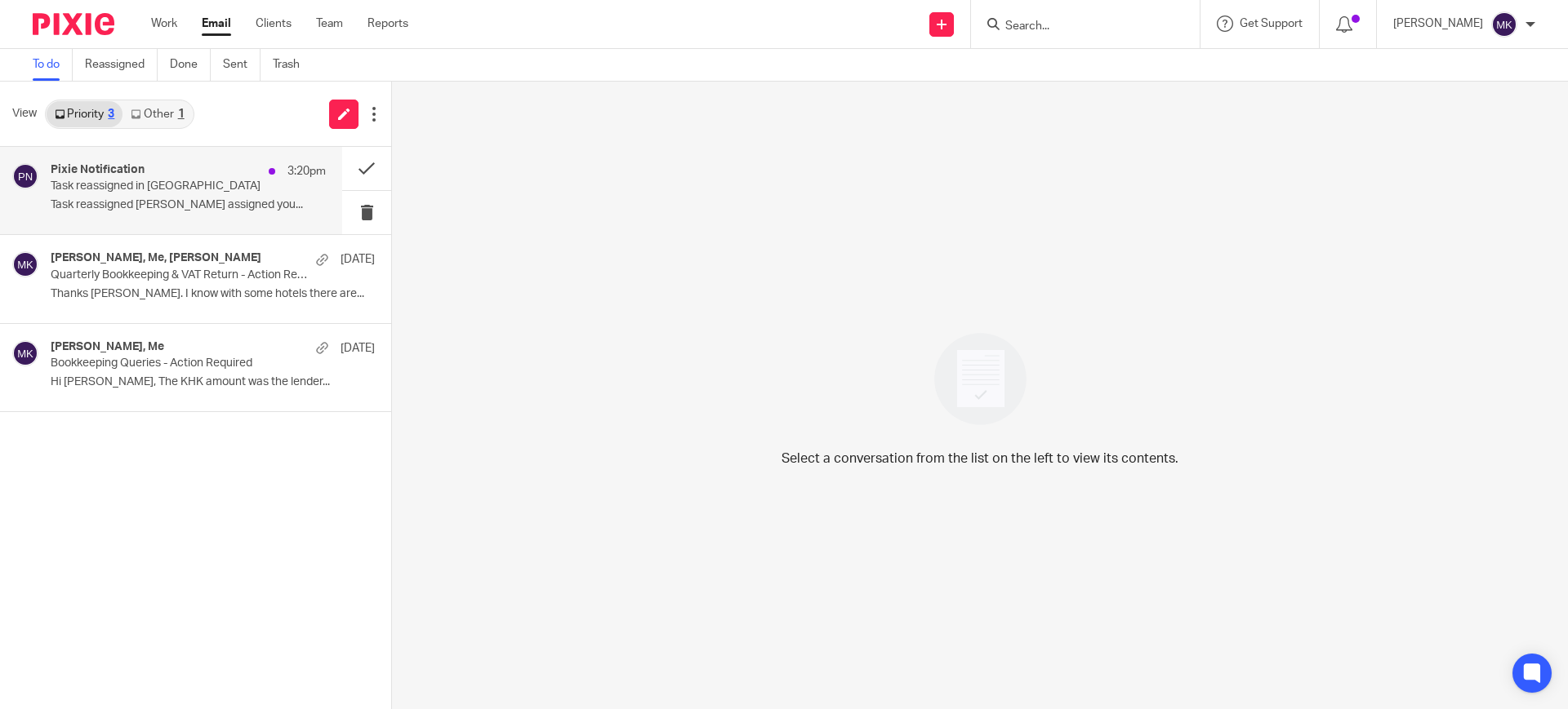
click at [211, 216] on div "Pixie Notification 3:20pm Task reassigned in Pixie Task reassigned [PERSON_NAME…" at bounding box center [188, 191] width 276 height 55
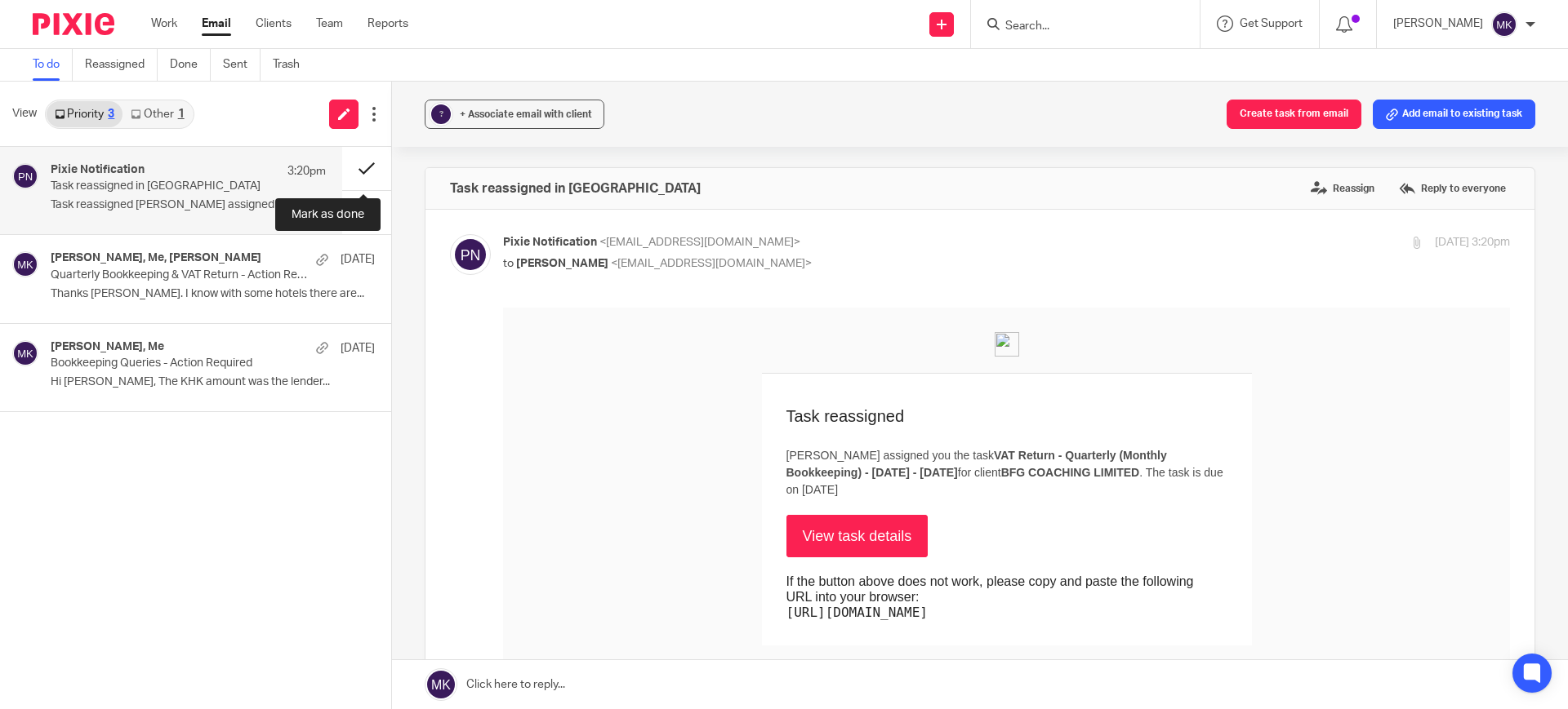
click at [374, 167] on button at bounding box center [367, 168] width 49 height 43
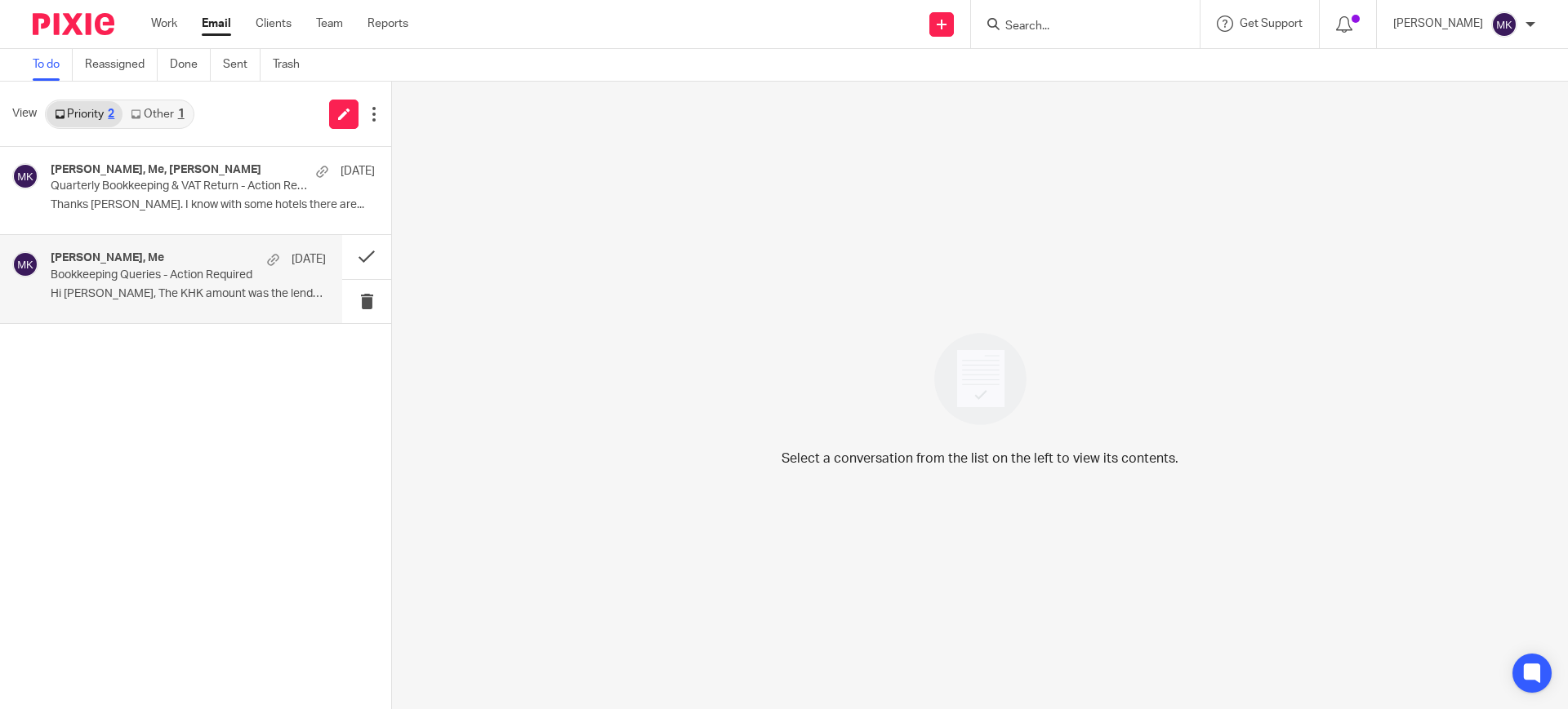
click at [170, 307] on div "hurrit singh, Me 9 Oct Bookkeeping Queries - Action Required Hi Moiz, The KHK a…" at bounding box center [171, 278] width 342 height 87
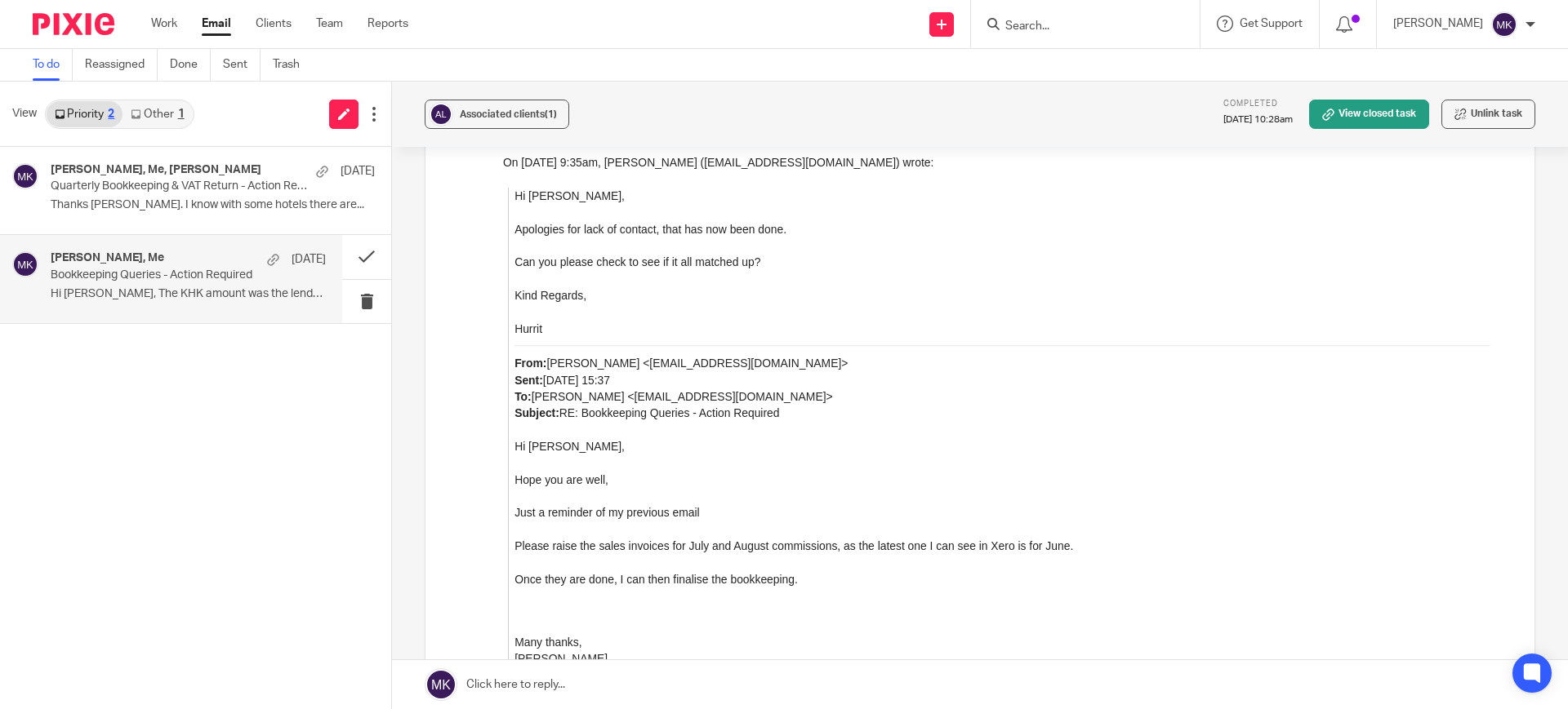
scroll to position [2340, 0]
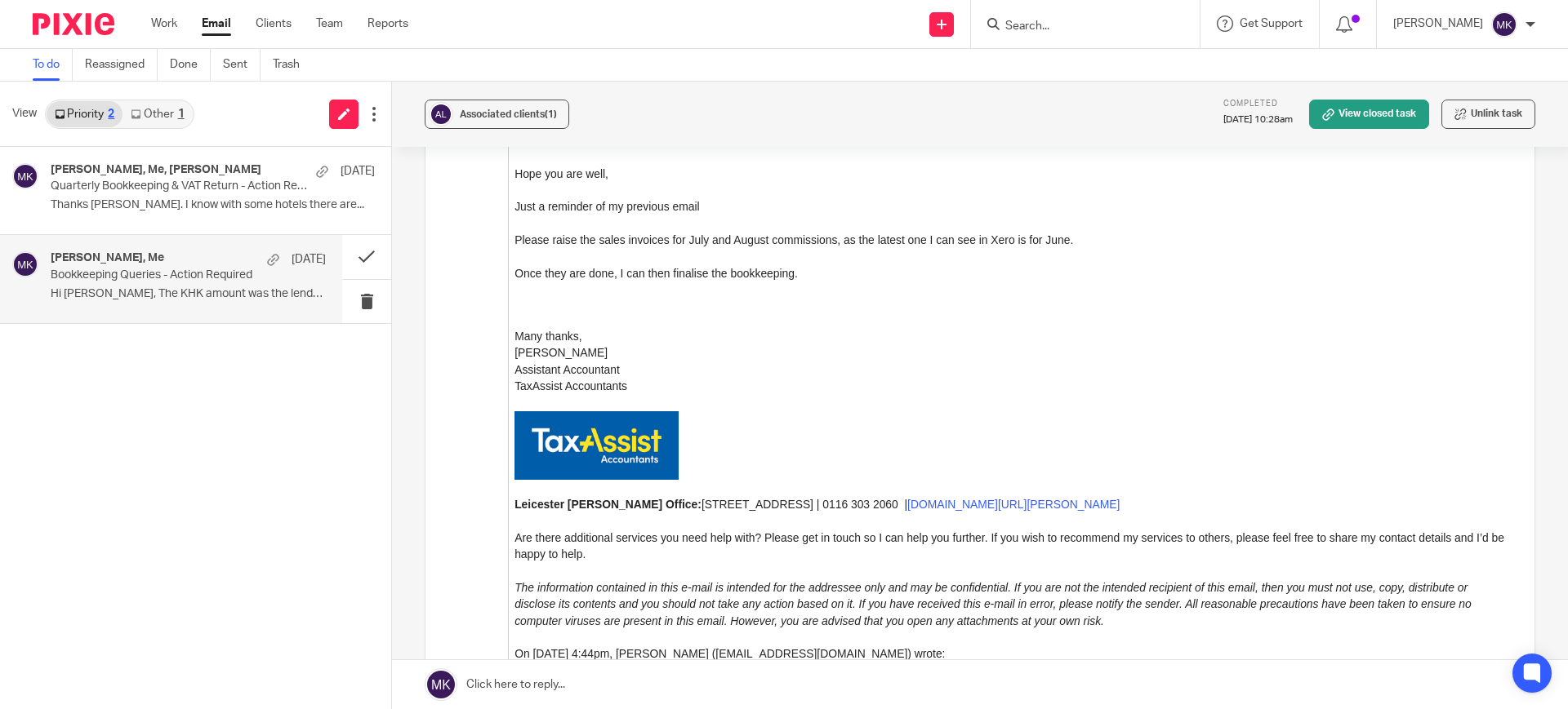
click at [246, 280] on p "Bookkeeping Queries - Action Required" at bounding box center [161, 276] width 220 height 14
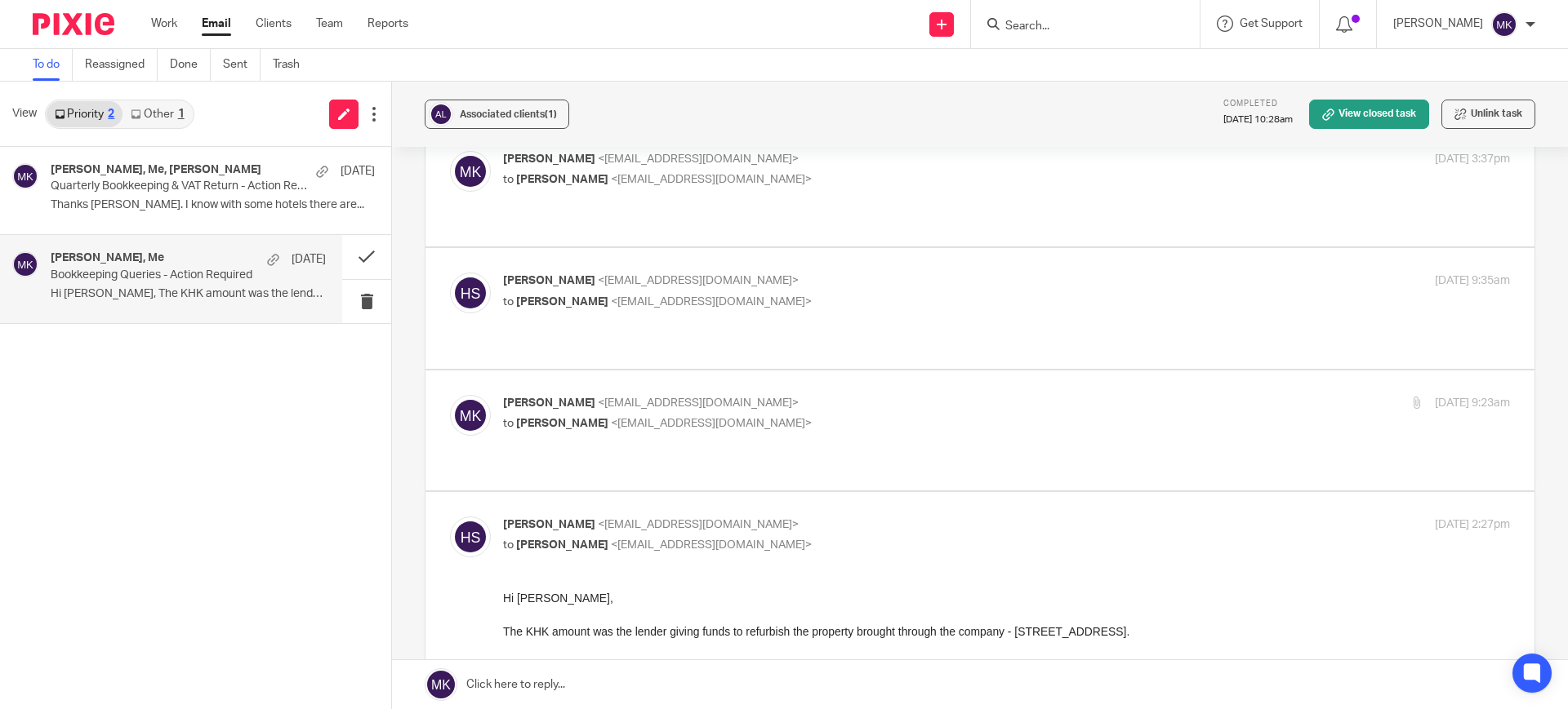
scroll to position [810, 0]
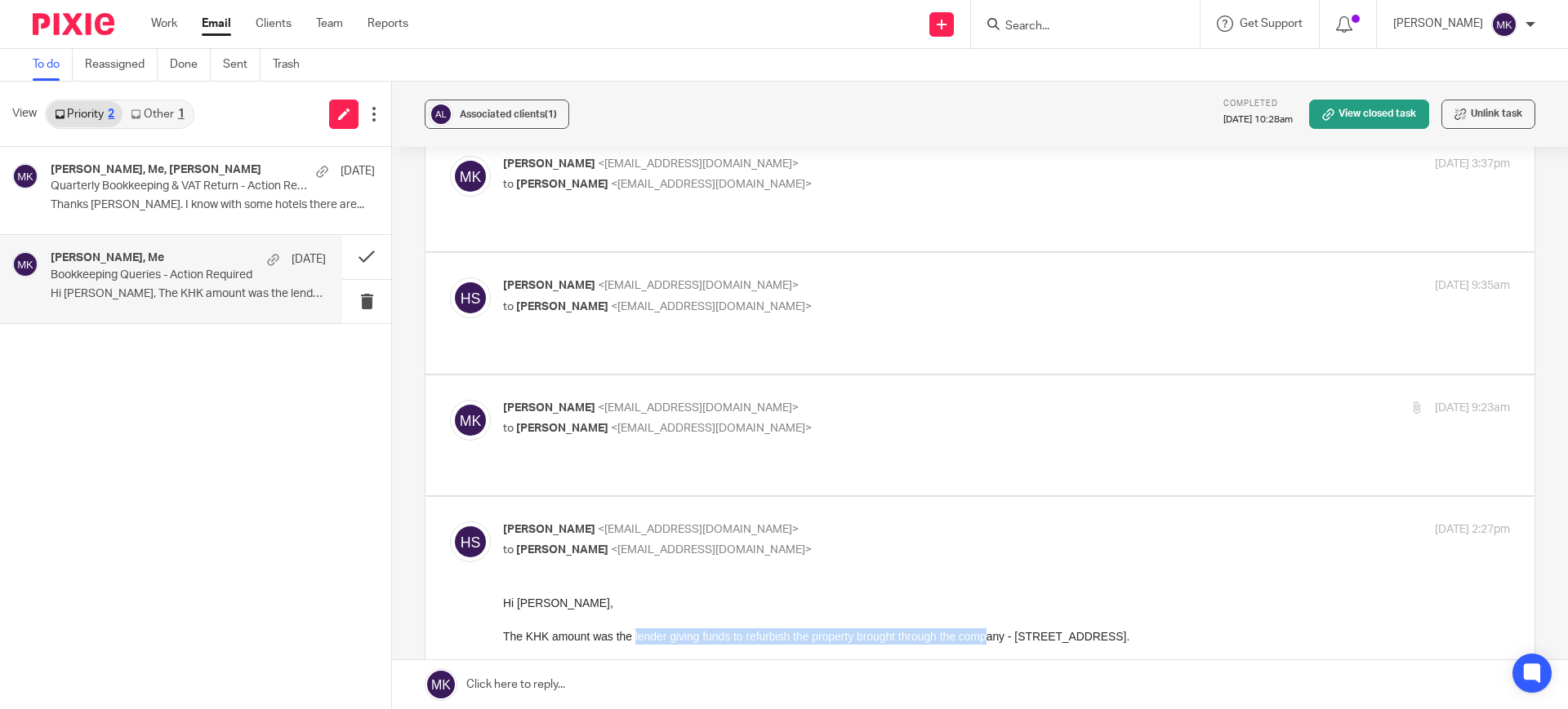
drag, startPoint x: 630, startPoint y: 634, endPoint x: 993, endPoint y: 635, distance: 363.0
click at [991, 637] on div "The KHK amount was the lender giving funds to refurbish the property brought th…" at bounding box center [1006, 636] width 1006 height 16
drag, startPoint x: 1010, startPoint y: 640, endPoint x: 489, endPoint y: 641, distance: 521.0
click at [660, 634] on div "The KHK amount was the lender giving funds to refurbish the property brought th…" at bounding box center [1006, 636] width 1006 height 16
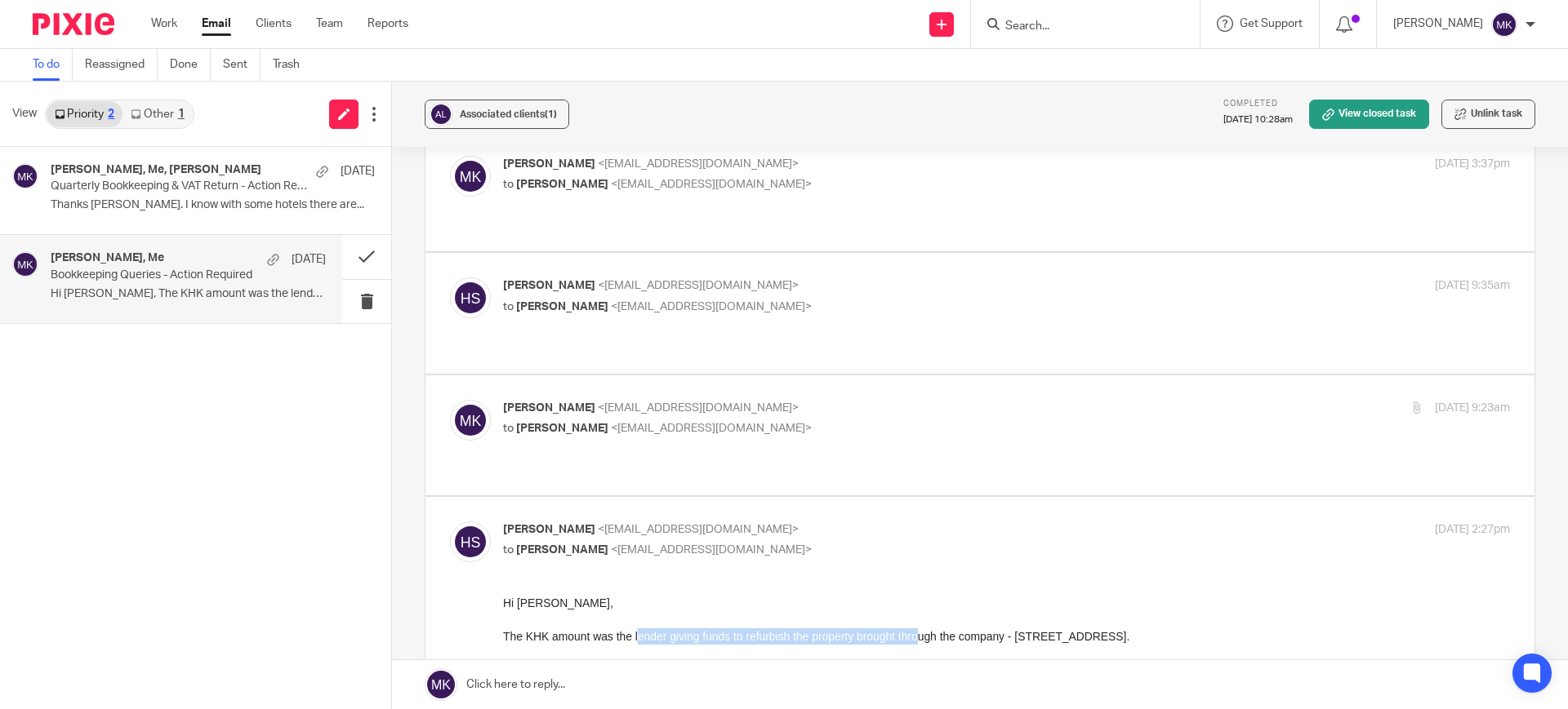
drag, startPoint x: 634, startPoint y: 634, endPoint x: 919, endPoint y: 638, distance: 285.0
click at [919, 638] on div "The KHK amount was the lender giving funds to refurbish the property brought th…" at bounding box center [1006, 636] width 1006 height 16
click at [957, 639] on div "The KHK amount was the lender giving funds to refurbish the property brought th…" at bounding box center [1006, 636] width 1006 height 16
drag, startPoint x: 1009, startPoint y: 638, endPoint x: 668, endPoint y: 641, distance: 341.0
click at [668, 641] on div "The KHK amount was the lender giving funds to refurbish the property brought th…" at bounding box center [1006, 636] width 1006 height 16
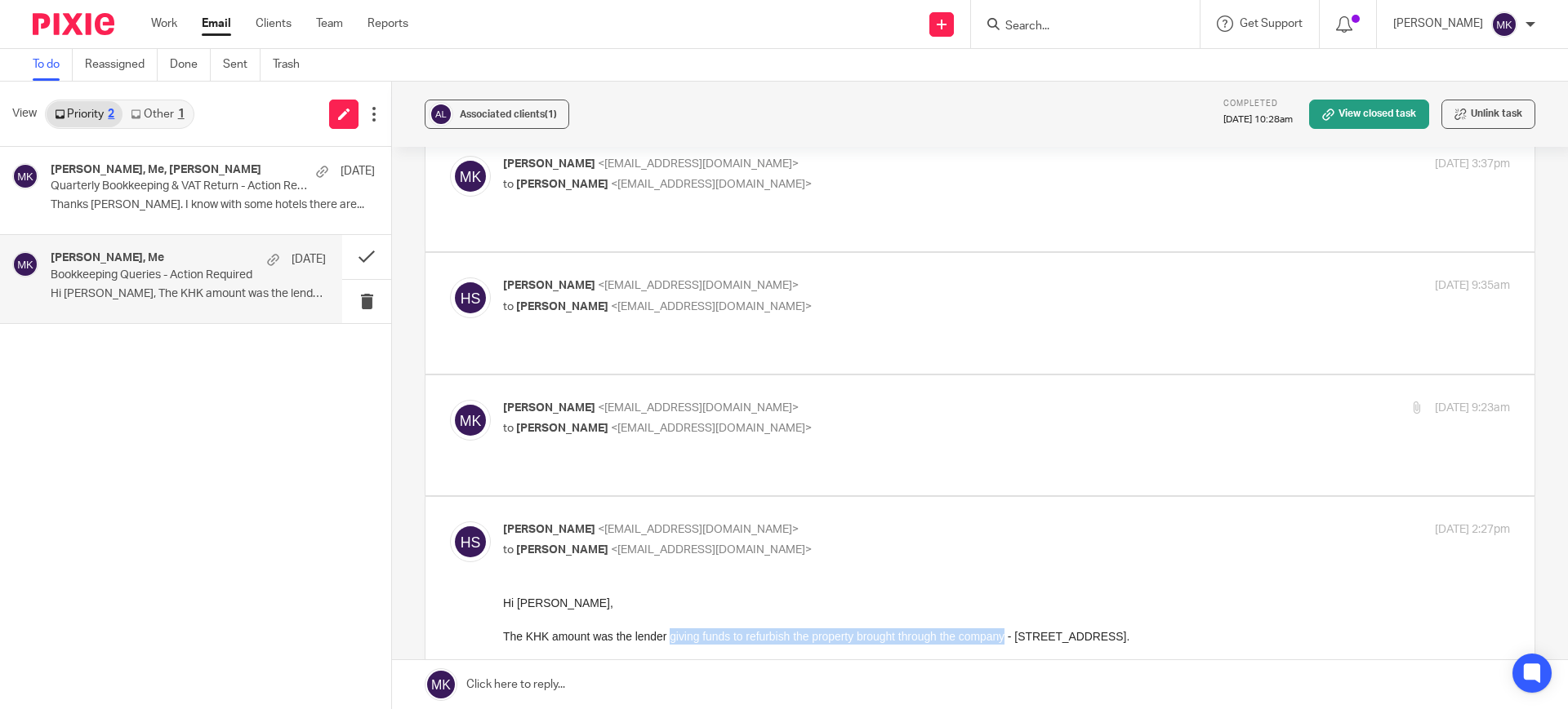
copy div "giving funds to refurbish the property brought through the company"
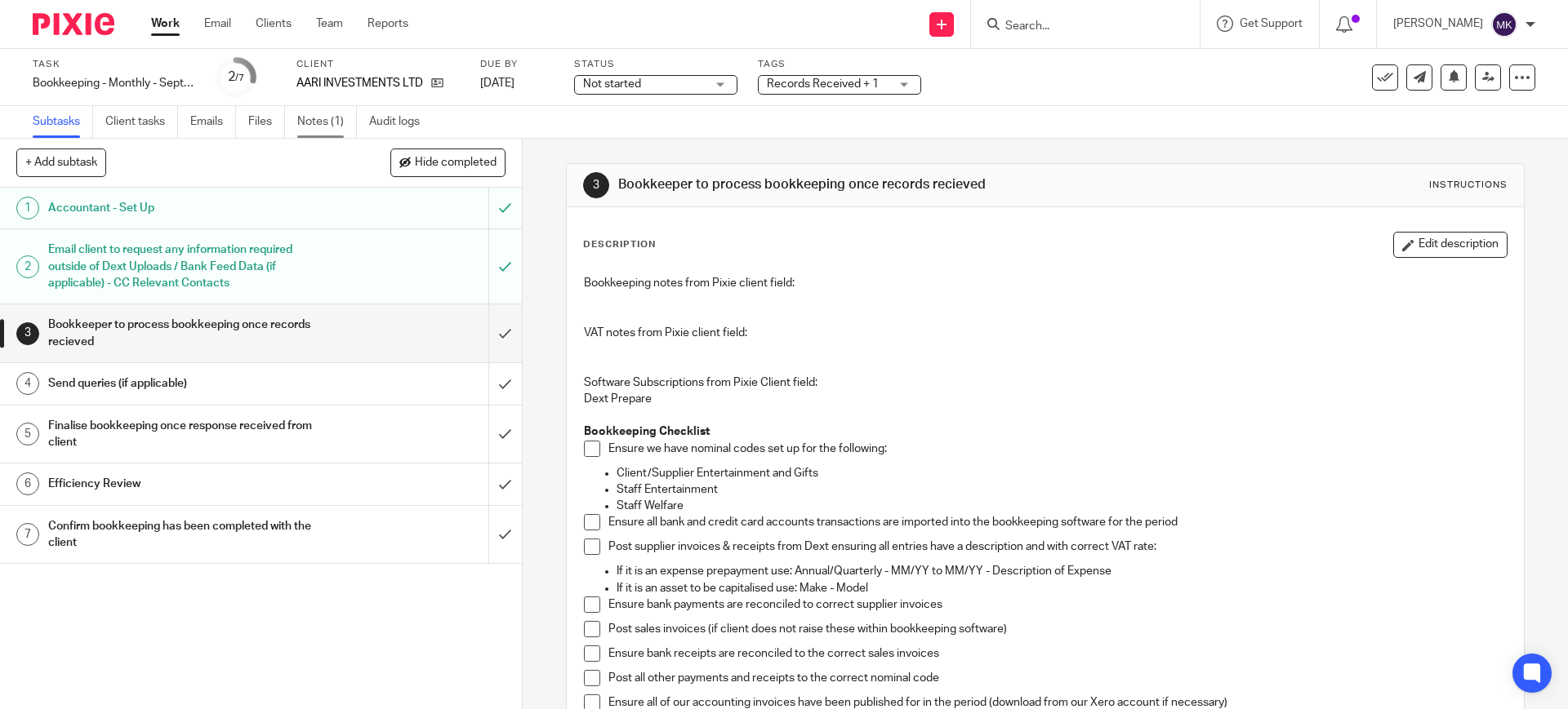
click at [336, 118] on link "Notes (1)" at bounding box center [326, 122] width 59 height 32
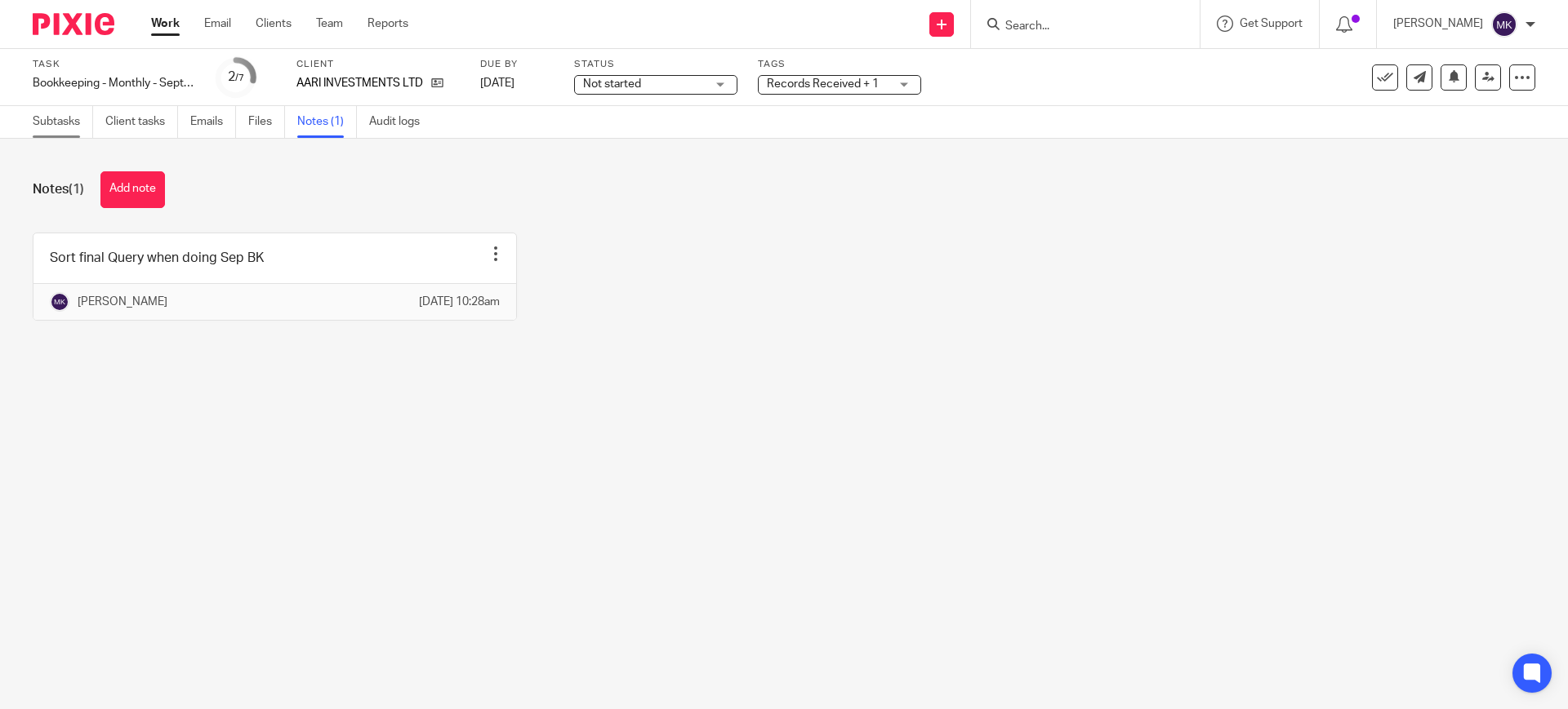
click at [65, 120] on link "Subtasks" at bounding box center [63, 122] width 60 height 32
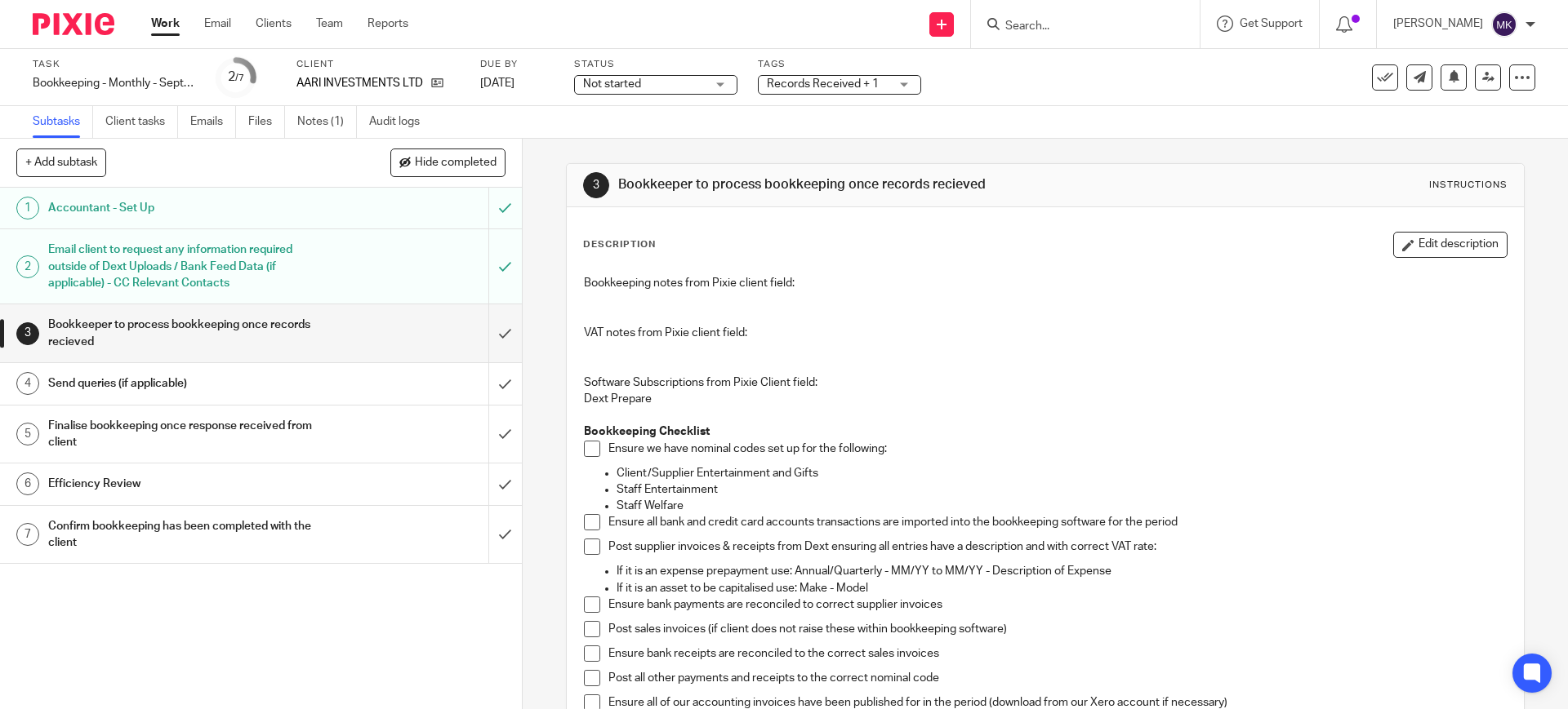
drag, startPoint x: 429, startPoint y: 88, endPoint x: 451, endPoint y: 73, distance: 26.6
click at [824, 87] on span "Records Received + 1" at bounding box center [822, 84] width 112 height 11
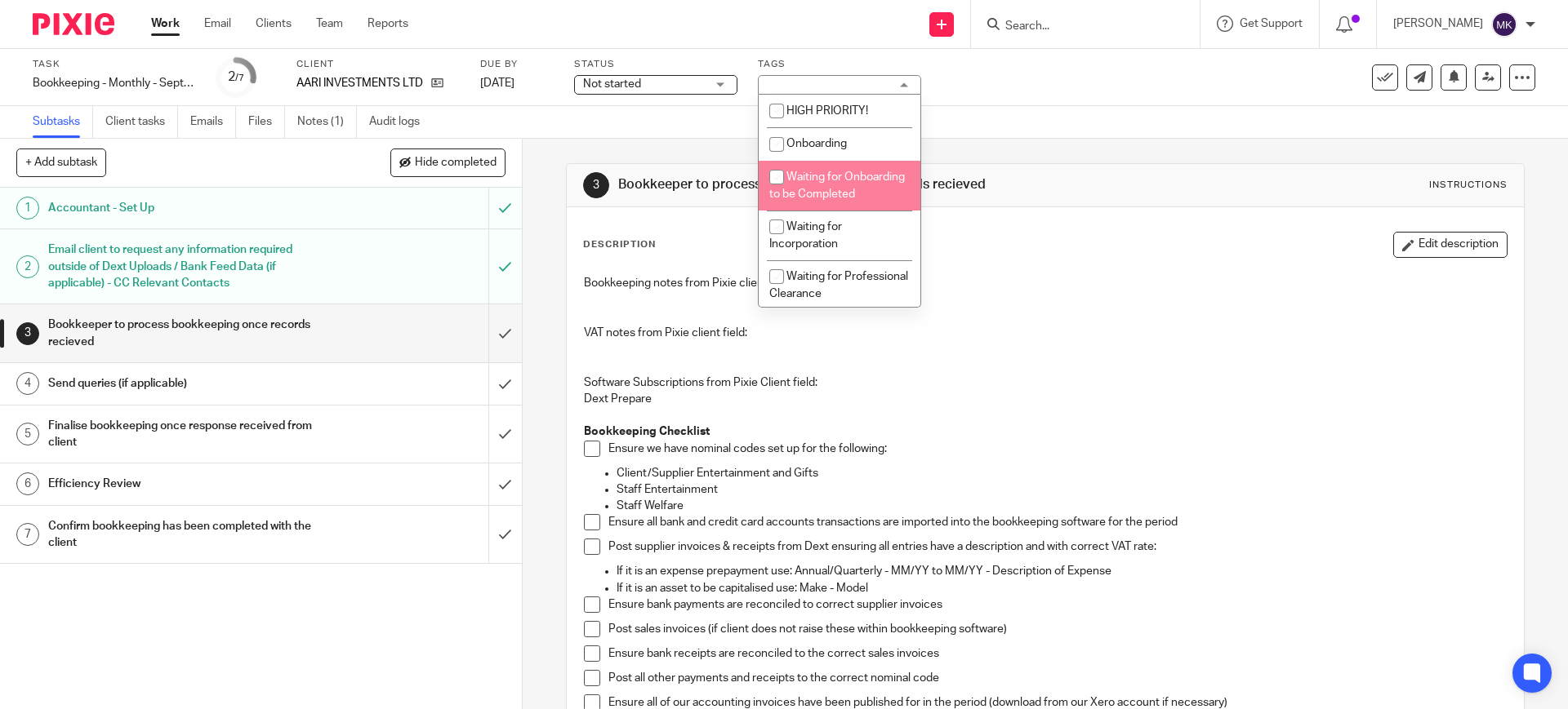
scroll to position [204, 0]
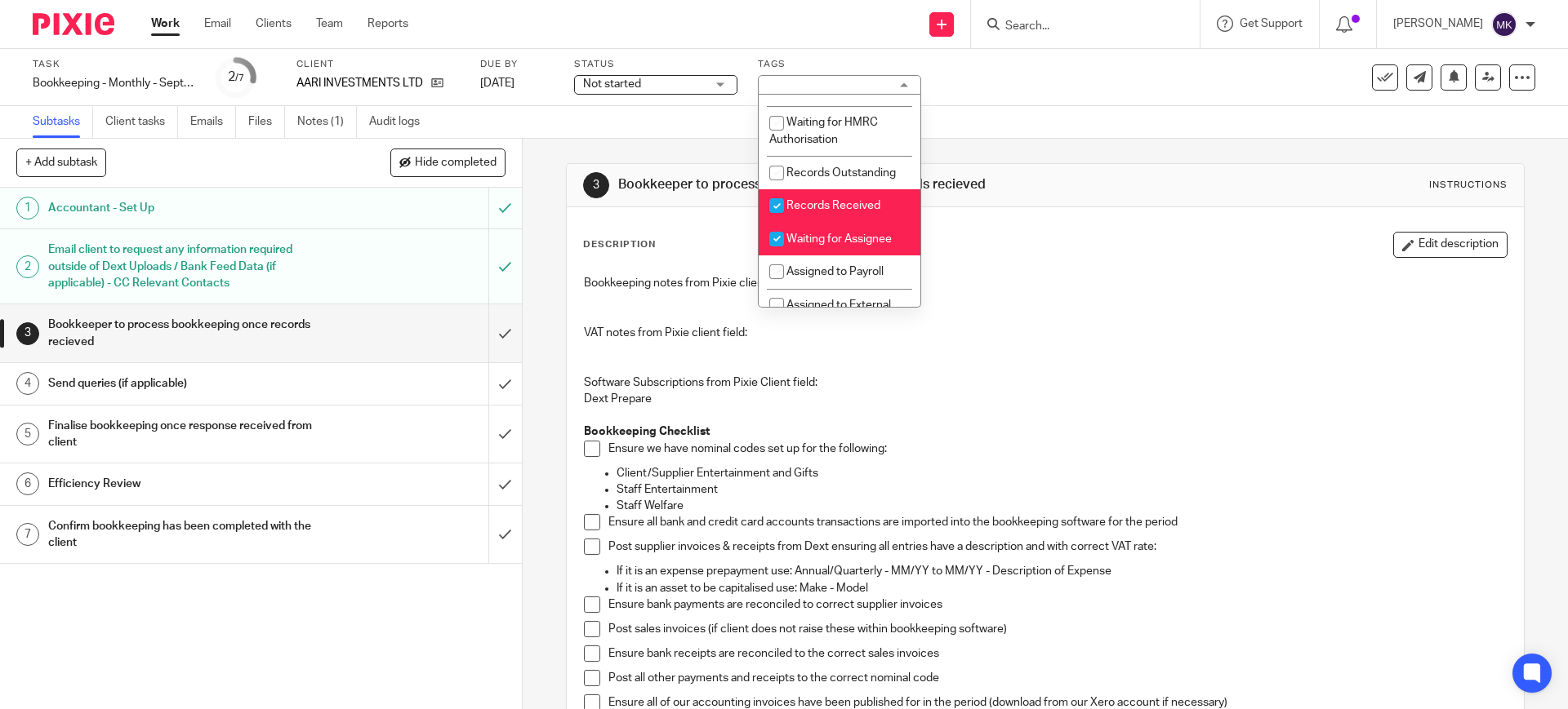
click at [823, 212] on span "Records Received" at bounding box center [833, 206] width 94 height 11
checkbox input "false"
click at [821, 244] on span "Waiting for Assignee" at bounding box center [839, 239] width 105 height 11
checkbox input "false"
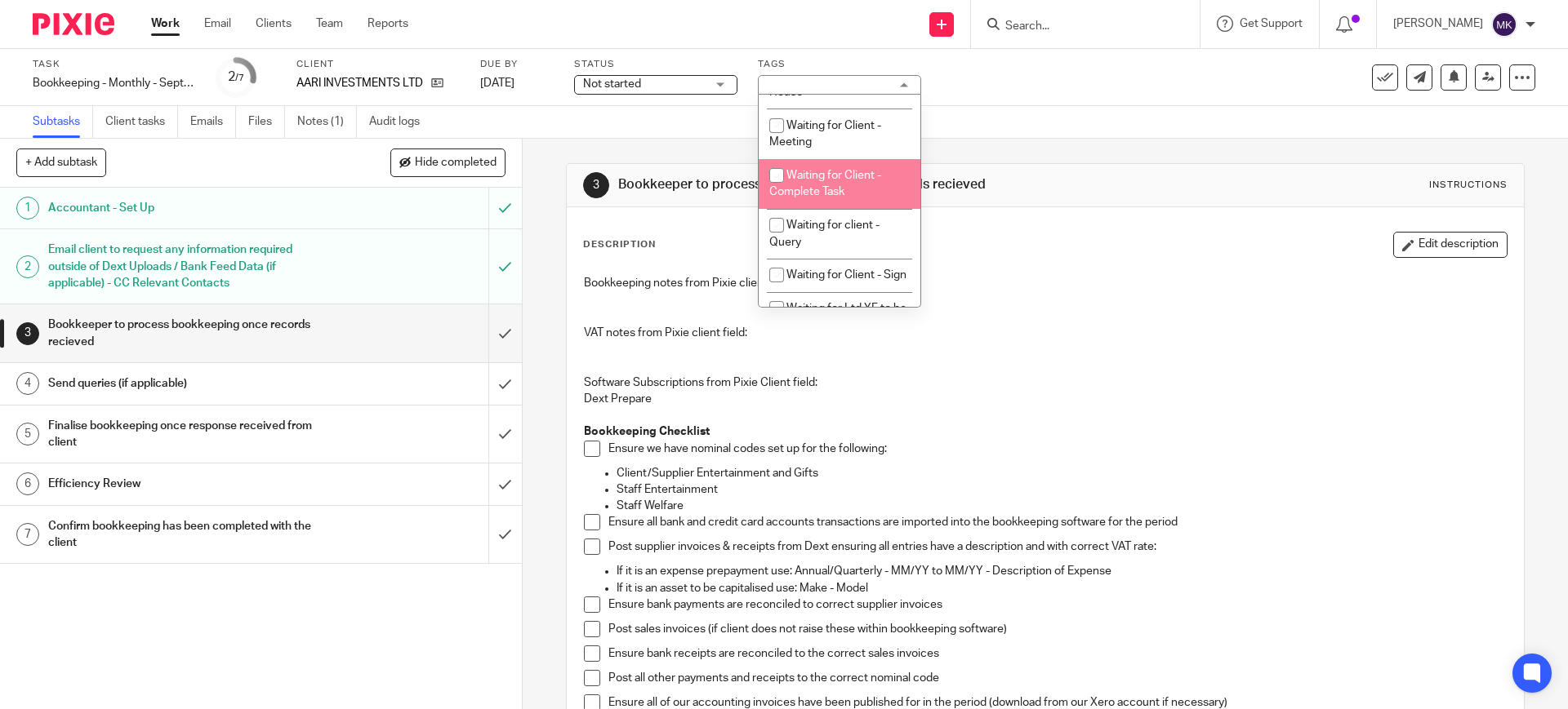
scroll to position [919, 0]
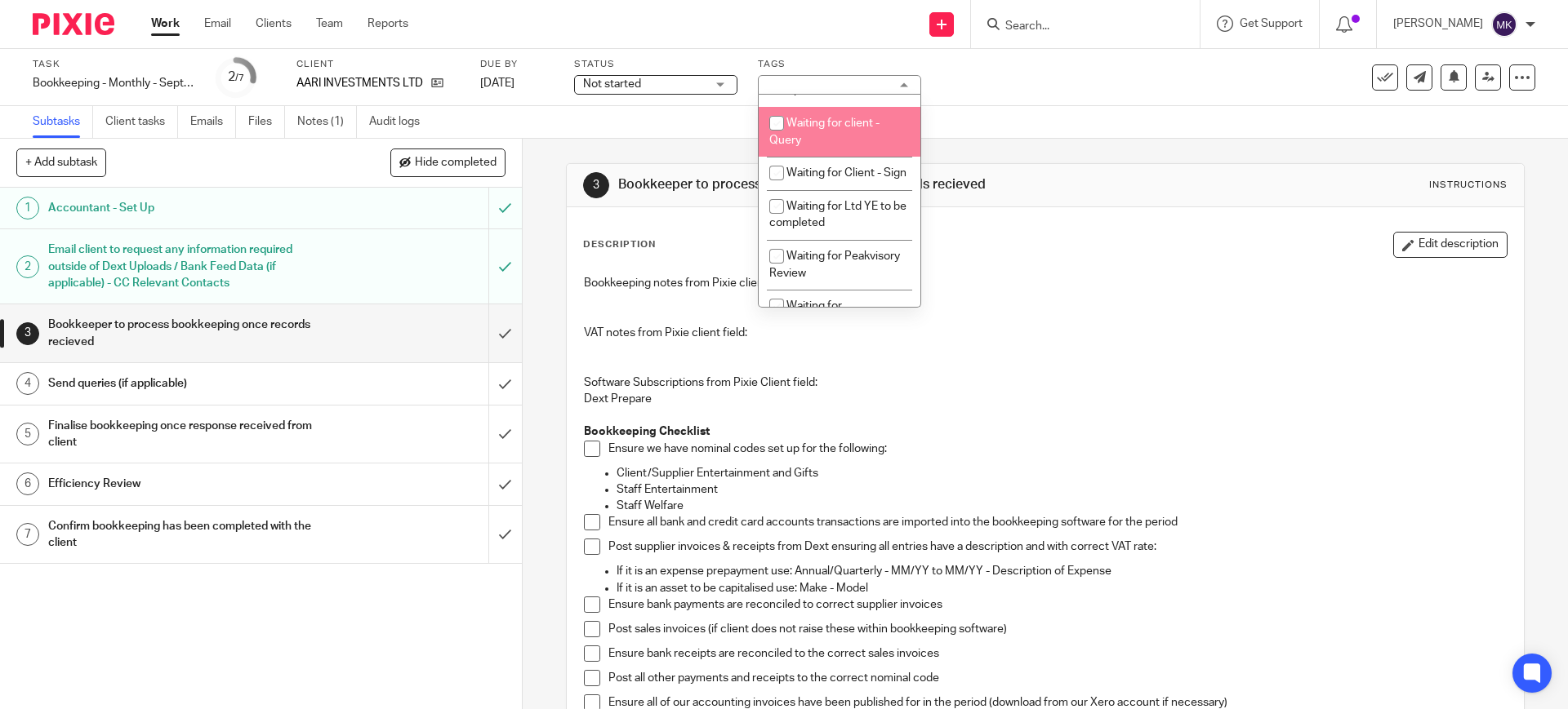
click at [831, 157] on li "Waiting for client - Query" at bounding box center [839, 132] width 162 height 50
checkbox input "true"
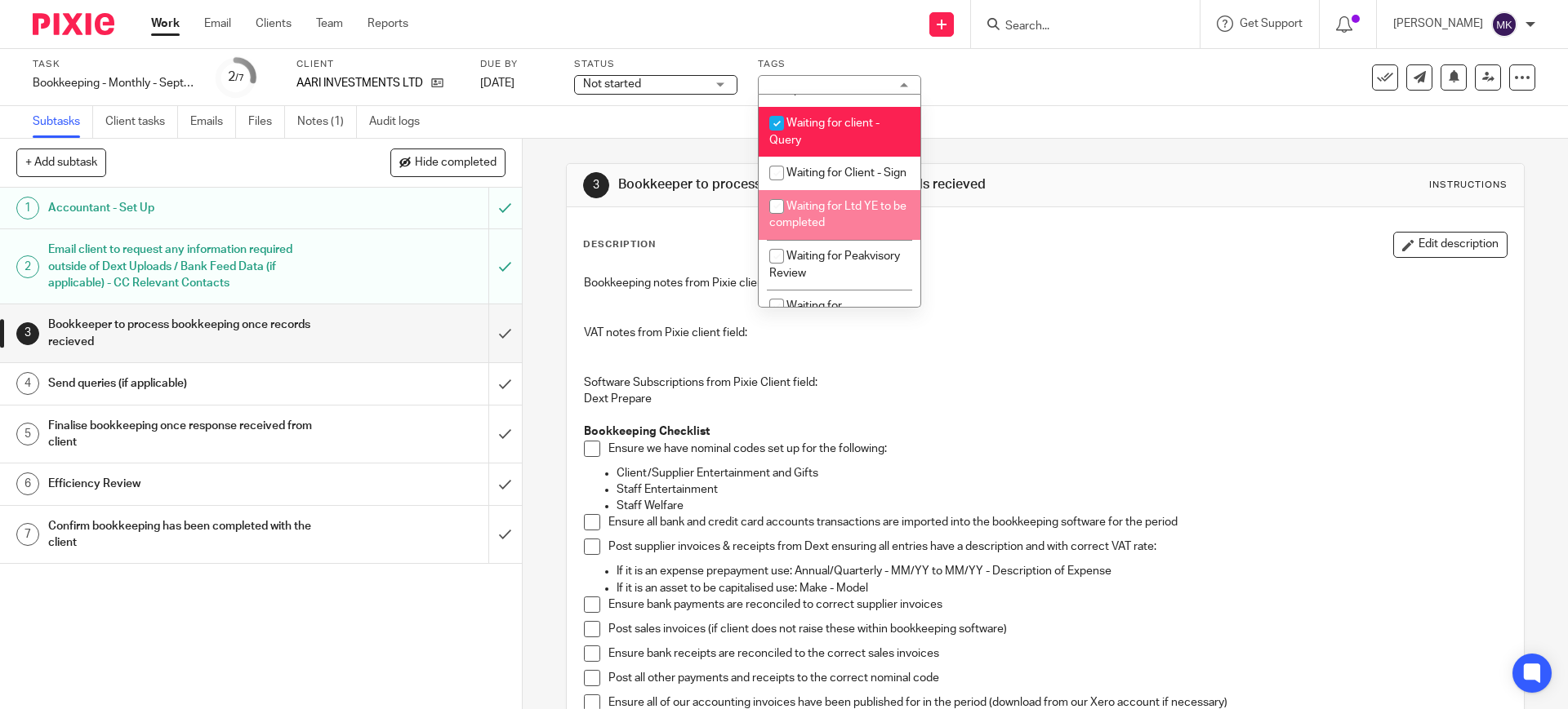
click at [679, 286] on p "Bookkeeping notes from Pixie client field:" at bounding box center [1045, 283] width 922 height 16
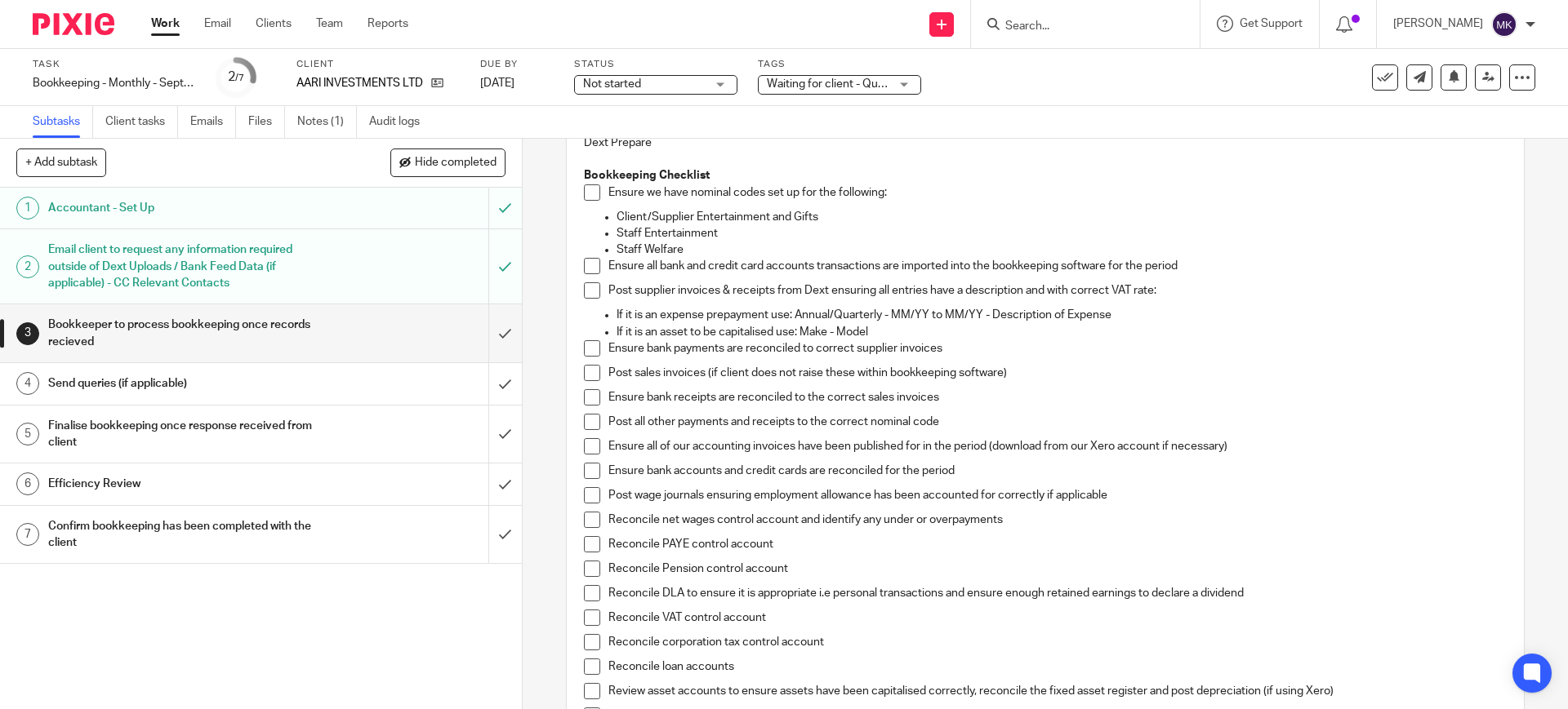
scroll to position [307, 0]
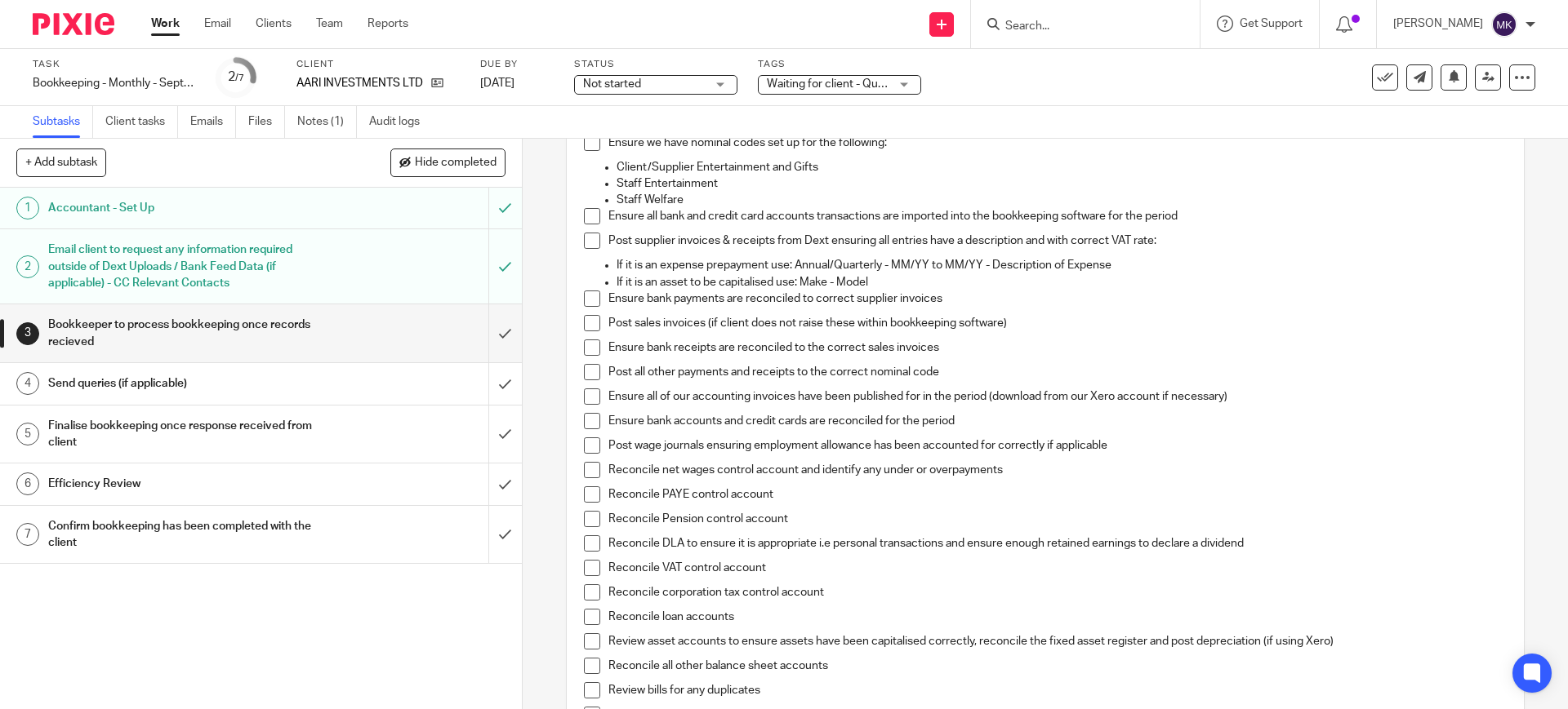
drag, startPoint x: 592, startPoint y: 149, endPoint x: 582, endPoint y: 170, distance: 23.3
click at [592, 149] on span at bounding box center [592, 142] width 16 height 16
click at [584, 213] on span at bounding box center [592, 215] width 16 height 16
click at [584, 243] on span at bounding box center [592, 240] width 16 height 16
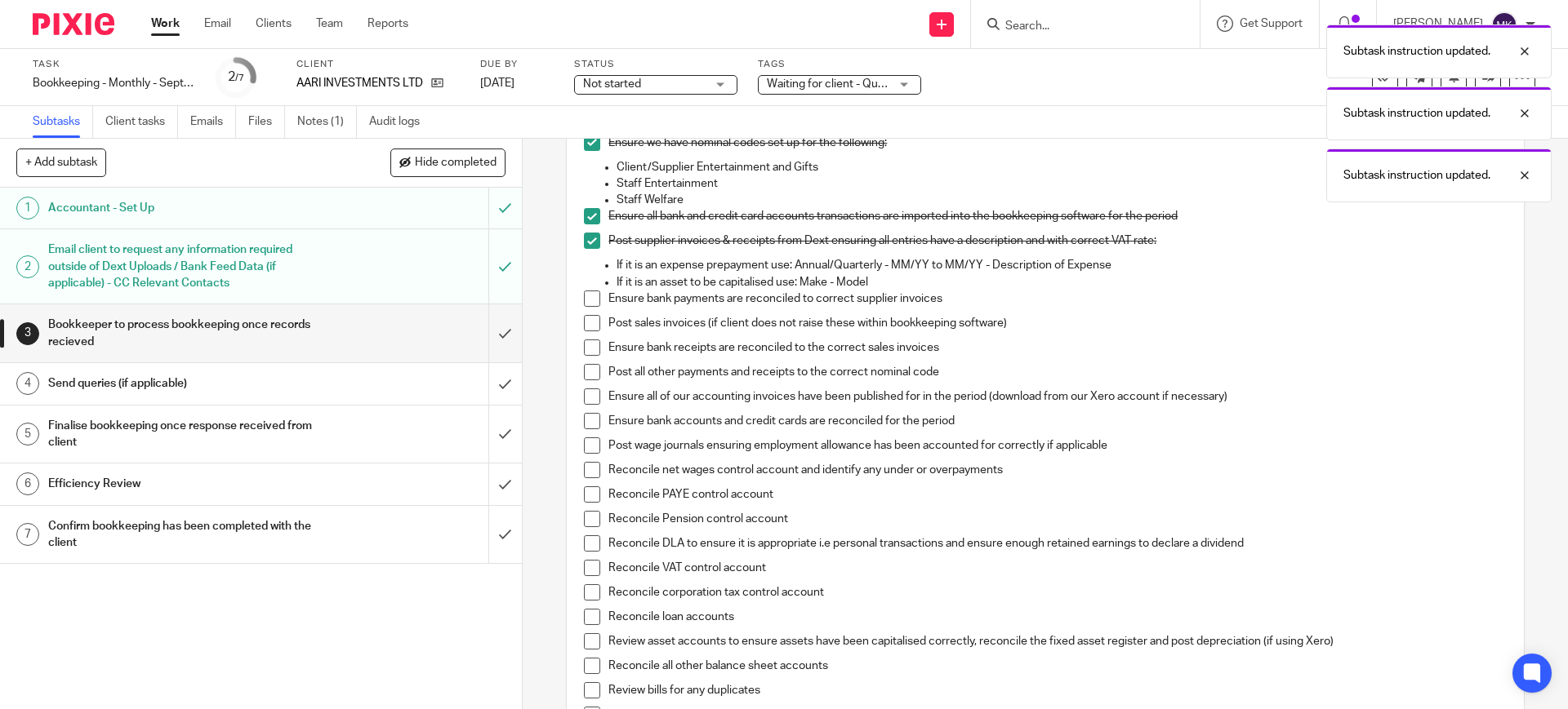
click at [589, 303] on span at bounding box center [592, 298] width 16 height 16
click at [584, 337] on li "Post sales invoices (if client does not raise these within bookkeeping software)" at bounding box center [1045, 327] width 922 height 24
drag, startPoint x: 584, startPoint y: 356, endPoint x: 582, endPoint y: 343, distance: 13.2
click at [584, 357] on li "Ensure bank receipts are reconciled to the correct sales invoices" at bounding box center [1045, 352] width 922 height 24
click at [584, 323] on span at bounding box center [592, 323] width 16 height 16
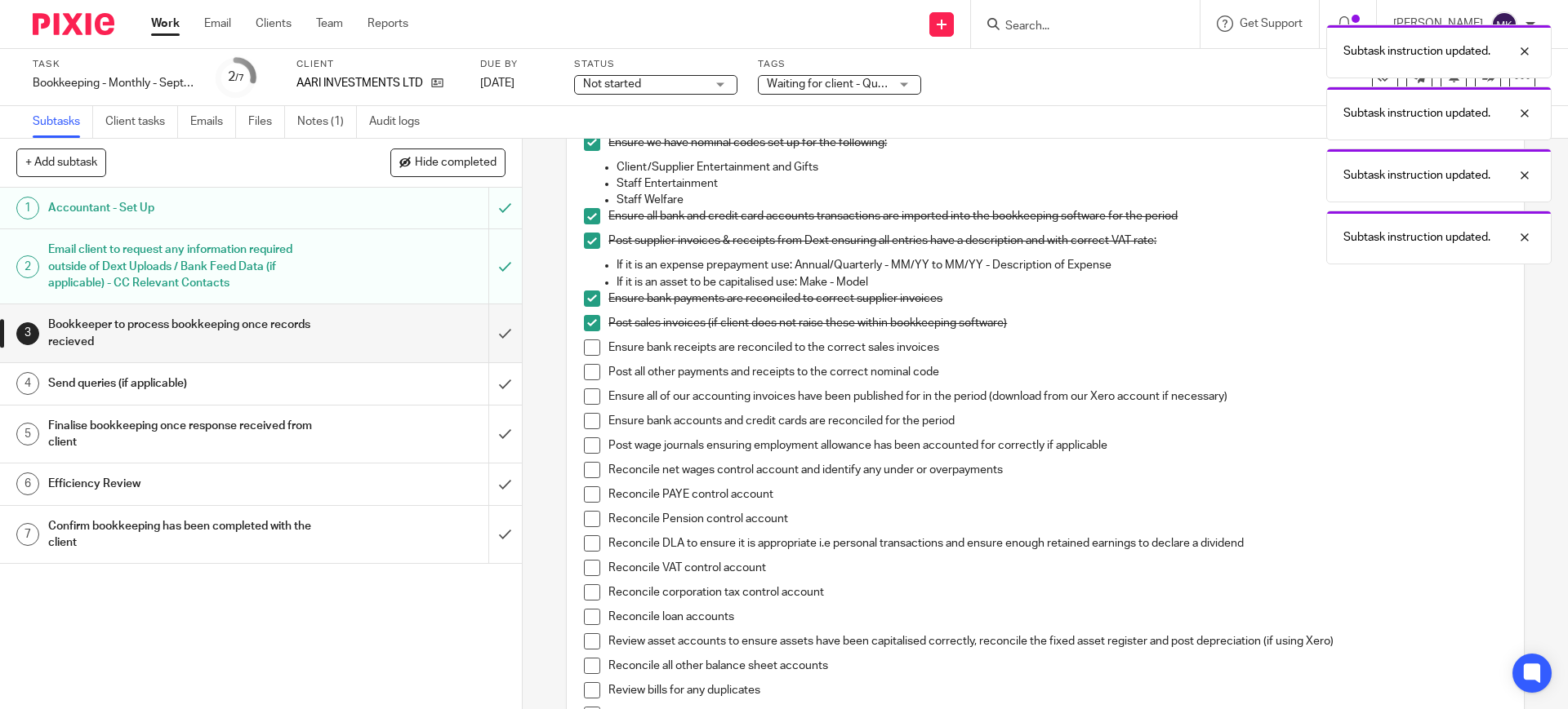
click at [588, 349] on span at bounding box center [592, 347] width 16 height 16
click at [586, 369] on span at bounding box center [592, 371] width 16 height 16
click at [586, 391] on span at bounding box center [592, 396] width 16 height 16
click at [584, 421] on span at bounding box center [592, 420] width 16 height 16
drag, startPoint x: 585, startPoint y: 442, endPoint x: 585, endPoint y: 455, distance: 13.0
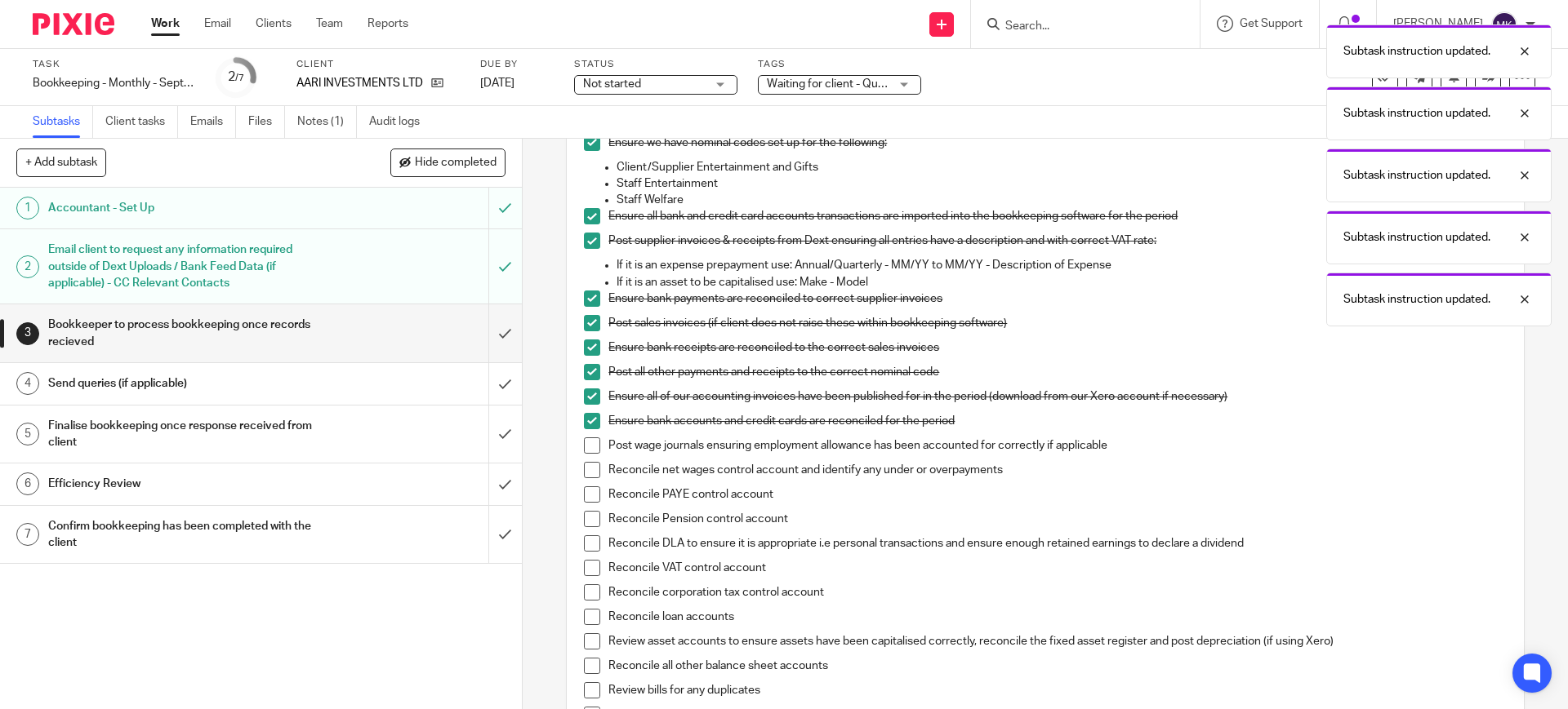
click at [585, 443] on span at bounding box center [592, 445] width 16 height 16
click at [588, 473] on span at bounding box center [592, 469] width 16 height 16
drag, startPoint x: 588, startPoint y: 492, endPoint x: 588, endPoint y: 511, distance: 19.0
click at [588, 496] on span at bounding box center [592, 494] width 16 height 16
click at [585, 551] on span at bounding box center [592, 543] width 16 height 16
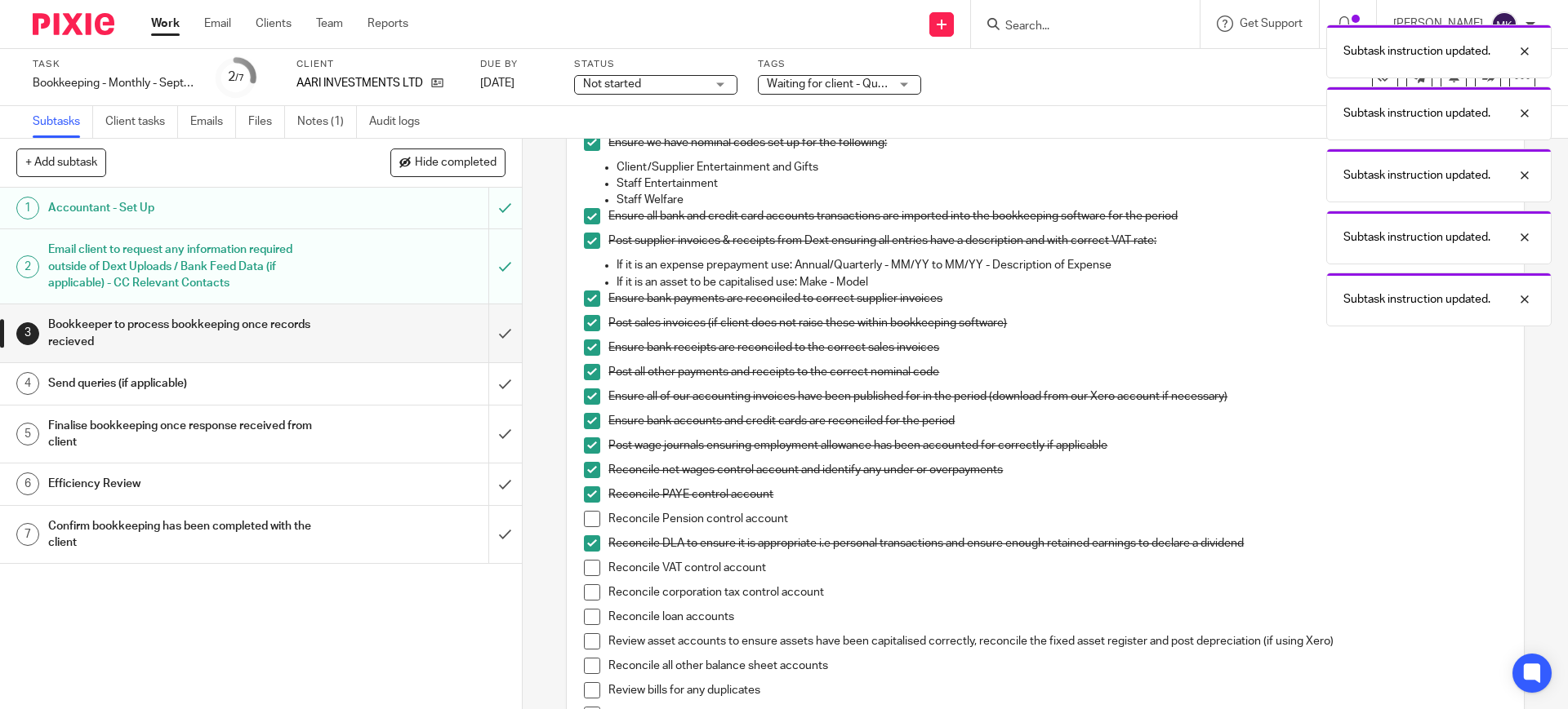
drag, startPoint x: 589, startPoint y: 561, endPoint x: 588, endPoint y: 578, distance: 17.0
click at [589, 563] on span at bounding box center [592, 568] width 16 height 16
click at [588, 578] on li "Reconcile VAT control account" at bounding box center [1045, 573] width 922 height 24
click at [576, 596] on div "Bookkeeping notes from Pixie client field: VAT notes from Pixie client field: S…" at bounding box center [1044, 508] width 938 height 1095
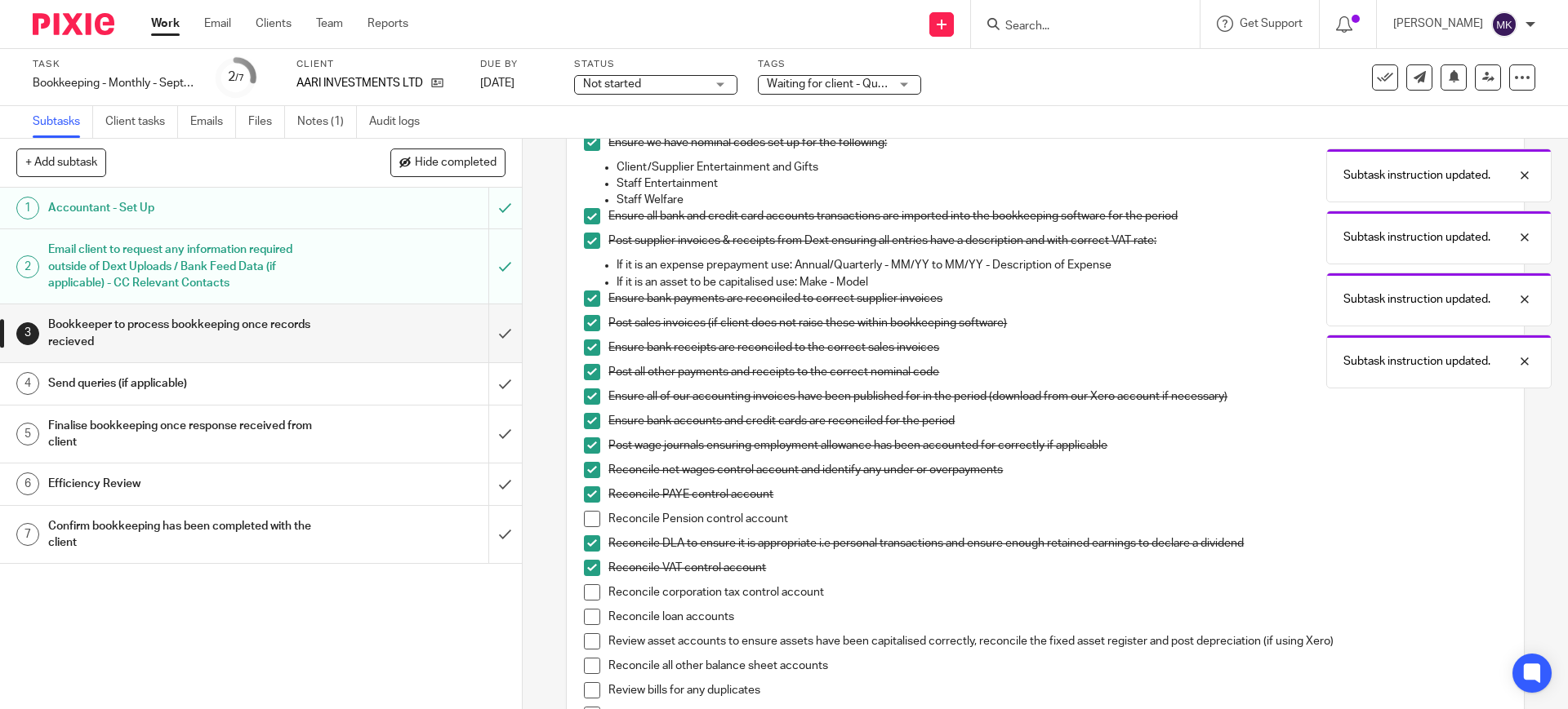
click at [594, 516] on span at bounding box center [592, 518] width 16 height 16
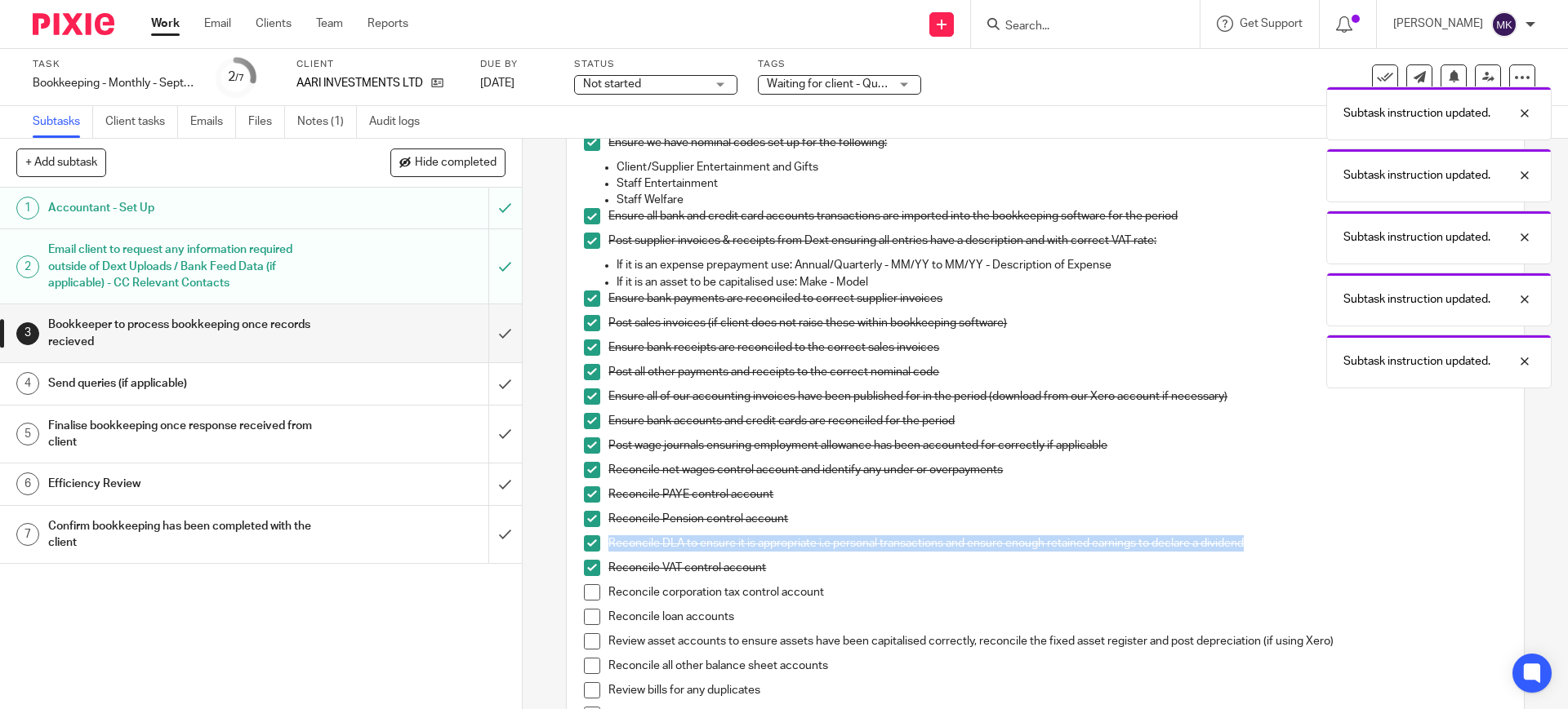
click at [587, 585] on span at bounding box center [592, 592] width 16 height 16
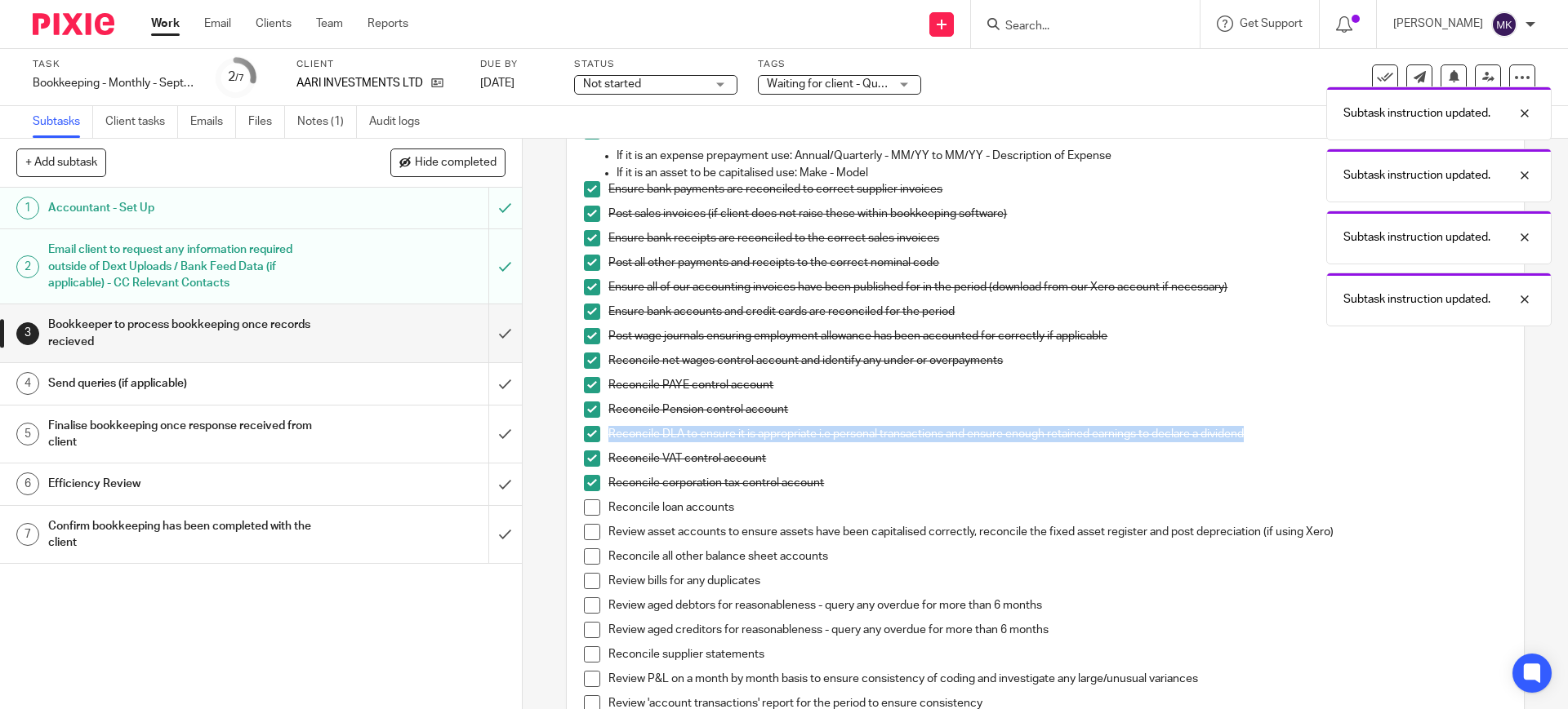
scroll to position [612, 0]
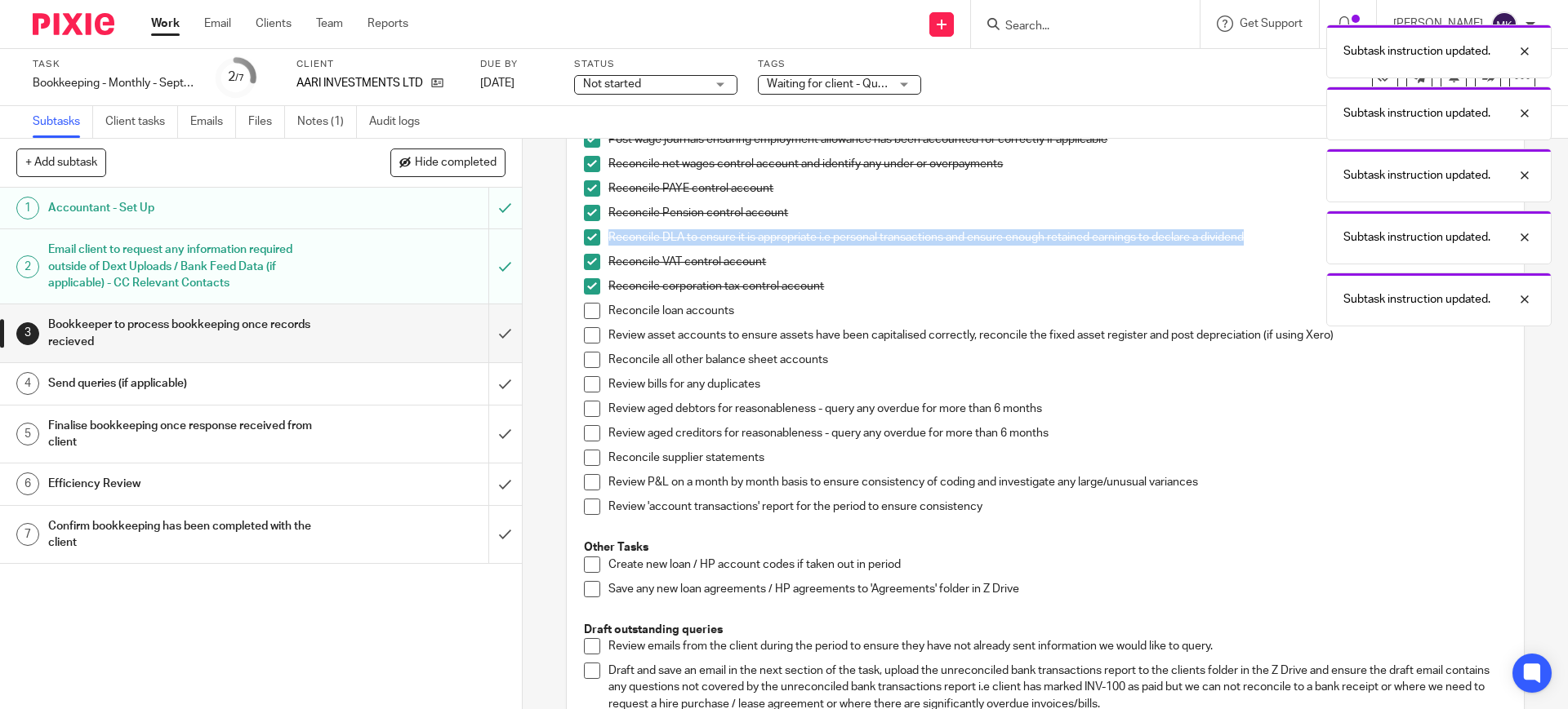
click at [586, 307] on span at bounding box center [592, 310] width 16 height 16
click at [588, 331] on span at bounding box center [592, 335] width 16 height 16
click at [588, 361] on span at bounding box center [592, 359] width 16 height 16
click at [588, 386] on span at bounding box center [592, 384] width 16 height 16
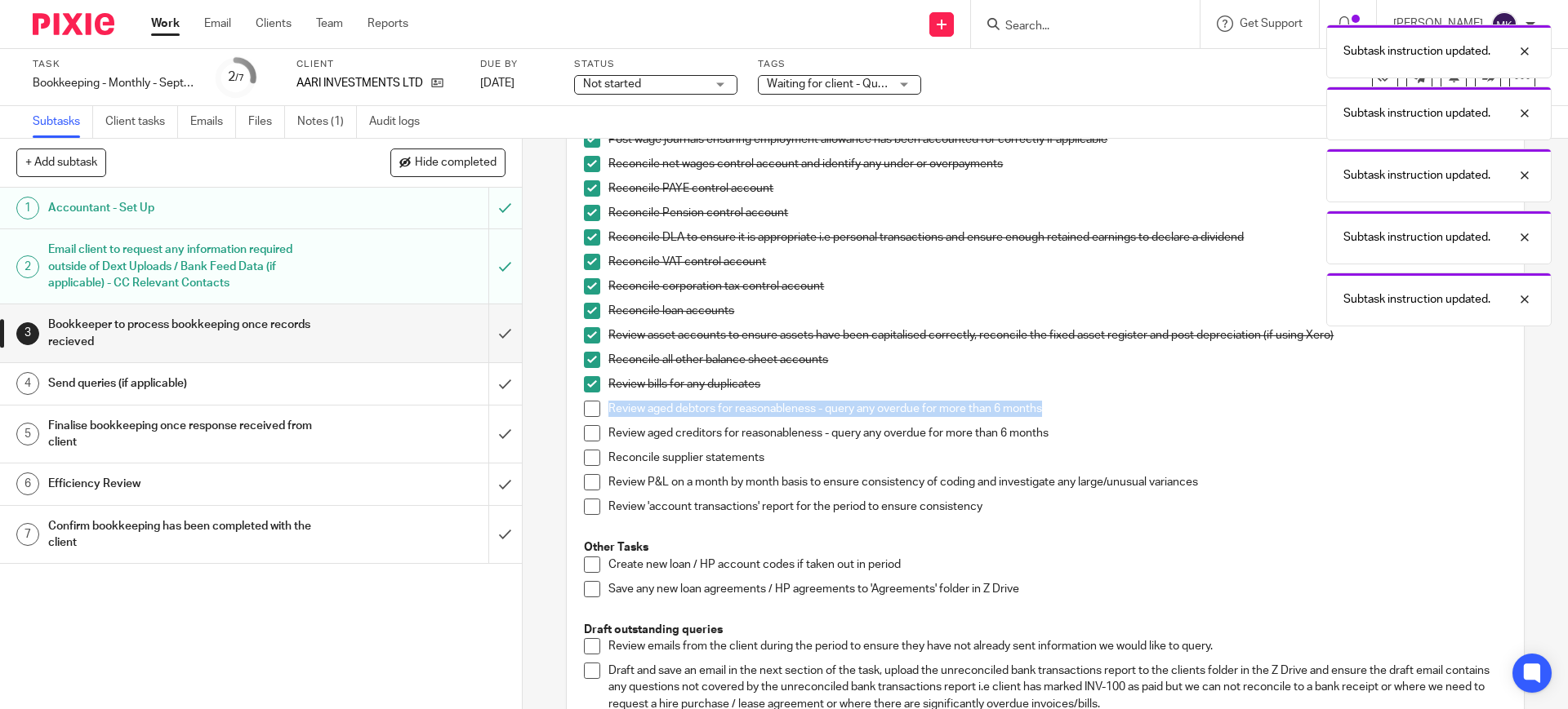
drag, startPoint x: 573, startPoint y: 460, endPoint x: 577, endPoint y: 468, distance: 8.9
click at [576, 461] on div "Bookkeeping notes from Pixie client field: VAT notes from Pixie client field: S…" at bounding box center [1044, 202] width 938 height 1095
click at [584, 467] on li "Reconcile supplier statements" at bounding box center [1045, 462] width 922 height 24
click at [584, 492] on li "Review P&L on a month by month basis to ensure consistency of coding and invest…" at bounding box center [1045, 486] width 922 height 24
click at [584, 499] on span at bounding box center [592, 506] width 16 height 16
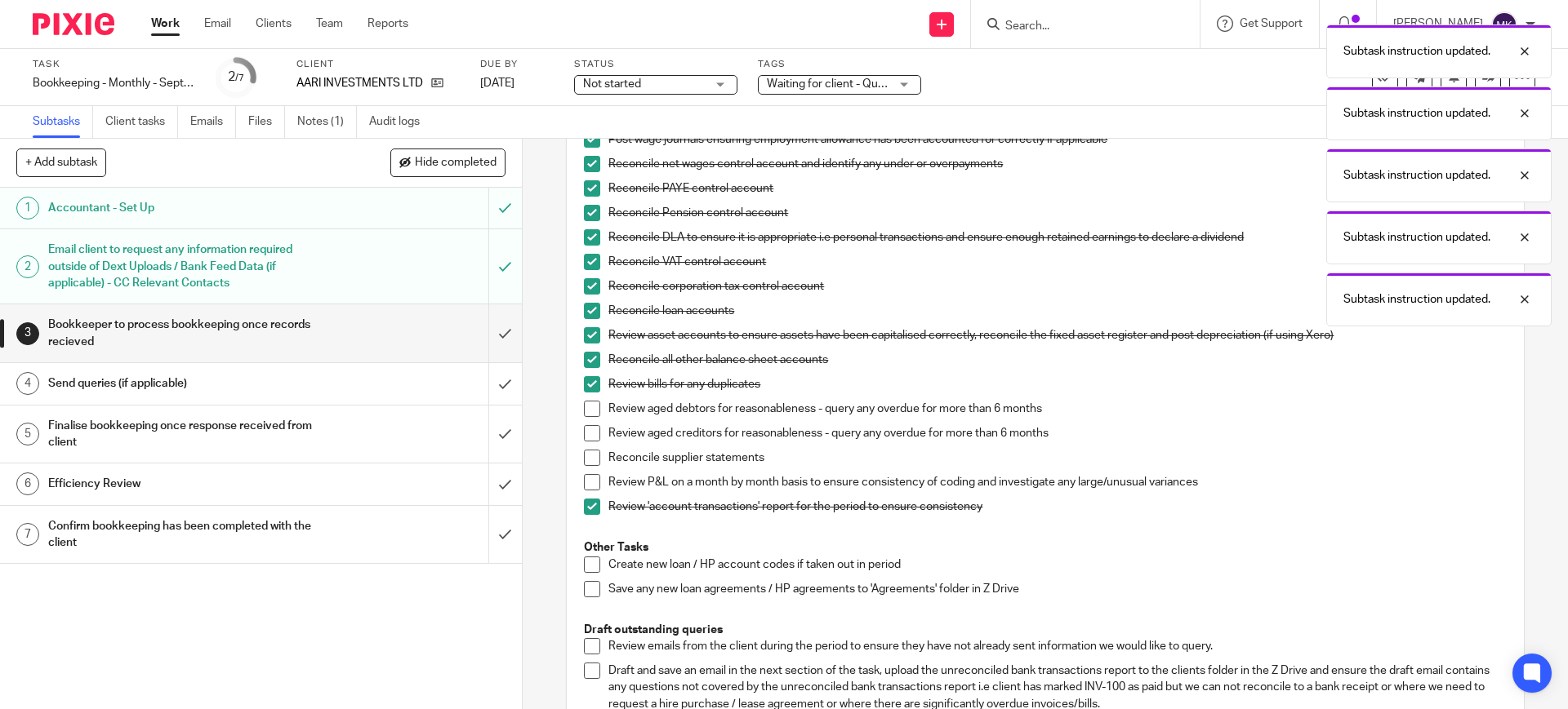
click at [584, 485] on span at bounding box center [592, 481] width 16 height 16
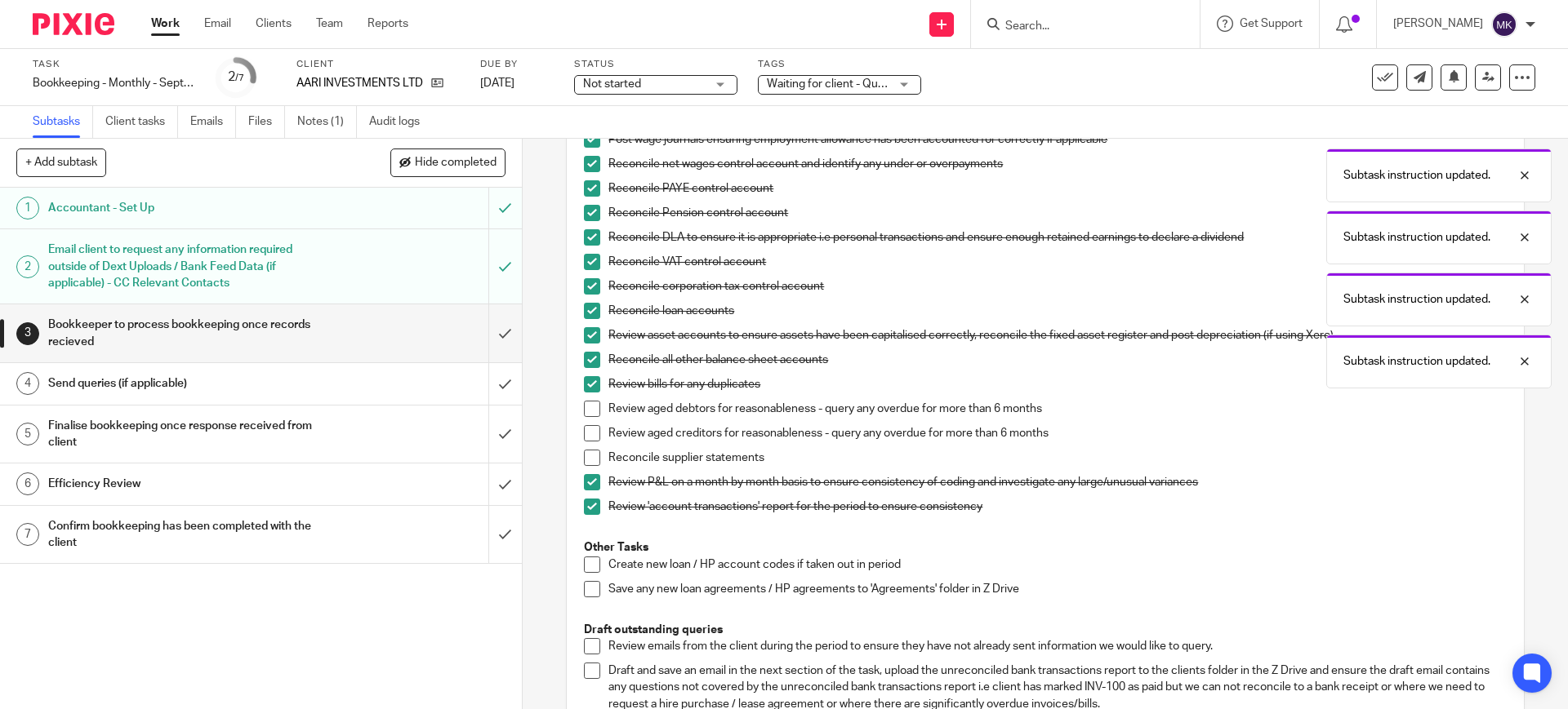
click at [584, 452] on span at bounding box center [592, 457] width 16 height 16
click at [584, 435] on span at bounding box center [592, 433] width 16 height 16
click at [586, 414] on span at bounding box center [592, 408] width 16 height 16
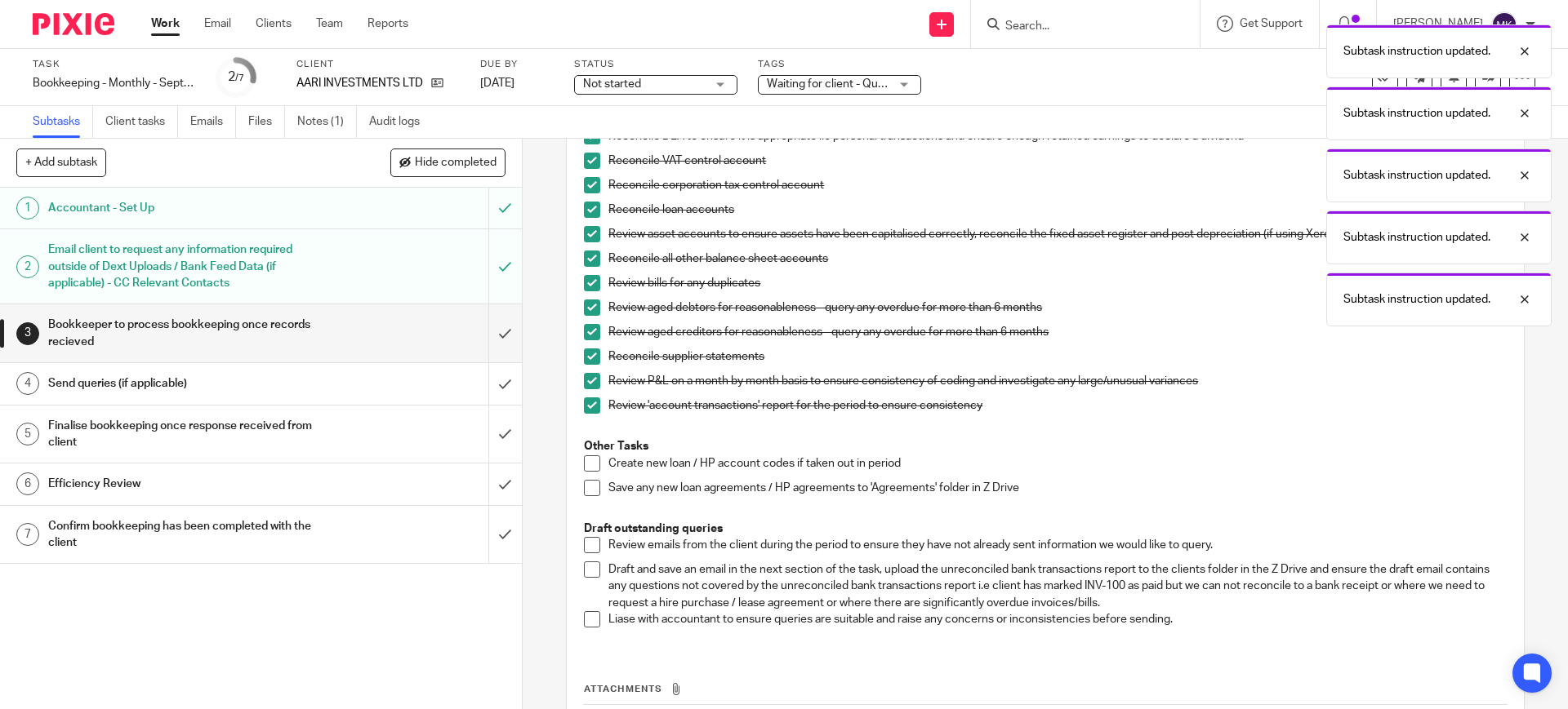
scroll to position [715, 0]
click at [325, 381] on div "Send queries (if applicable)" at bounding box center [260, 384] width 424 height 24
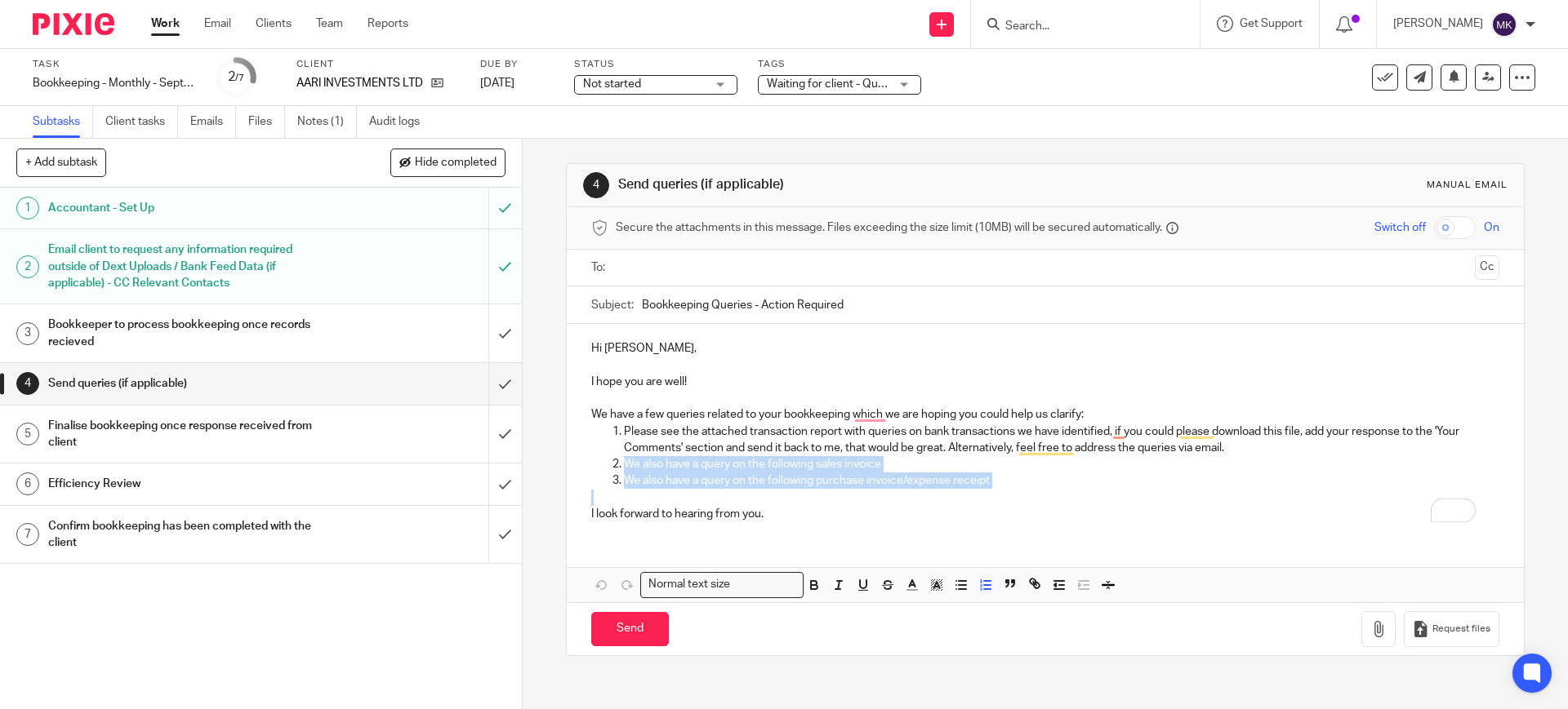
drag, startPoint x: 1013, startPoint y: 496, endPoint x: 609, endPoint y: 458, distance: 405.8
click at [609, 458] on div "Hi [PERSON_NAME], I hope you are well! We have a few queries related to your bo…" at bounding box center [1044, 430] width 957 height 211
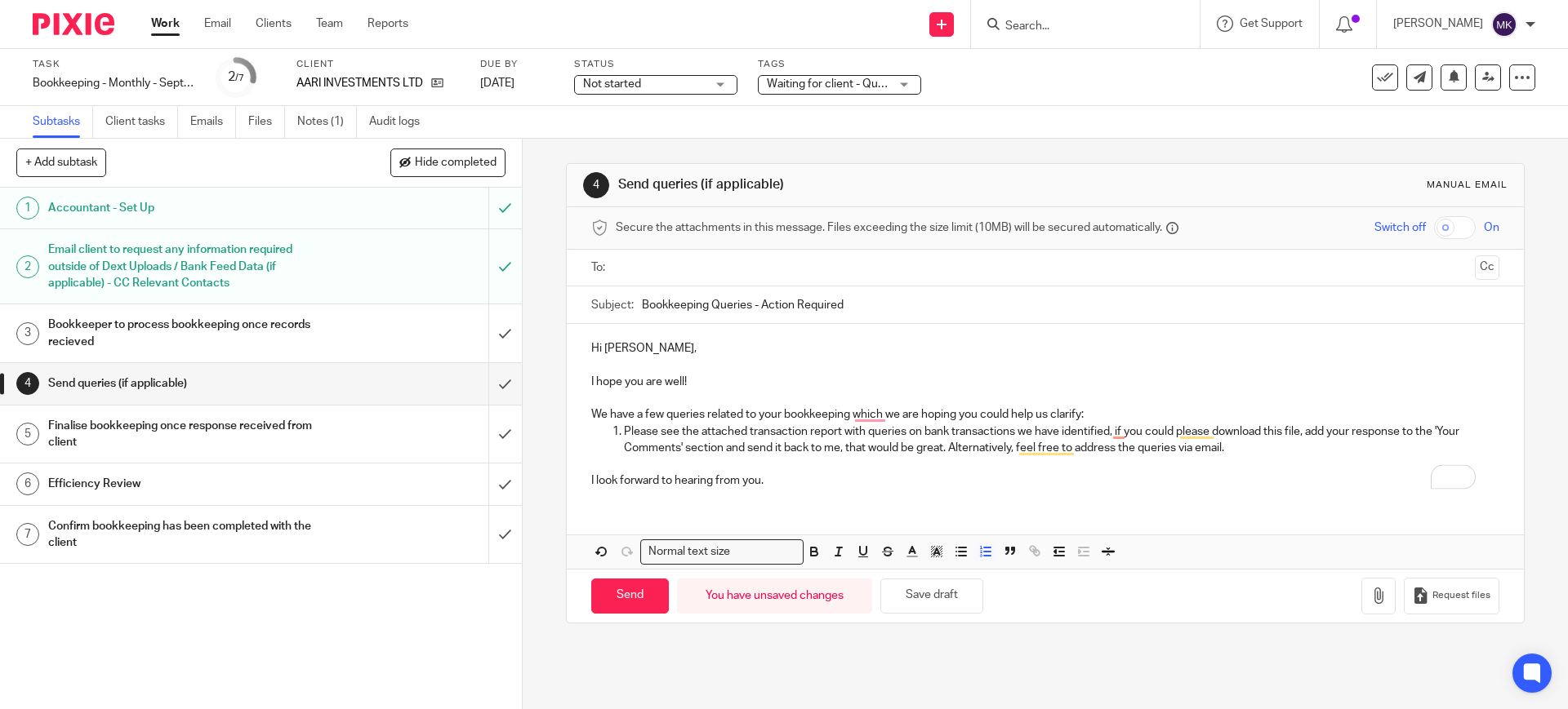
click at [1154, 415] on p "We have a few queries related to your bookkeeping which we are hoping you could…" at bounding box center [1045, 414] width 907 height 16
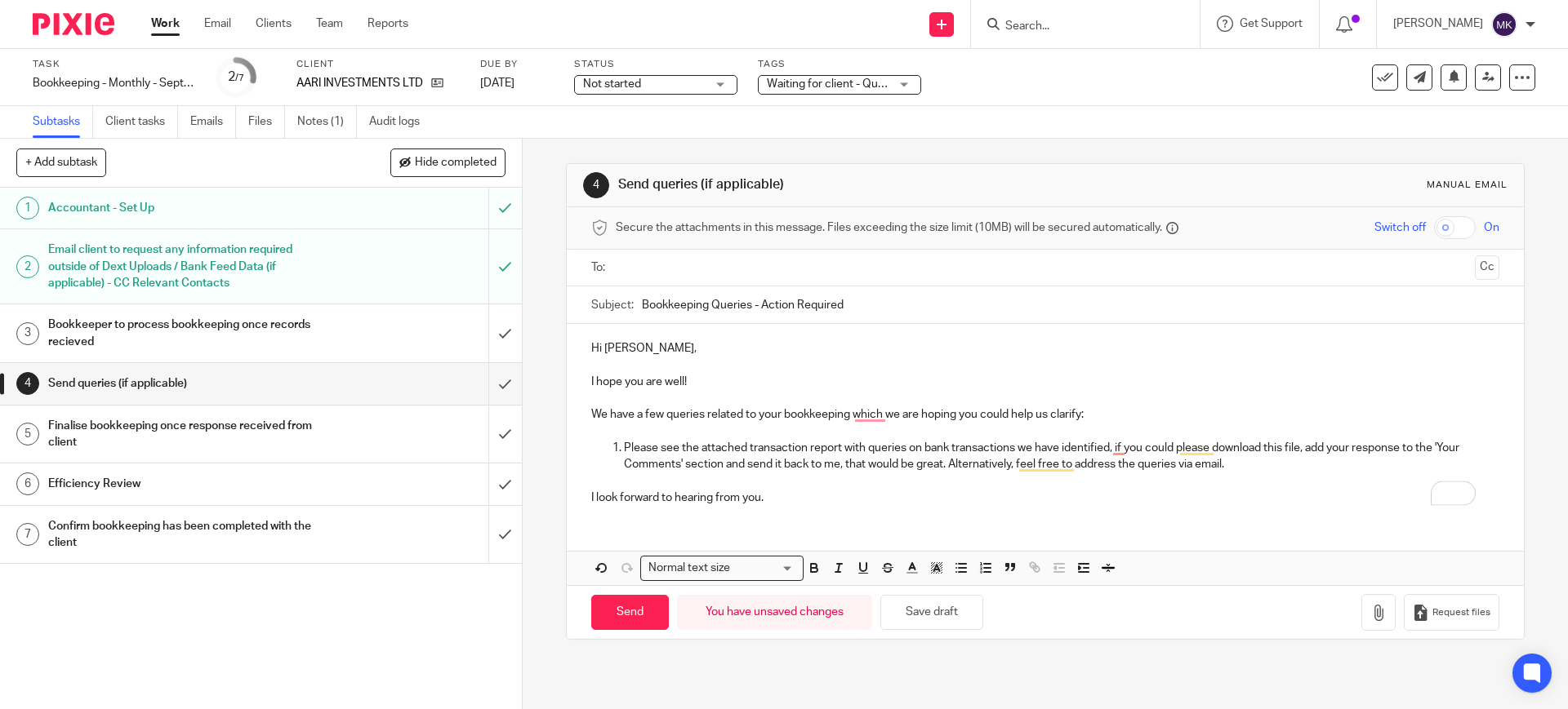
click at [703, 395] on p "To enrich screen reader interactions, please activate Accessibility in Grammarl…" at bounding box center [1045, 398] width 907 height 16
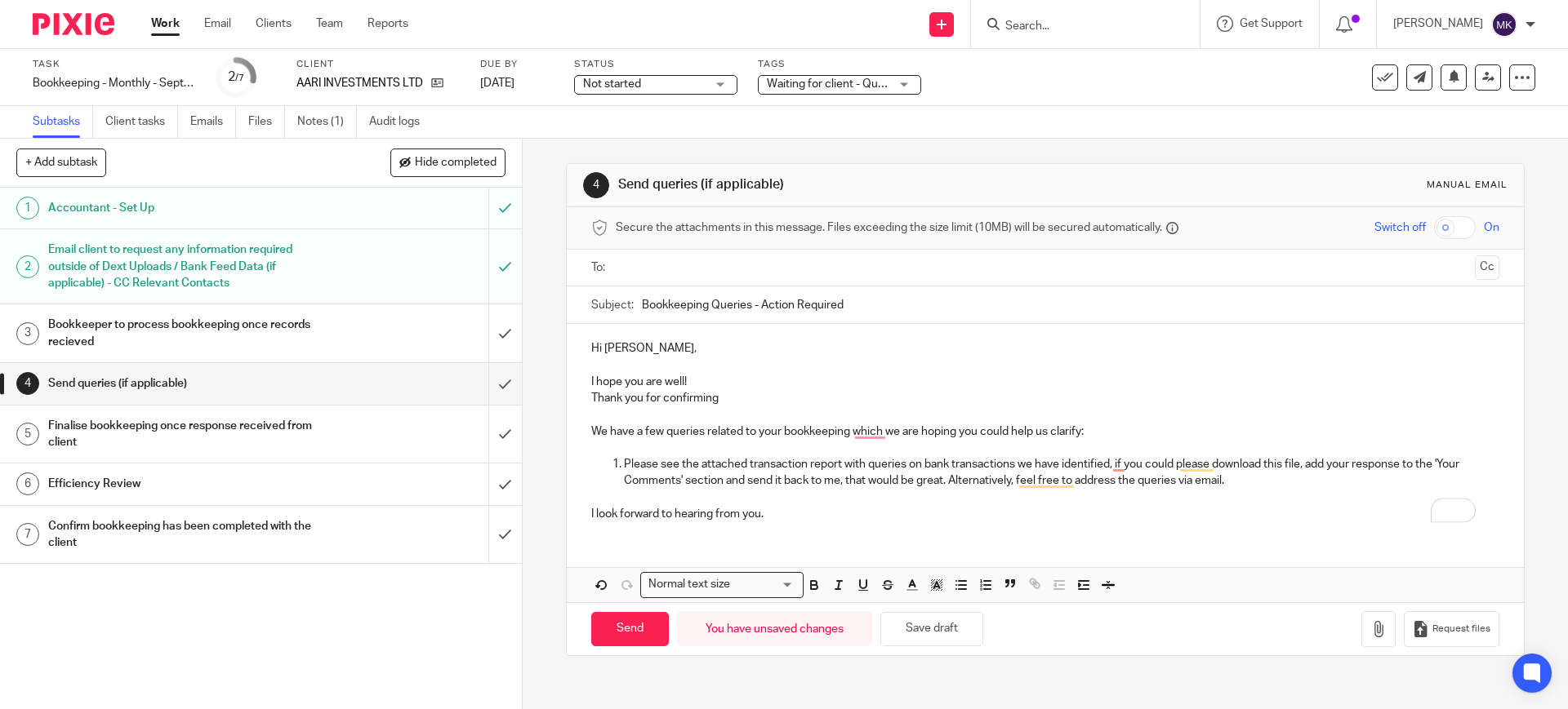
click at [699, 378] on p "I hope you are well!" at bounding box center [1045, 382] width 907 height 16
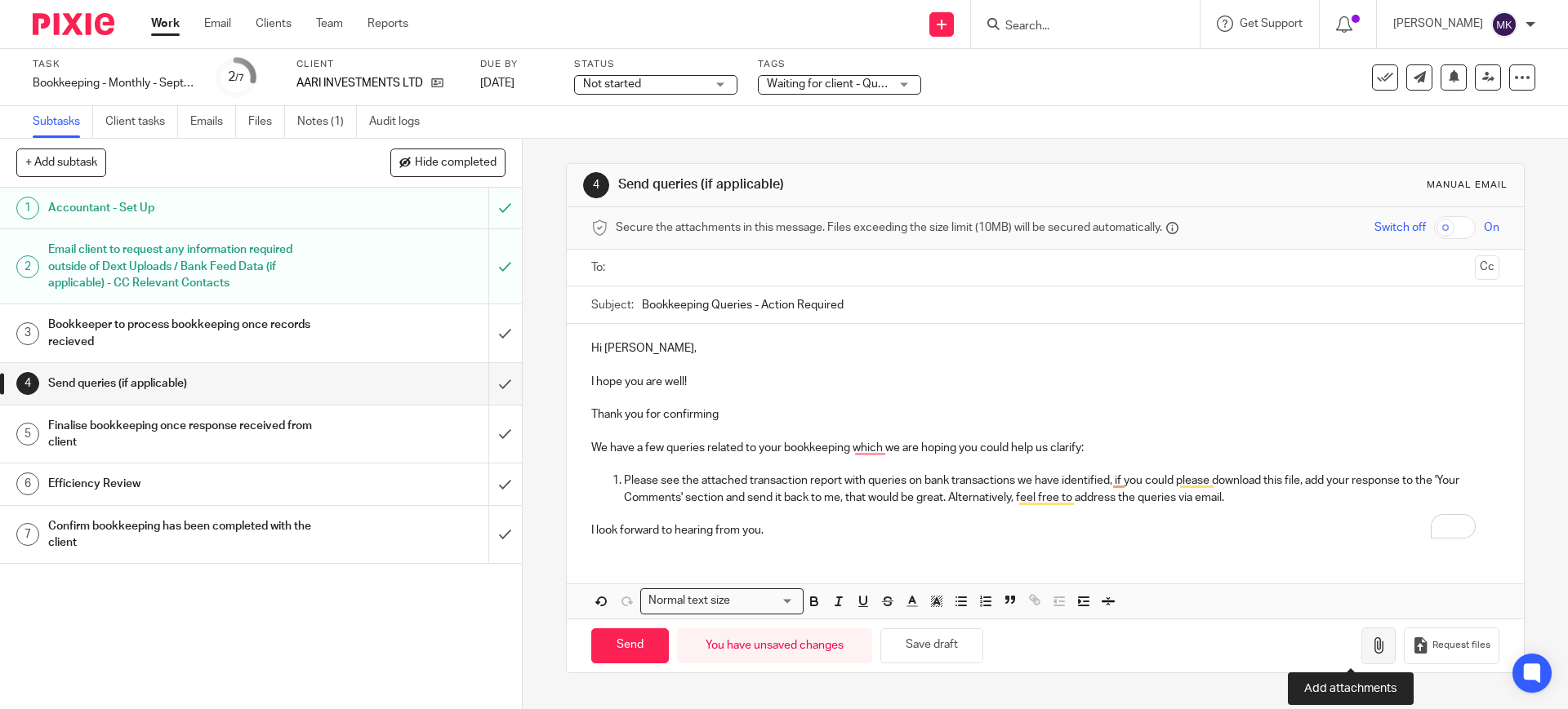
click at [1370, 652] on icon "button" at bounding box center [1378, 645] width 16 height 16
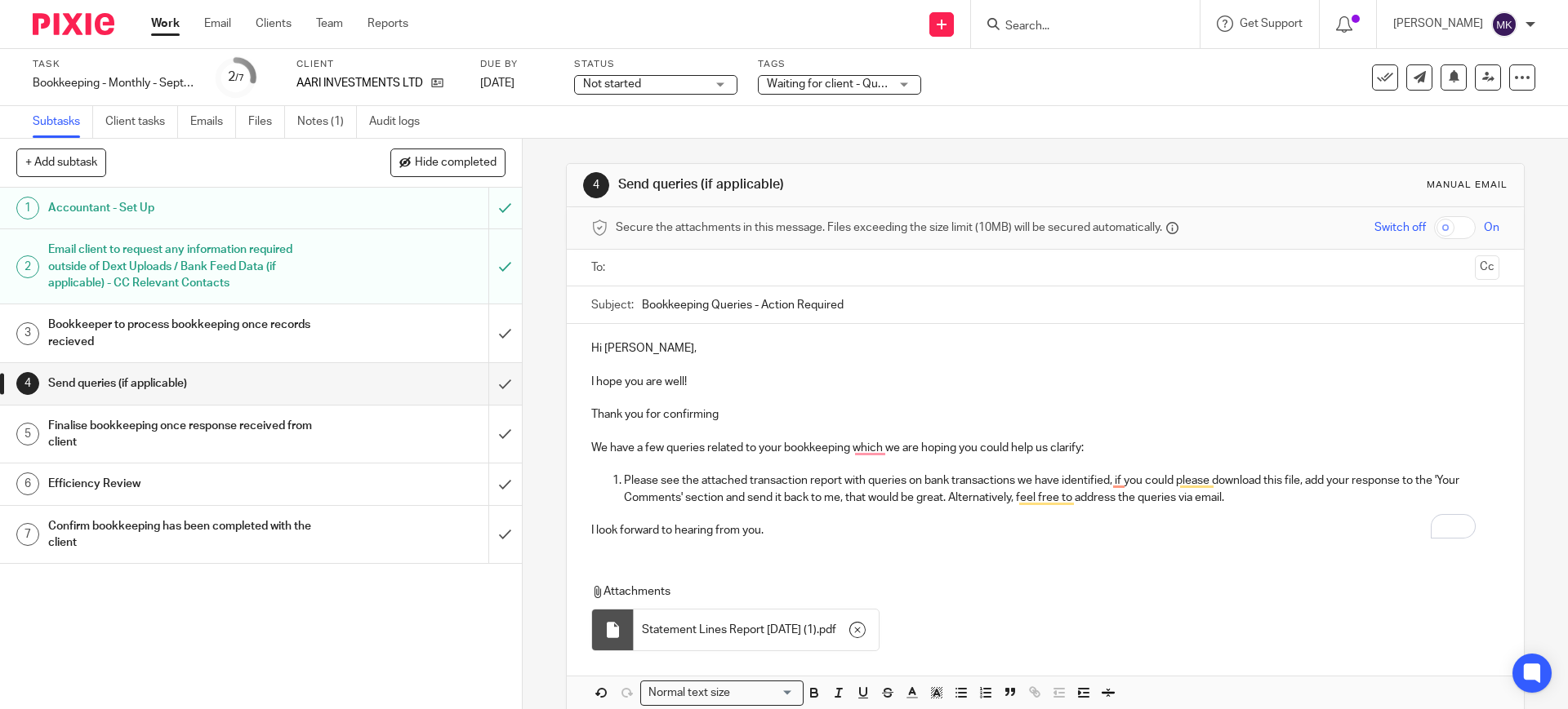
click at [877, 270] on input "text" at bounding box center [1044, 268] width 846 height 19
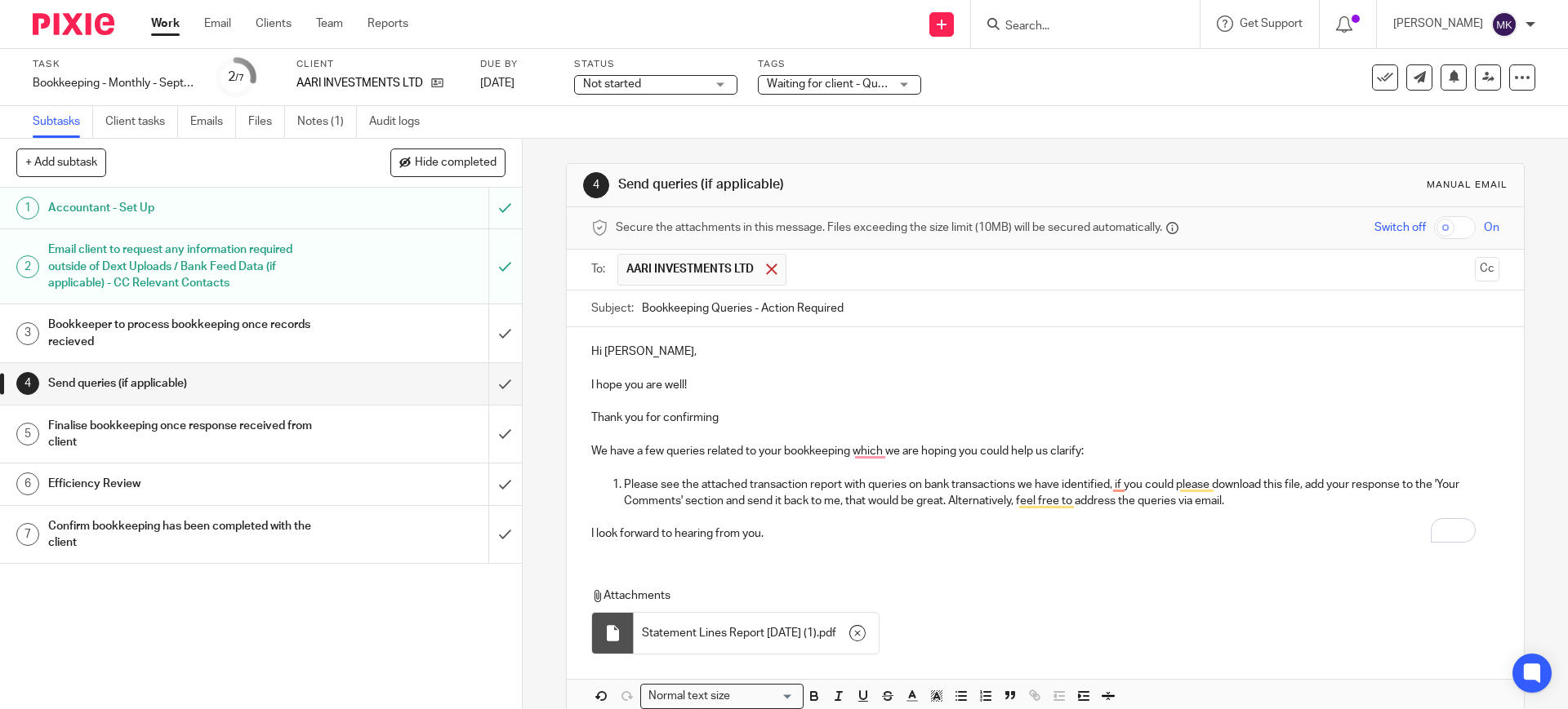
click at [773, 265] on span at bounding box center [770, 268] width 10 height 10
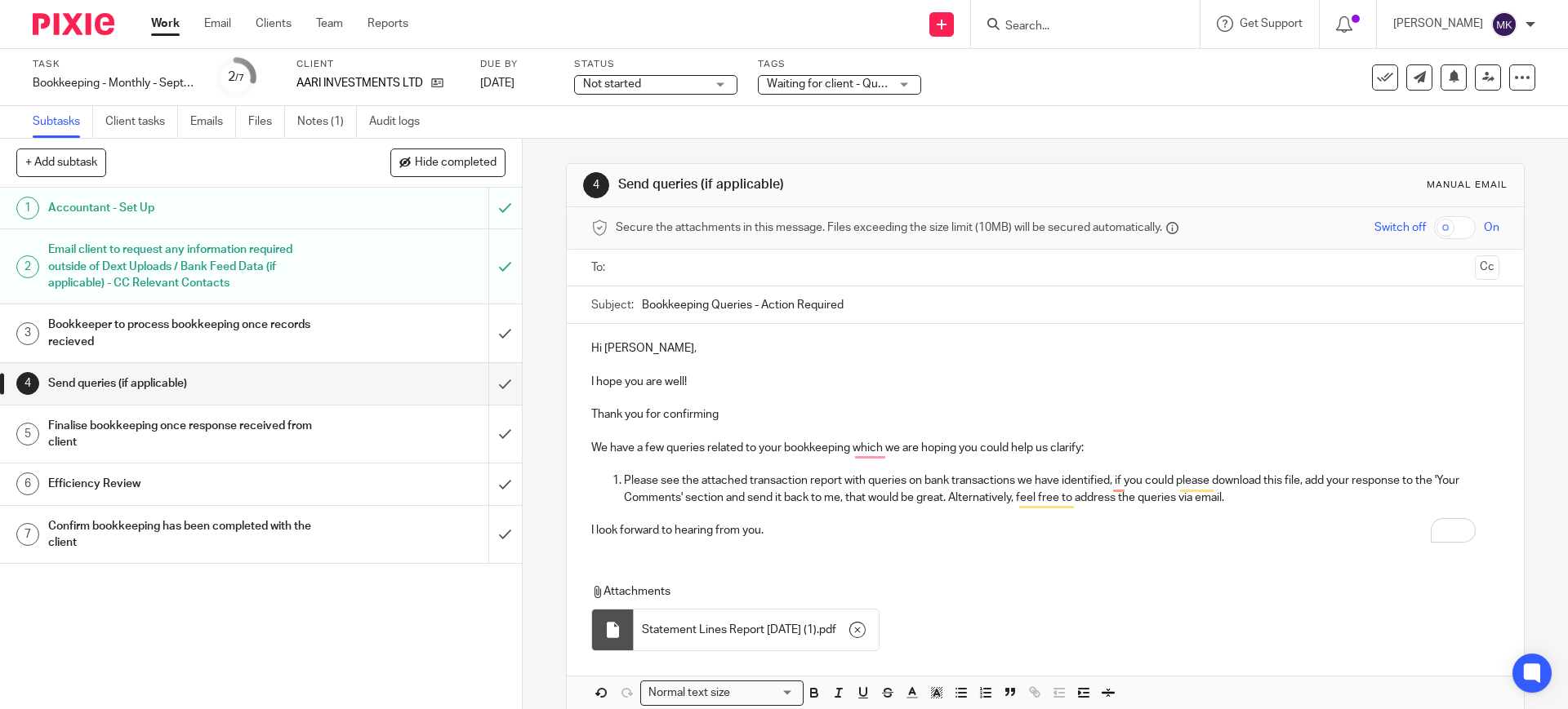
click at [773, 265] on input "text" at bounding box center [1044, 268] width 846 height 19
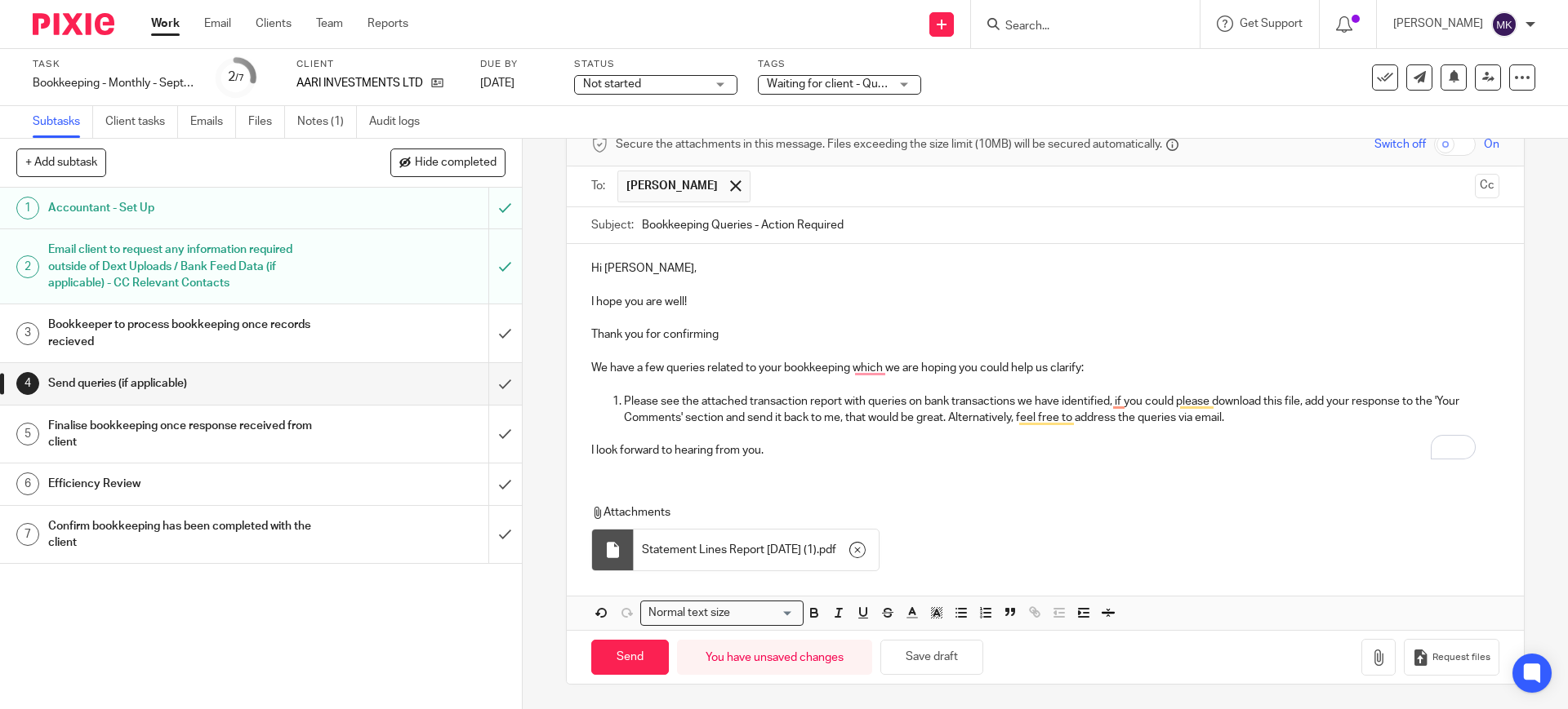
click at [725, 338] on p "Thank you for confirming" at bounding box center [1045, 334] width 907 height 16
click at [929, 492] on div "Attachments Statement Lines Report 2025-10-13 (1) . pdf" at bounding box center [1044, 533] width 957 height 91
click at [604, 640] on input "Send" at bounding box center [630, 657] width 77 height 35
type input "Sent"
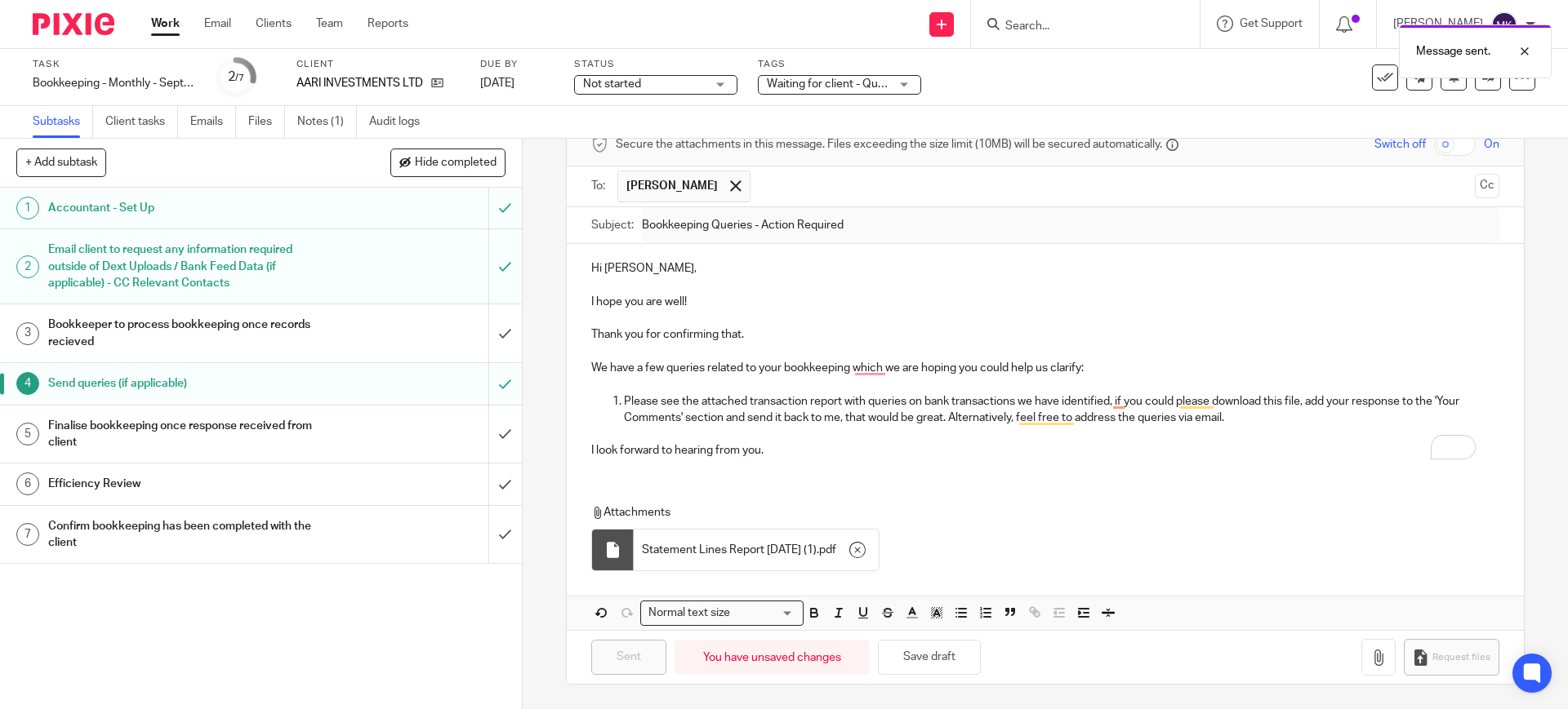
click at [707, 84] on div "Not started Not started" at bounding box center [656, 85] width 164 height 20
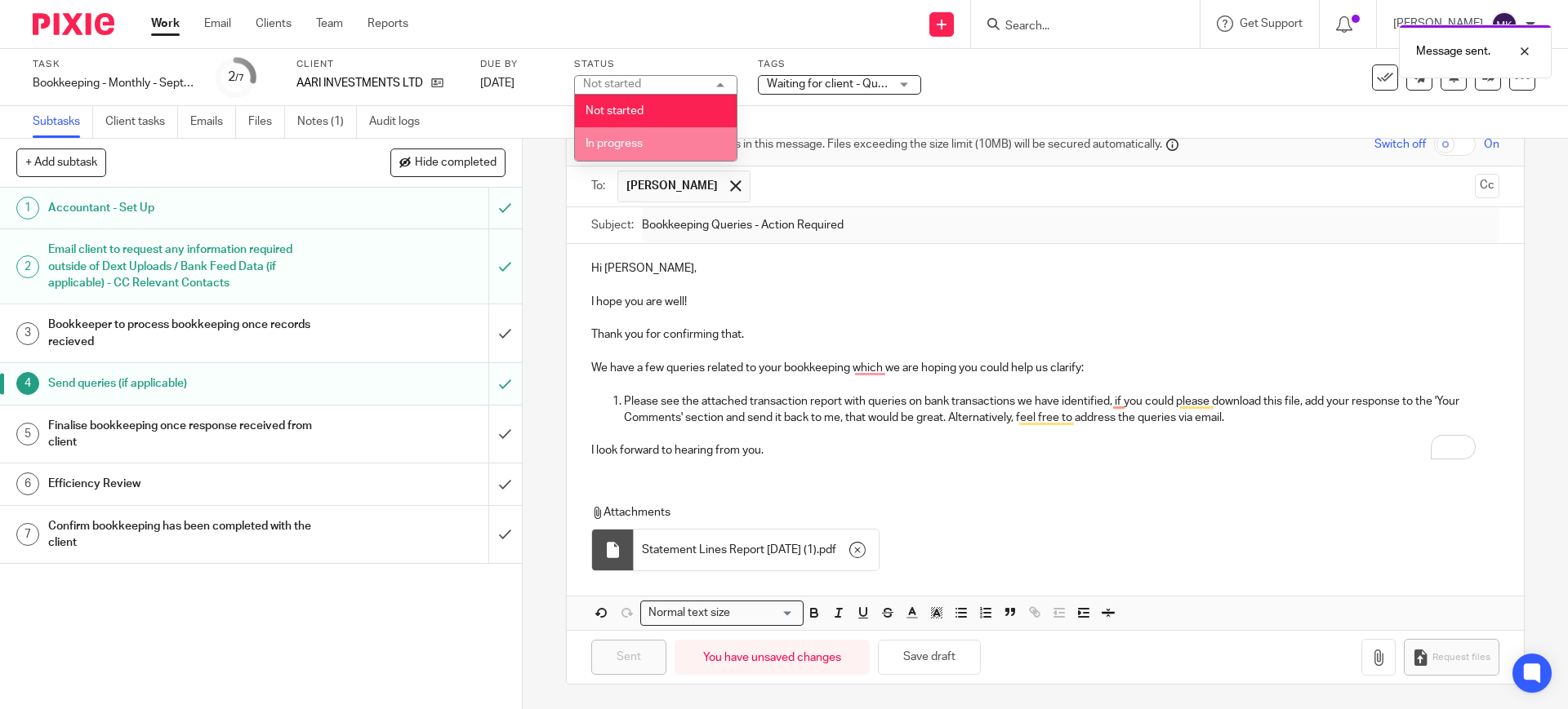
drag, startPoint x: 651, startPoint y: 141, endPoint x: 671, endPoint y: 139, distance: 20.1
click at [651, 141] on li "In progress" at bounding box center [656, 144] width 162 height 34
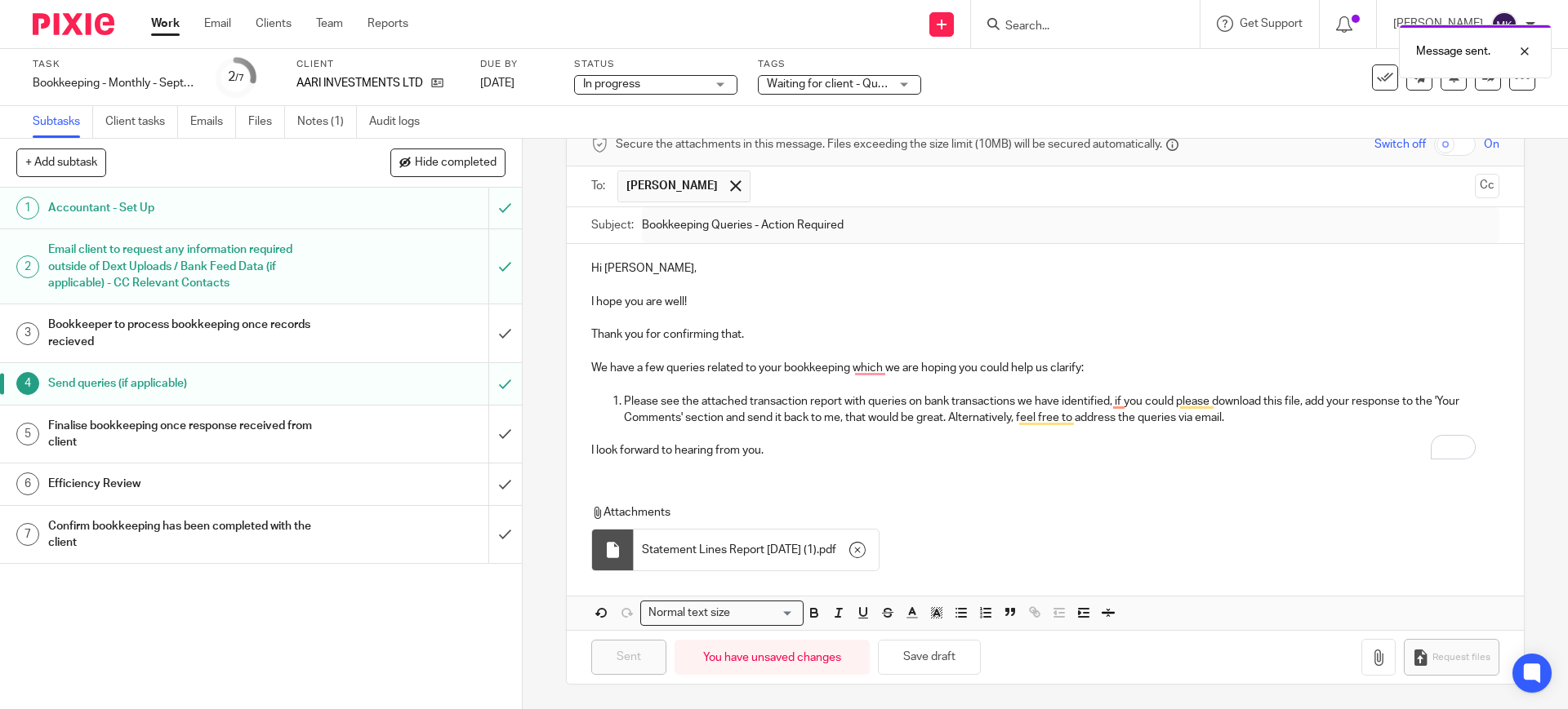
click at [863, 112] on div "Subtasks Client tasks Emails Files Notes (1) Audit logs" at bounding box center [784, 122] width 1568 height 33
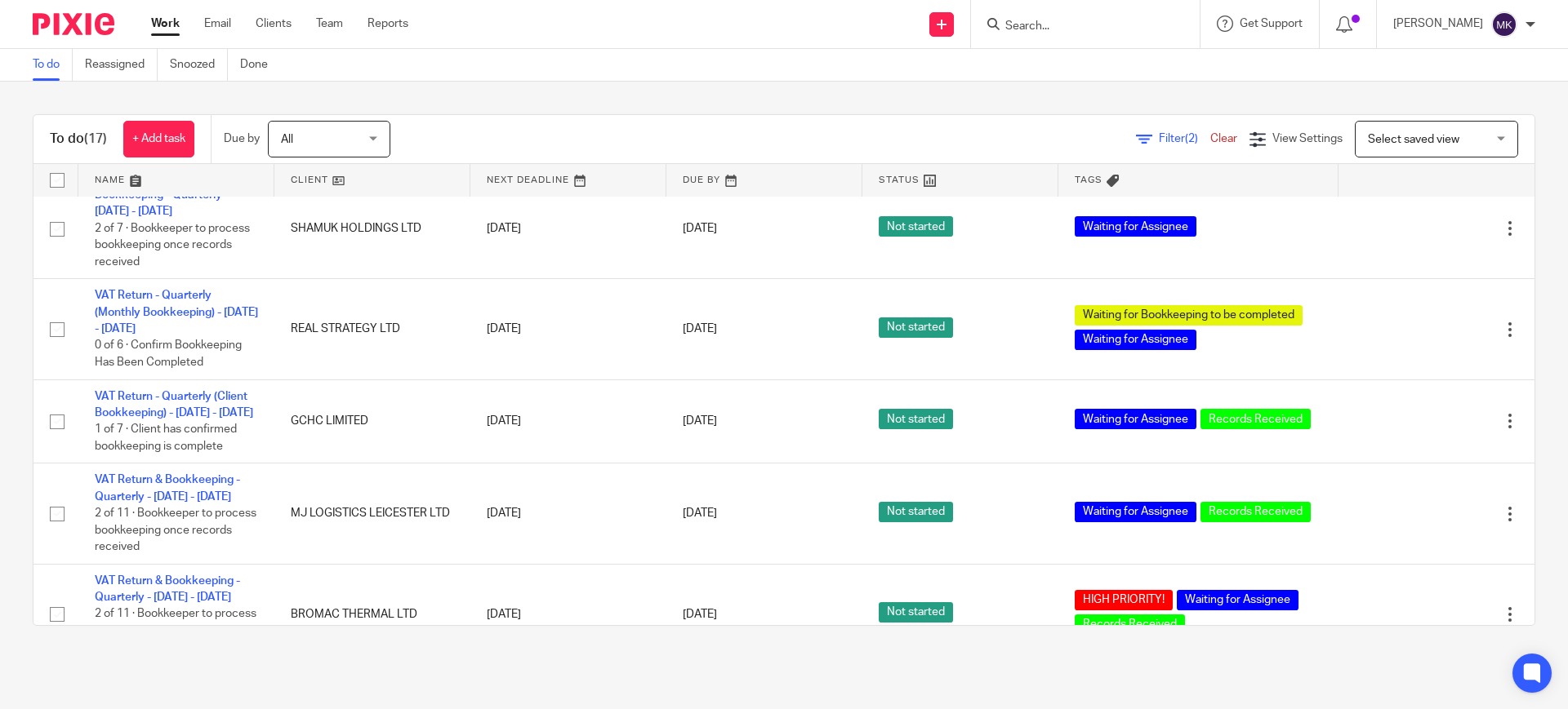
scroll to position [566, 0]
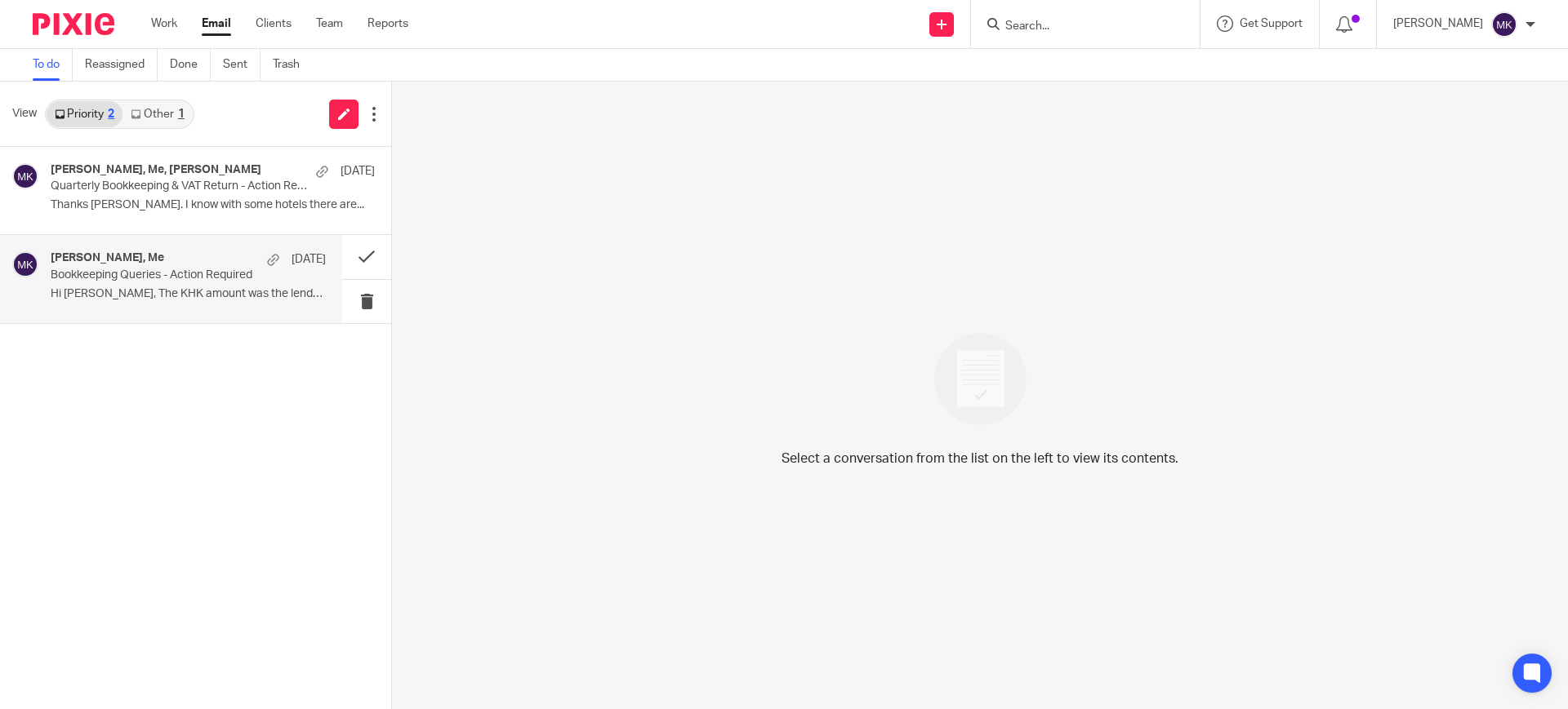
click at [212, 296] on p "Hi [PERSON_NAME], The KHK amount was the lender..." at bounding box center [188, 294] width 276 height 14
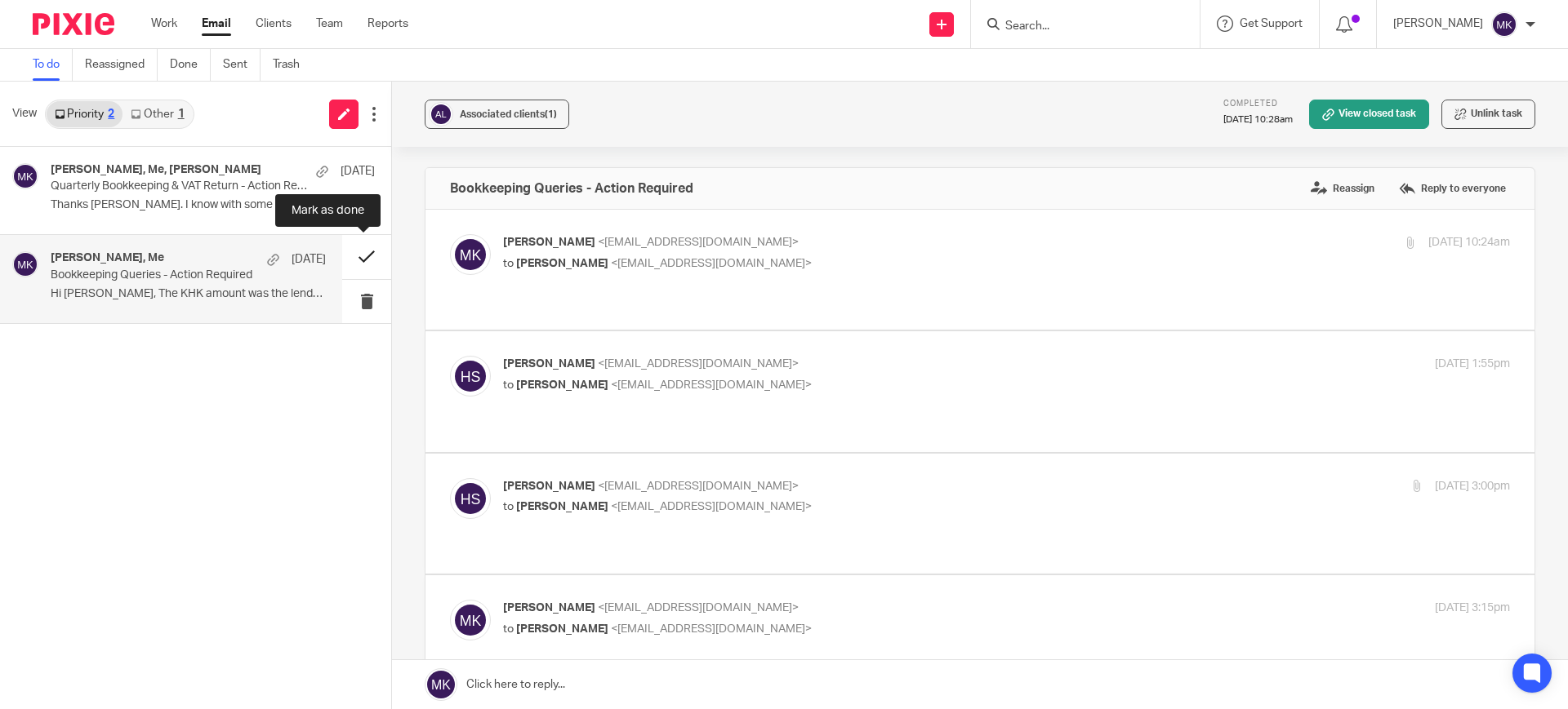
click at [356, 251] on button at bounding box center [367, 257] width 49 height 43
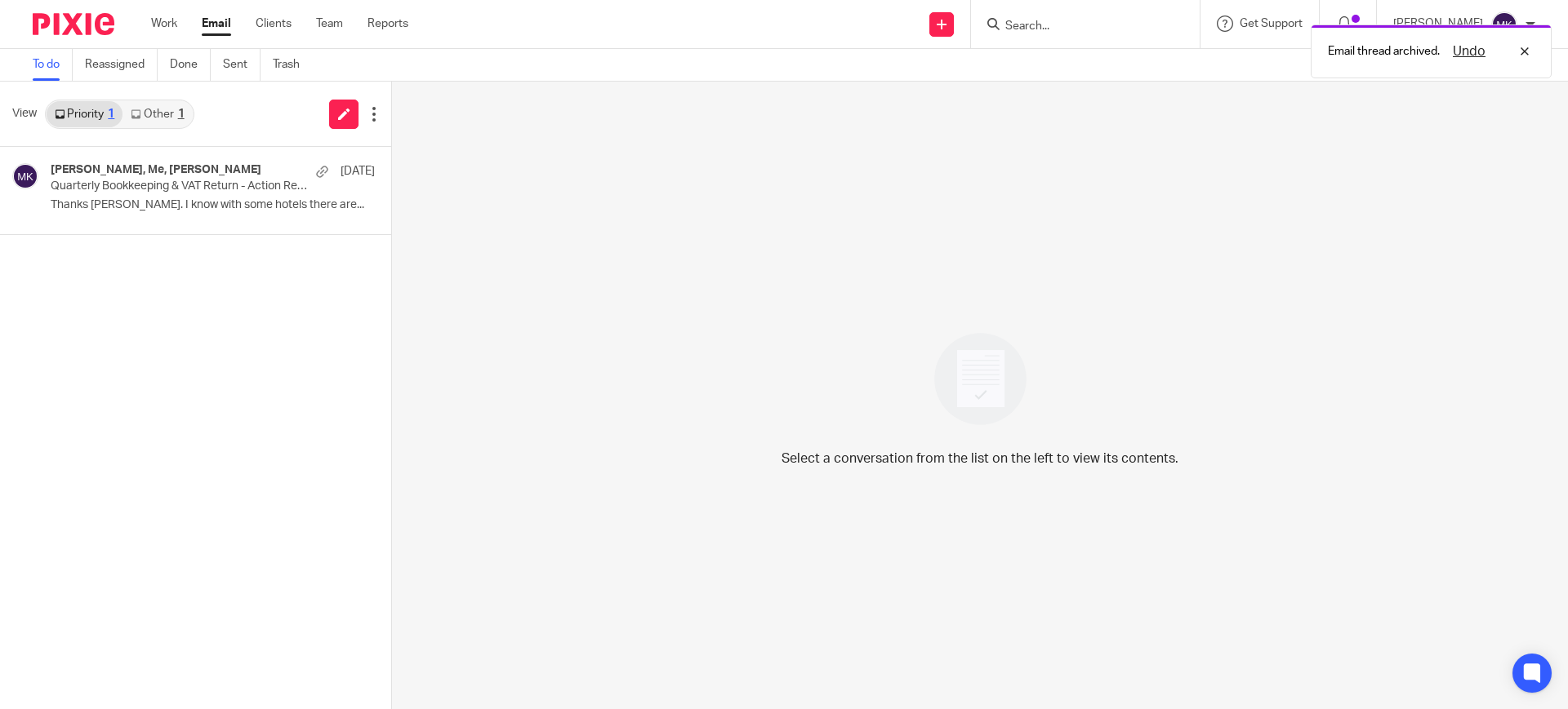
click at [130, 114] on link "Other 1" at bounding box center [157, 115] width 70 height 26
click at [104, 108] on link "Priority 1" at bounding box center [84, 115] width 76 height 26
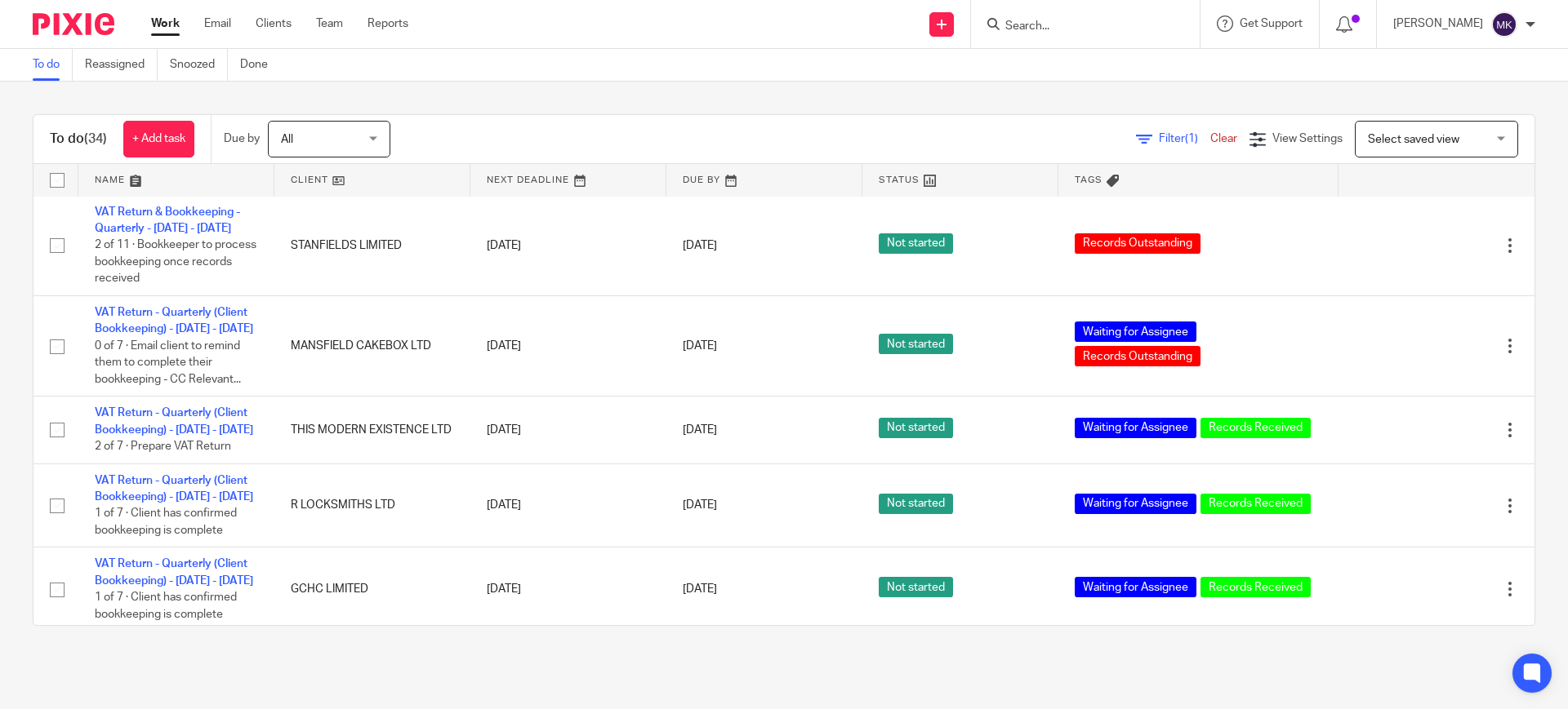
scroll to position [2245, 0]
